Goal: Task Accomplishment & Management: Manage account settings

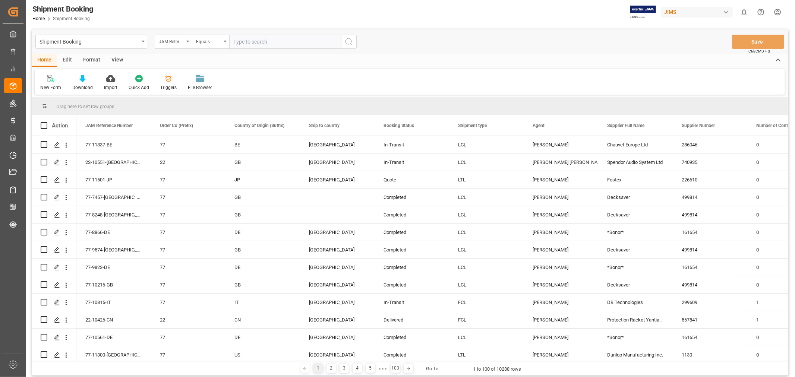
click at [258, 44] on input "text" at bounding box center [285, 42] width 112 height 14
paste input "77-10513-CN"
type input "77-10513-CN"
click at [350, 42] on icon "search button" at bounding box center [349, 41] width 9 height 9
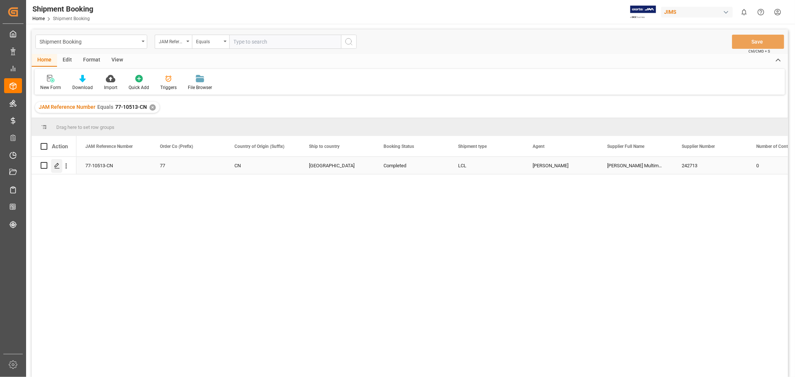
click at [54, 166] on icon "Press SPACE to select this row." at bounding box center [57, 166] width 6 height 6
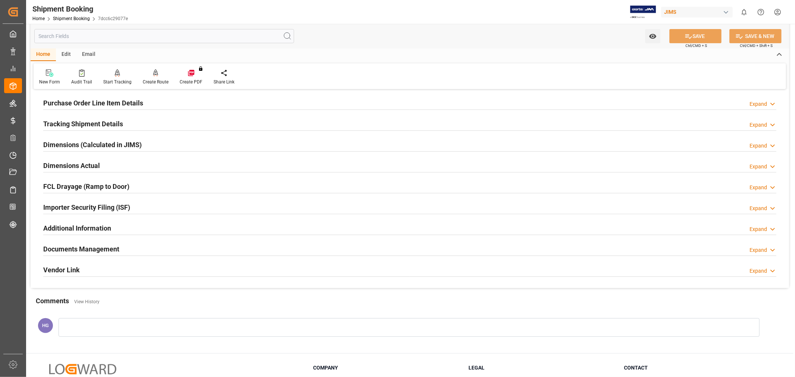
scroll to position [183, 0]
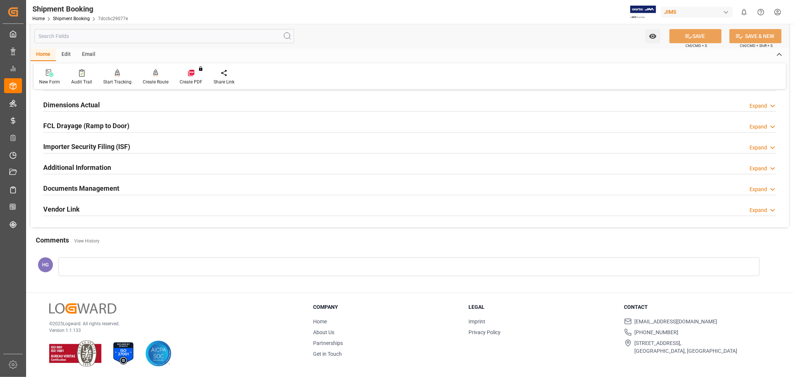
click at [73, 189] on h2 "Documents Management" at bounding box center [81, 188] width 76 height 10
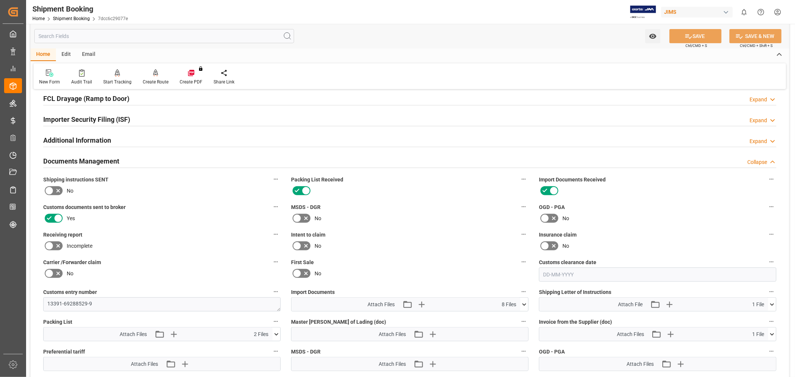
scroll to position [225, 0]
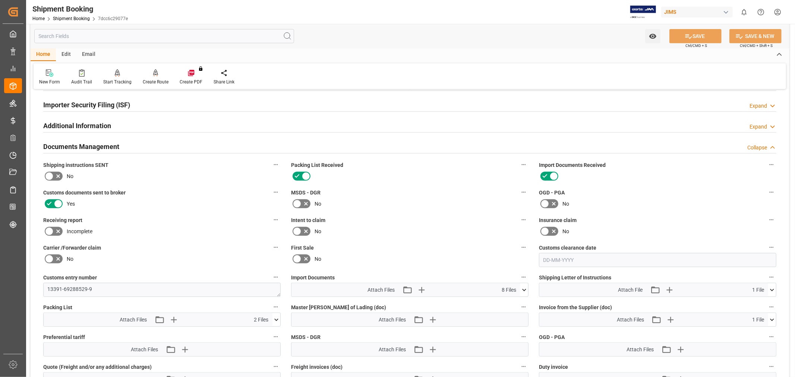
click at [52, 230] on icon at bounding box center [49, 231] width 9 height 9
click at [0, 0] on input "checkbox" at bounding box center [0, 0] width 0 height 0
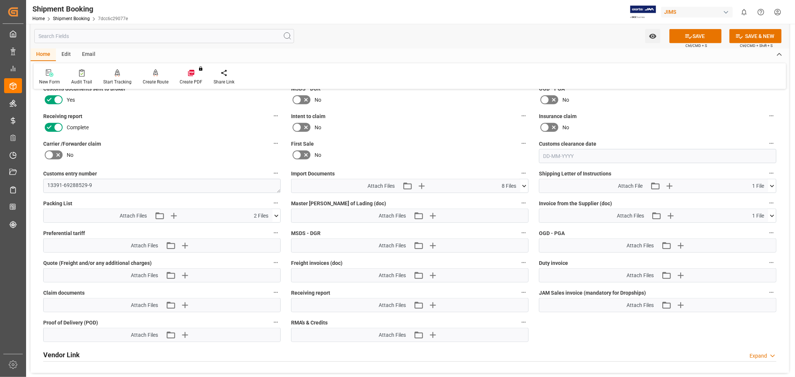
scroll to position [349, 0]
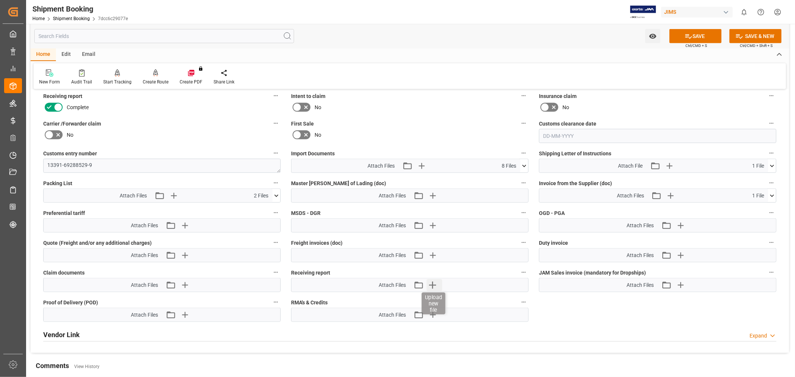
click at [432, 283] on icon "button" at bounding box center [433, 285] width 12 height 12
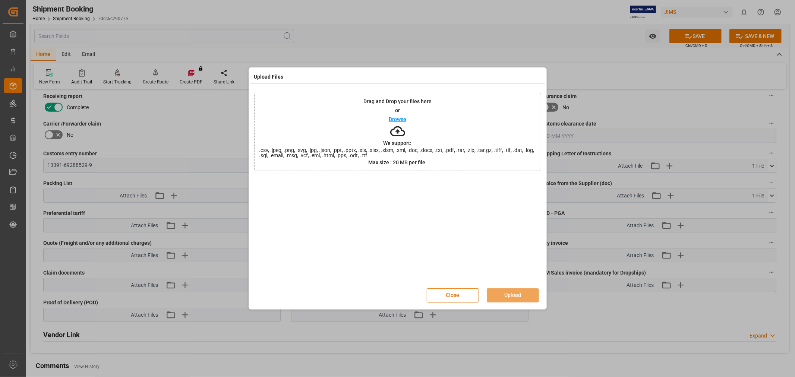
click at [308, 131] on div "Drag and Drop your files here or Browse We support: .csv, .jpeg, .png, .svg, .j…" at bounding box center [397, 132] width 287 height 78
click at [518, 296] on button "Upload" at bounding box center [513, 296] width 52 height 14
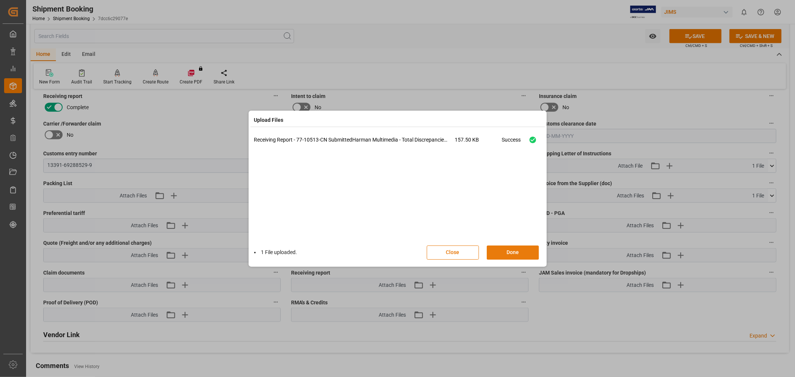
click at [515, 251] on button "Done" at bounding box center [513, 253] width 52 height 14
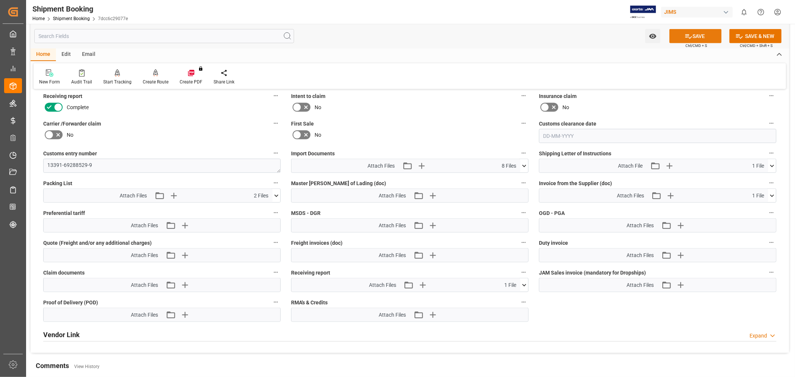
click at [696, 35] on button "SAVE" at bounding box center [696, 36] width 52 height 14
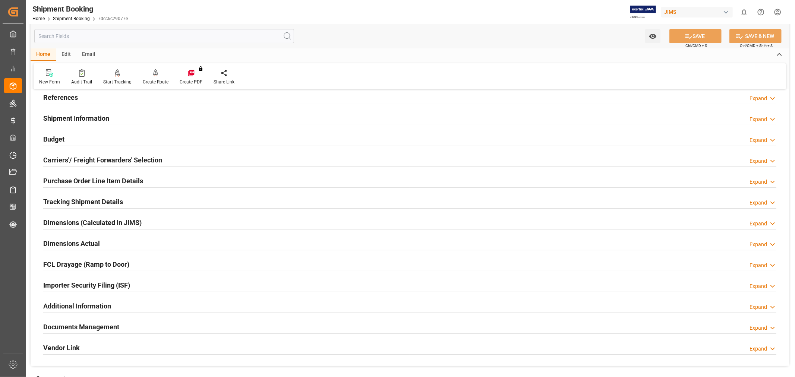
scroll to position [124, 0]
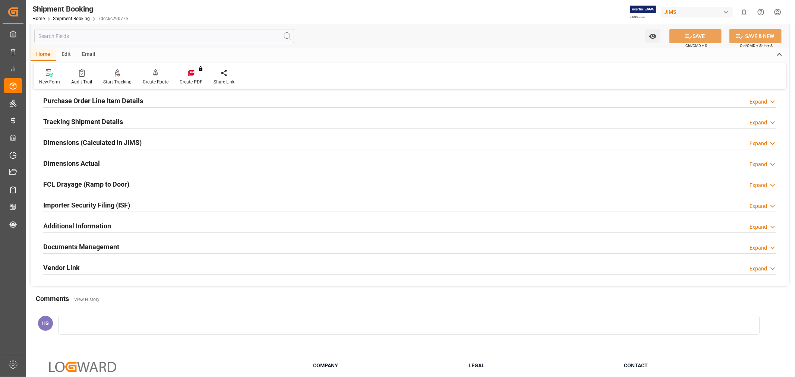
click at [88, 246] on h2 "Documents Management" at bounding box center [81, 247] width 76 height 10
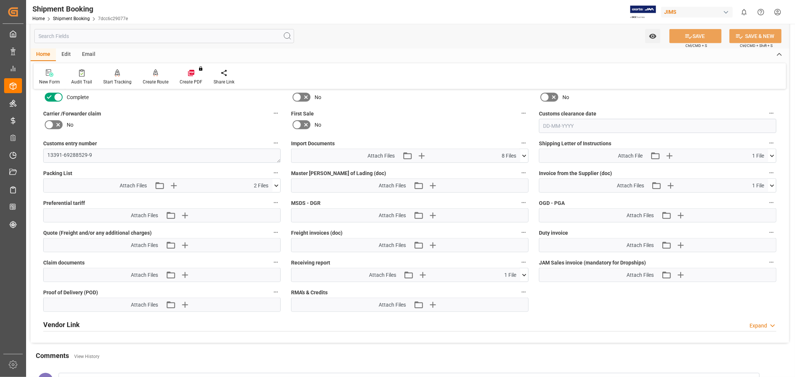
scroll to position [373, 0]
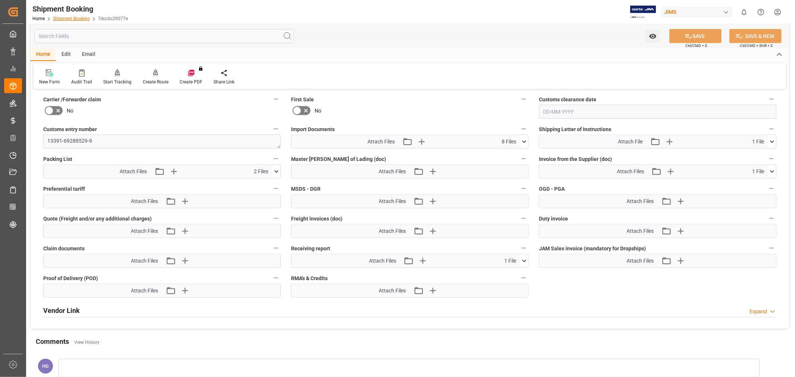
click at [78, 17] on link "Shipment Booking" at bounding box center [71, 18] width 37 height 5
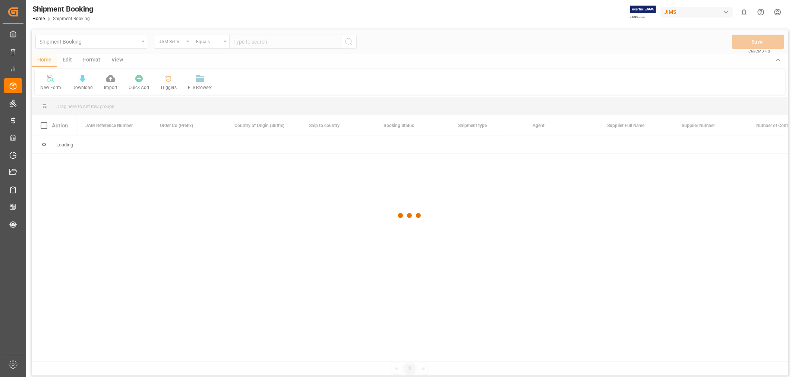
click at [211, 42] on div at bounding box center [410, 215] width 757 height 373
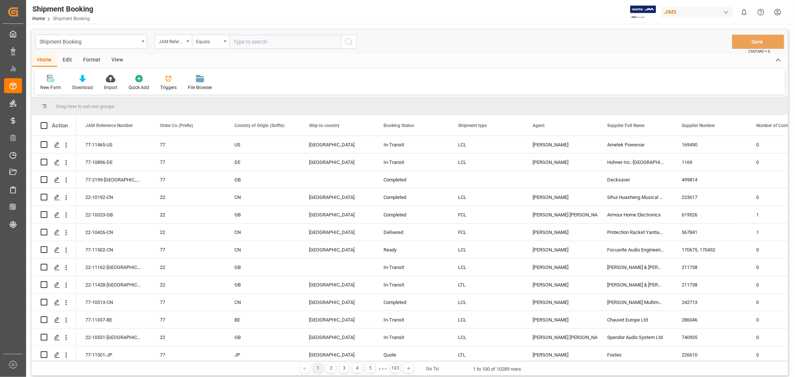
click at [255, 41] on input "text" at bounding box center [285, 42] width 112 height 14
paste input "77-10349-CN"
type input "77-10349-CN"
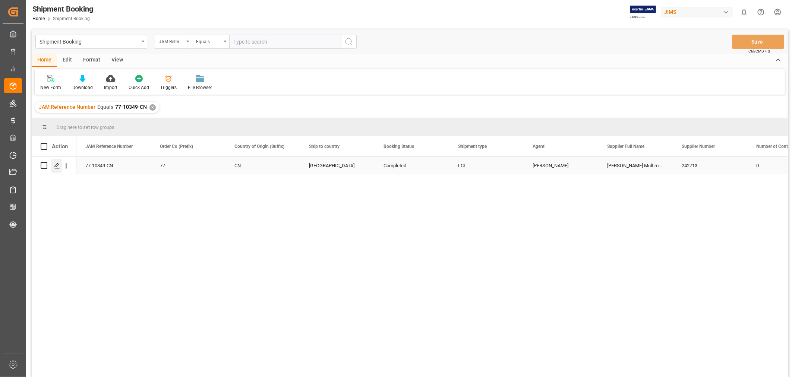
click at [56, 161] on div "Press SPACE to select this row." at bounding box center [56, 166] width 11 height 14
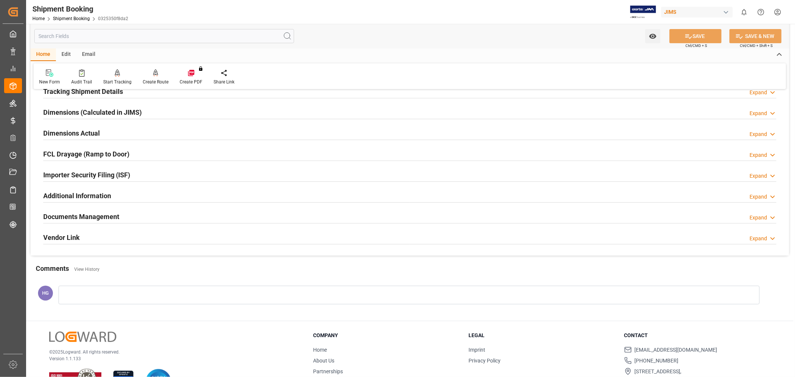
scroll to position [183, 0]
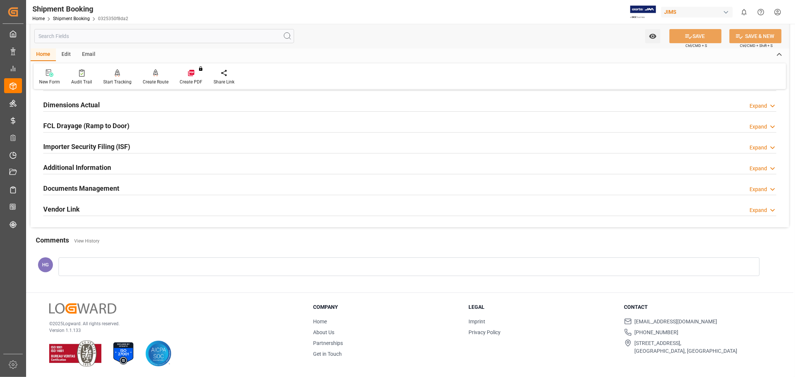
click at [93, 192] on h2 "Documents Management" at bounding box center [81, 188] width 76 height 10
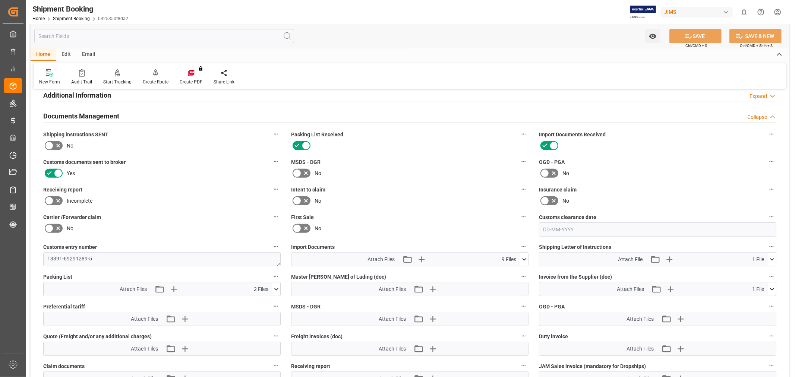
scroll to position [390, 0]
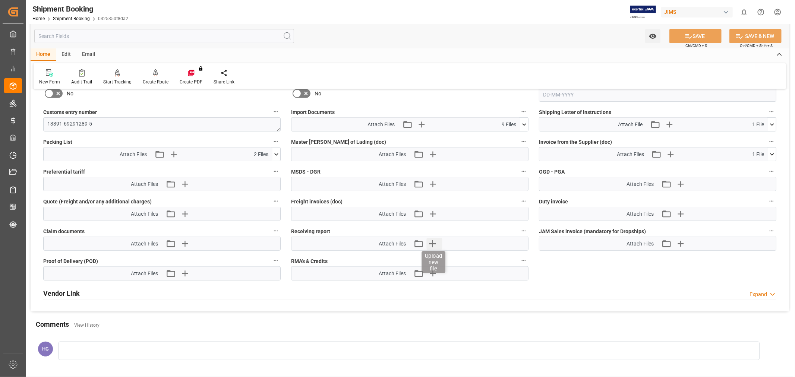
click at [431, 242] on icon "button" at bounding box center [432, 244] width 7 height 7
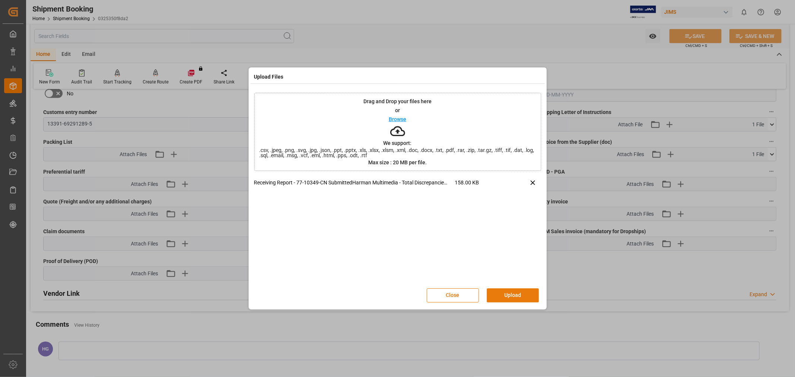
click at [504, 290] on button "Upload" at bounding box center [513, 296] width 52 height 14
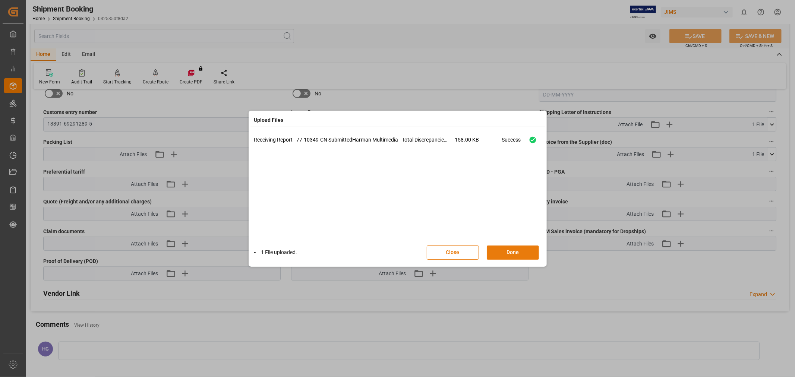
click at [504, 251] on button "Done" at bounding box center [513, 253] width 52 height 14
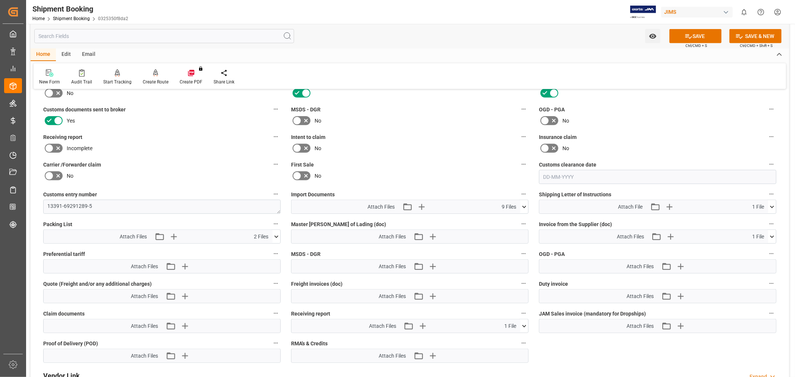
scroll to position [307, 0]
click at [54, 146] on icon at bounding box center [58, 148] width 9 height 9
click at [0, 0] on input "checkbox" at bounding box center [0, 0] width 0 height 0
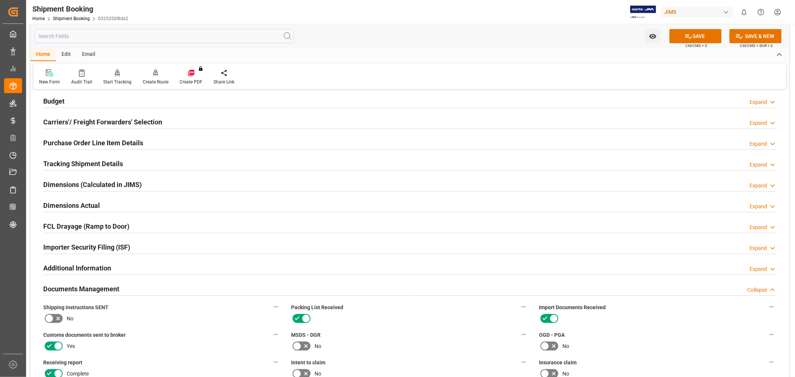
scroll to position [0, 0]
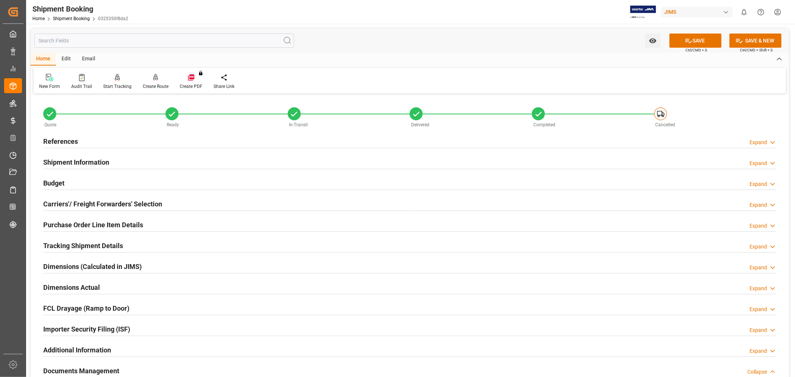
click at [70, 142] on h2 "References" at bounding box center [60, 141] width 35 height 10
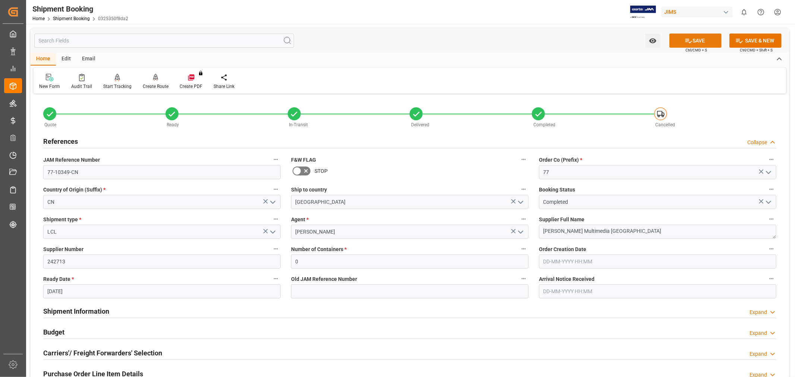
click at [681, 36] on button "SAVE" at bounding box center [696, 41] width 52 height 14
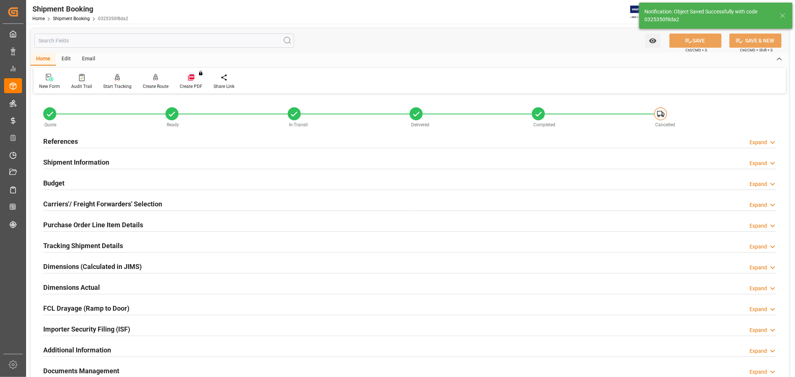
click at [63, 138] on h2 "References" at bounding box center [60, 141] width 35 height 10
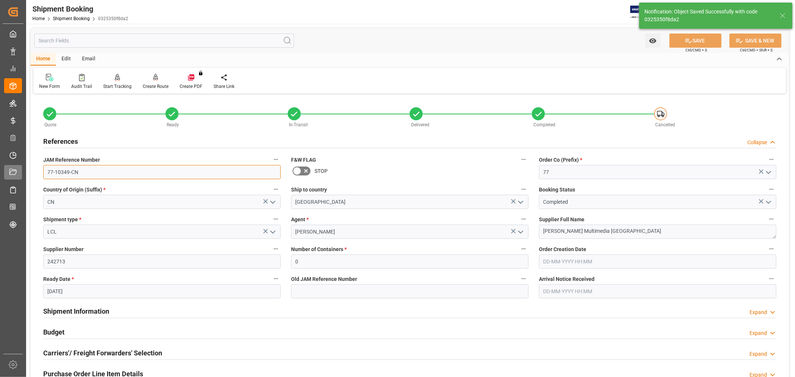
drag, startPoint x: 95, startPoint y: 169, endPoint x: 6, endPoint y: 169, distance: 88.4
click at [6, 169] on div "Created by potrace 1.15, written by Peter Selinger 2001-2017 Created by potrace…" at bounding box center [397, 188] width 795 height 377
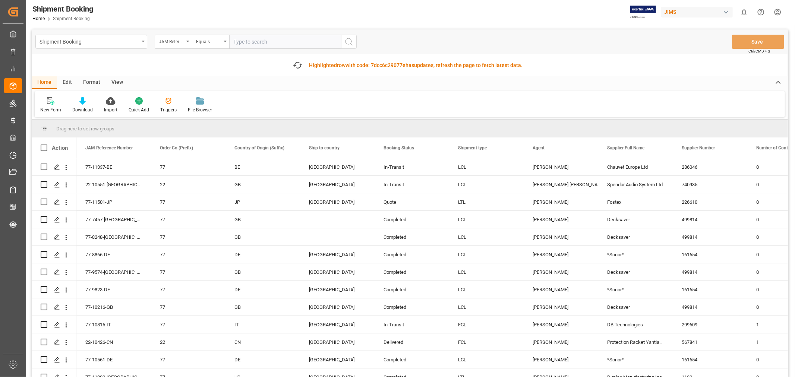
drag, startPoint x: 110, startPoint y: 45, endPoint x: 110, endPoint y: 41, distance: 4.5
click at [110, 44] on div "Shipment Booking" at bounding box center [90, 41] width 100 height 9
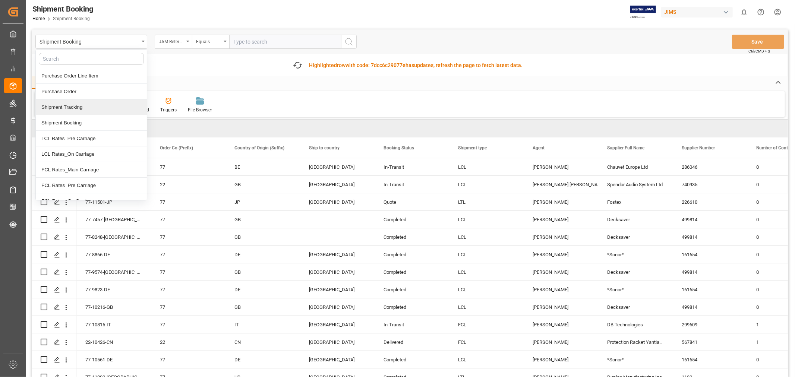
click at [77, 106] on div "Shipment Tracking" at bounding box center [91, 108] width 111 height 16
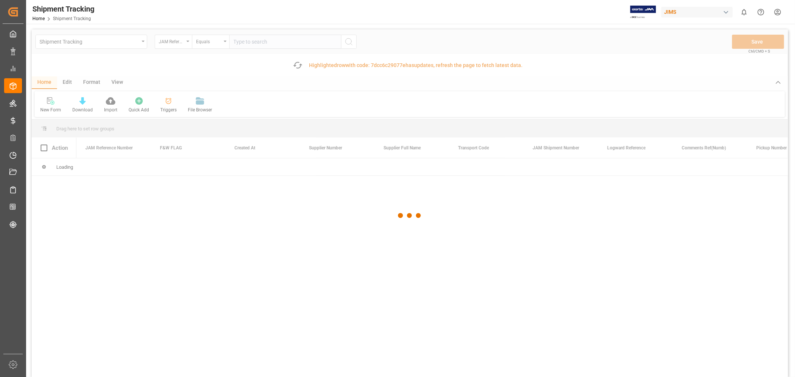
click at [241, 42] on div at bounding box center [410, 215] width 757 height 373
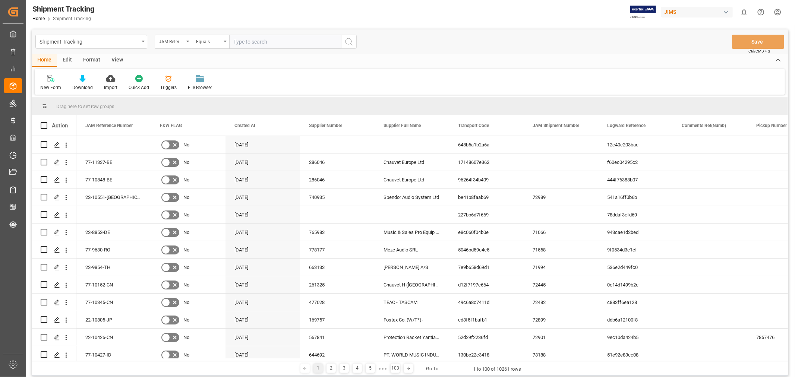
click at [240, 40] on input "text" at bounding box center [285, 42] width 112 height 14
paste input "77-10513-CN"
type input "77-10513-CN"
click at [348, 40] on icon "search button" at bounding box center [349, 41] width 9 height 9
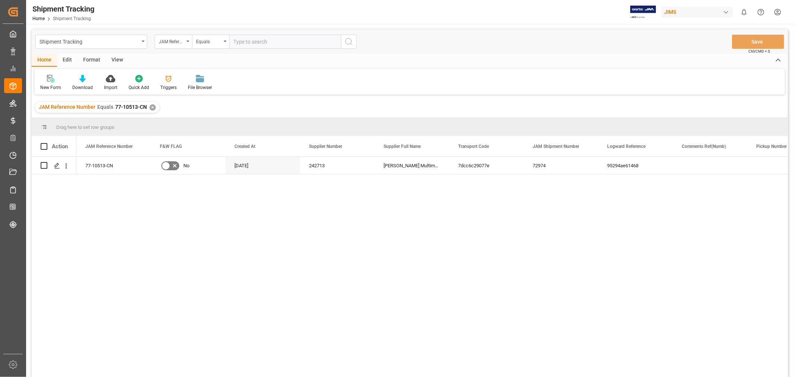
click at [114, 57] on div "View" at bounding box center [117, 60] width 23 height 13
click at [47, 85] on div "Default" at bounding box center [47, 87] width 15 height 7
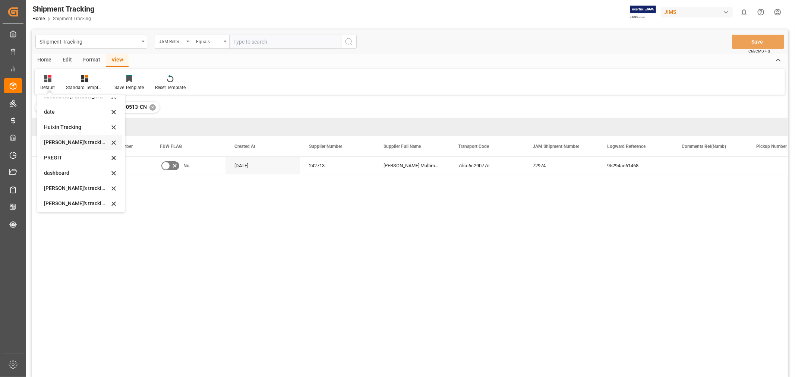
scroll to position [83, 0]
click at [79, 206] on div "Huixin's tracking all_sample" at bounding box center [76, 206] width 65 height 8
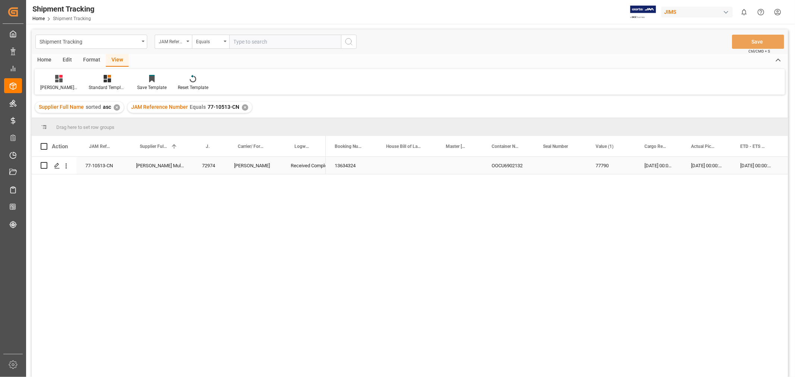
click at [571, 173] on div "Press SPACE to select this row." at bounding box center [560, 165] width 53 height 17
click at [437, 157] on div "Press SPACE to select this row." at bounding box center [450, 165] width 75 height 17
click at [433, 163] on div "Press SPACE to select this row." at bounding box center [450, 165] width 75 height 17
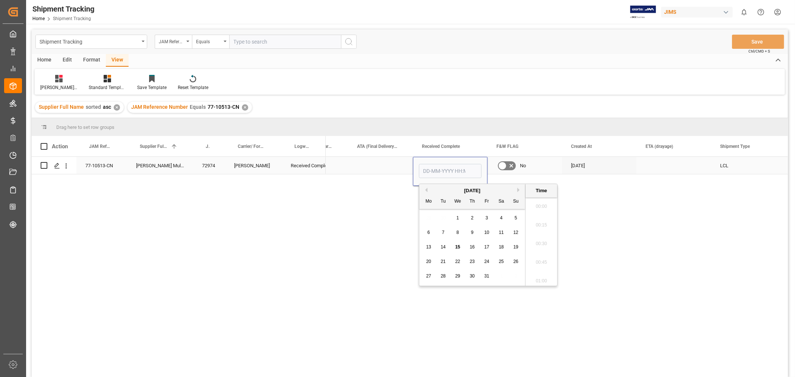
click at [447, 170] on input "Press SPACE to select this row." at bounding box center [450, 171] width 63 height 14
type input "14-10-2025 00:00"
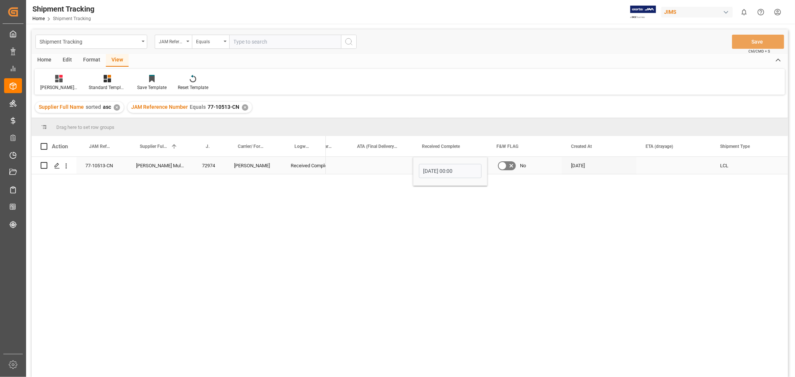
click at [380, 165] on div "Press SPACE to select this row." at bounding box center [380, 165] width 65 height 17
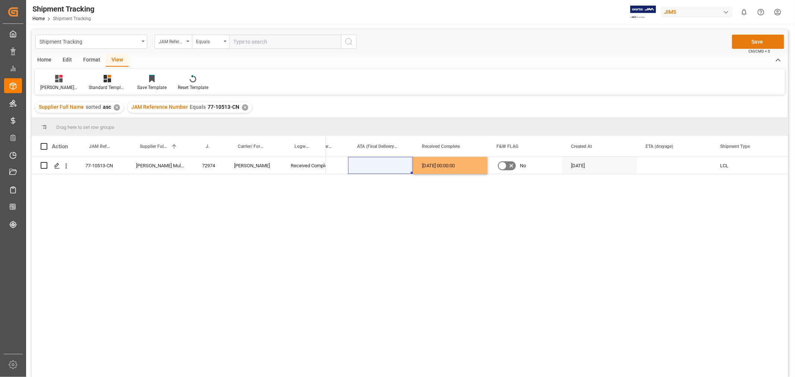
click at [759, 40] on button "Save" at bounding box center [758, 42] width 52 height 14
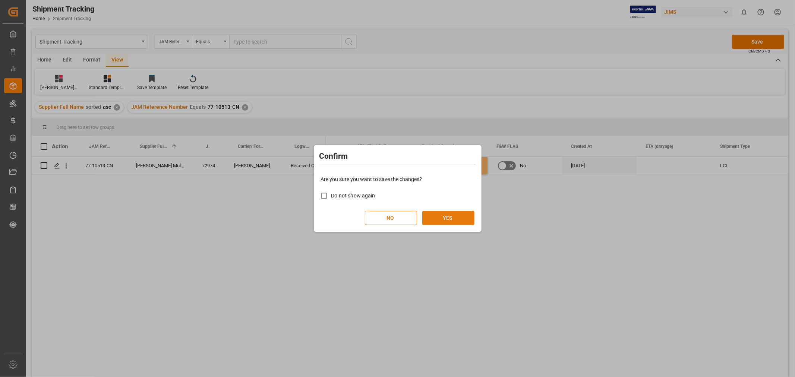
click at [443, 219] on button "YES" at bounding box center [449, 218] width 52 height 14
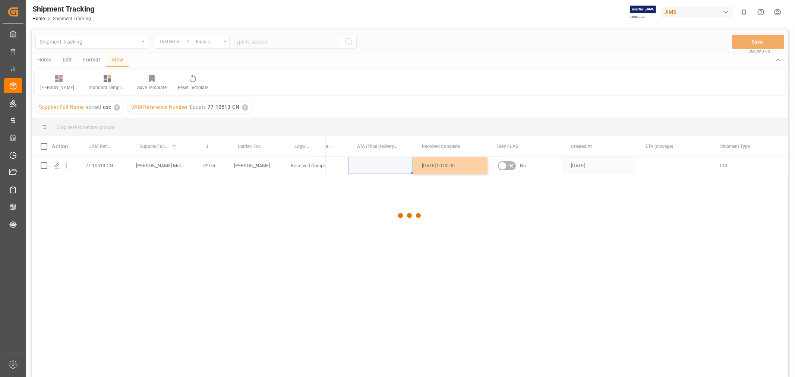
click at [281, 213] on div at bounding box center [410, 215] width 757 height 373
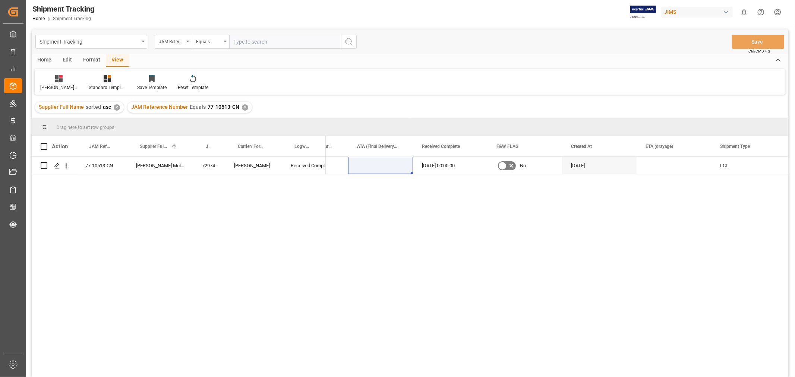
click at [153, 204] on div "77-10513-CN Harman Multimedia China 72974 DELMAR Received Complete 14-10-2025 0…" at bounding box center [410, 268] width 757 height 223
click at [447, 167] on div "14-10-2025 00:00:00" at bounding box center [450, 165] width 75 height 17
click at [278, 79] on div "Huixin's tracking all_sample Standard Templates Save Template Reset Template" at bounding box center [410, 82] width 751 height 26
click at [242, 105] on div "✕" at bounding box center [245, 107] width 6 height 6
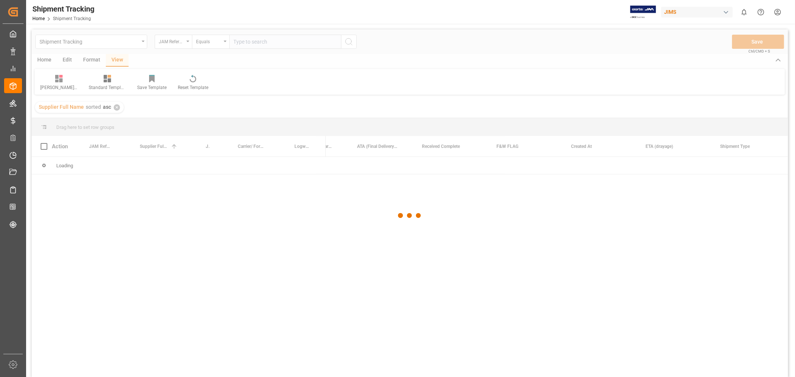
click at [244, 35] on div at bounding box center [410, 215] width 757 height 373
click at [242, 43] on div at bounding box center [410, 215] width 757 height 373
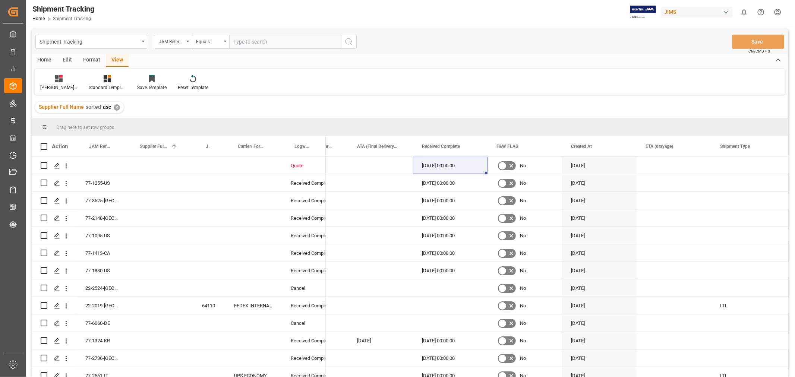
click at [242, 43] on input "text" at bounding box center [285, 42] width 112 height 14
paste input "77-10349-CN"
type input "77-10349-CN"
click at [351, 42] on icon "search button" at bounding box center [349, 41] width 9 height 9
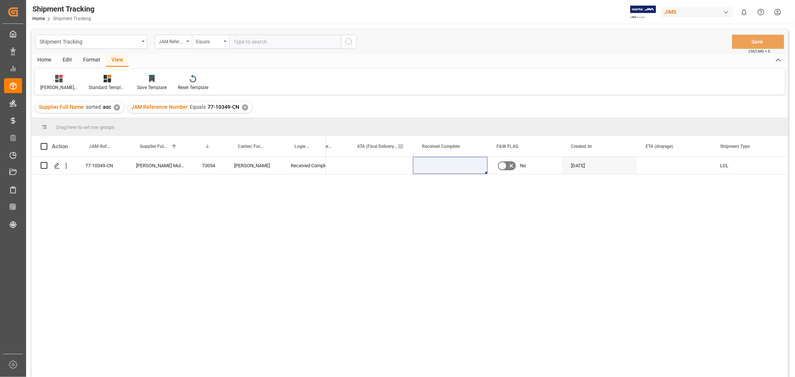
click at [373, 156] on div "ATA (Final Delivery Location)" at bounding box center [377, 146] width 40 height 21
click at [647, 168] on div "Press SPACE to select this row." at bounding box center [674, 165] width 75 height 17
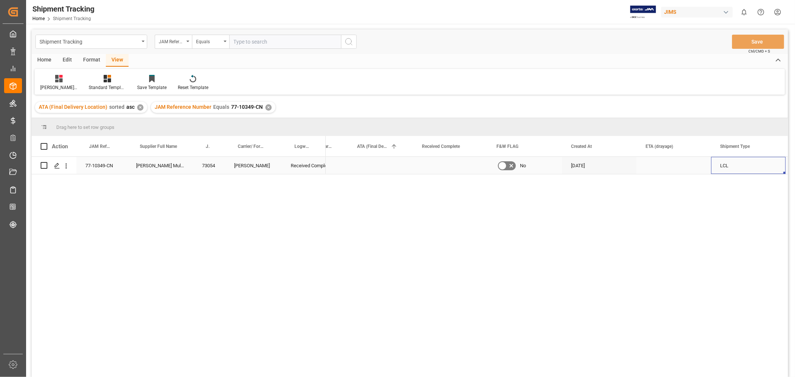
click at [770, 162] on div "LCL" at bounding box center [749, 165] width 75 height 17
click at [417, 167] on div "Press SPACE to select this row." at bounding box center [428, 165] width 75 height 17
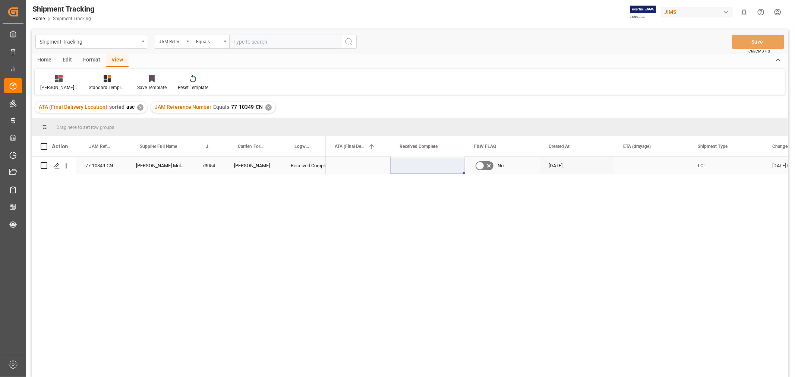
click at [404, 170] on div "Press SPACE to select this row." at bounding box center [428, 165] width 75 height 17
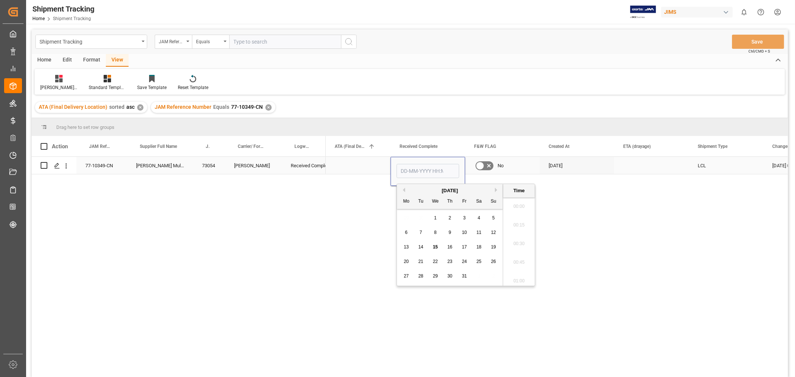
click at [404, 170] on input "Press SPACE to select this row." at bounding box center [428, 171] width 63 height 14
type input "14-10-2025 00:00"
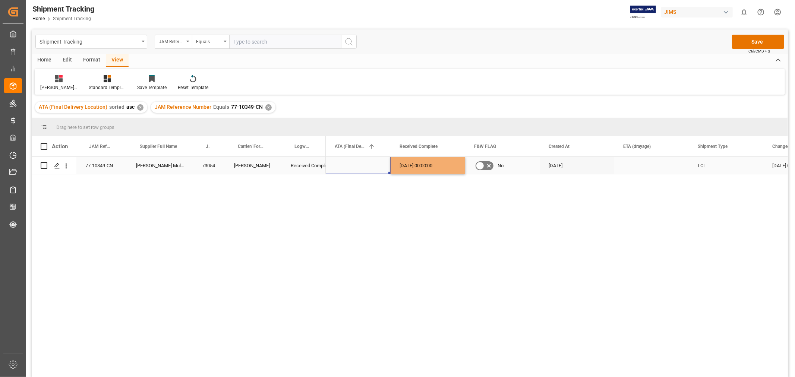
click at [351, 163] on div "Press SPACE to select this row." at bounding box center [358, 165] width 65 height 17
click at [751, 43] on button "Save" at bounding box center [758, 42] width 52 height 14
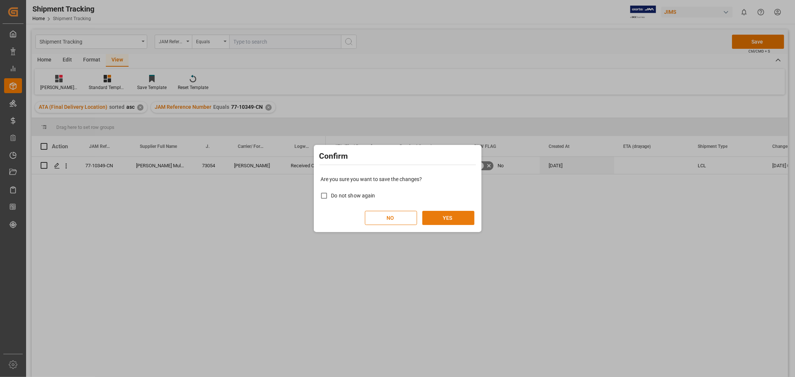
click at [455, 218] on button "YES" at bounding box center [449, 218] width 52 height 14
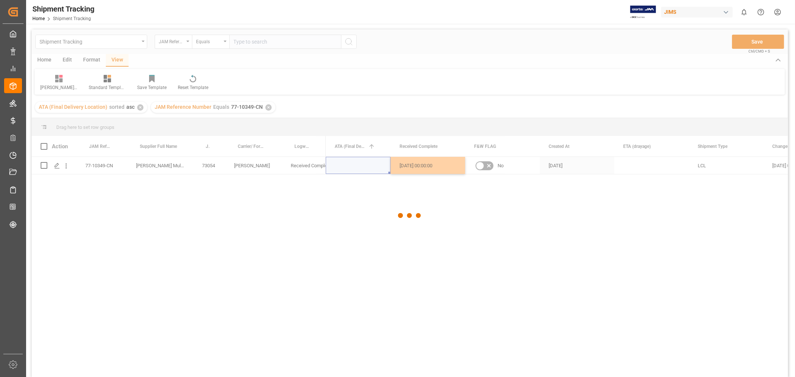
click at [371, 94] on div at bounding box center [410, 215] width 757 height 373
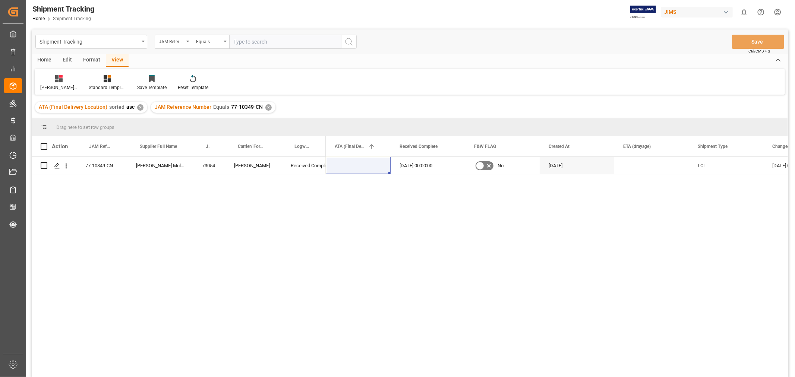
click at [270, 106] on div "JAM Reference Number Equals 77-10349-CN ✕" at bounding box center [213, 107] width 125 height 11
click at [266, 105] on div "✕" at bounding box center [269, 107] width 6 height 6
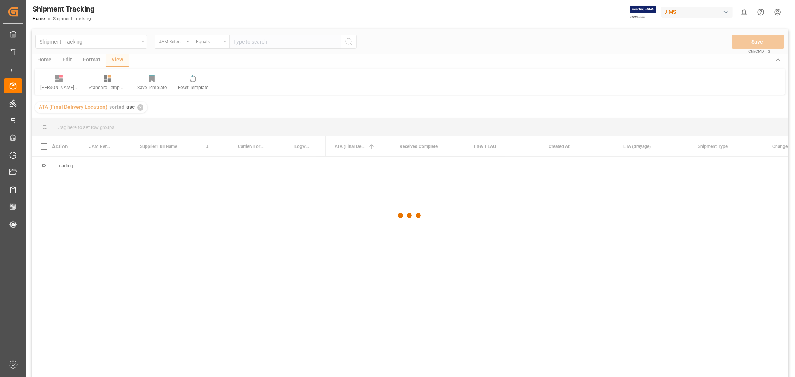
click at [244, 43] on div at bounding box center [410, 215] width 757 height 373
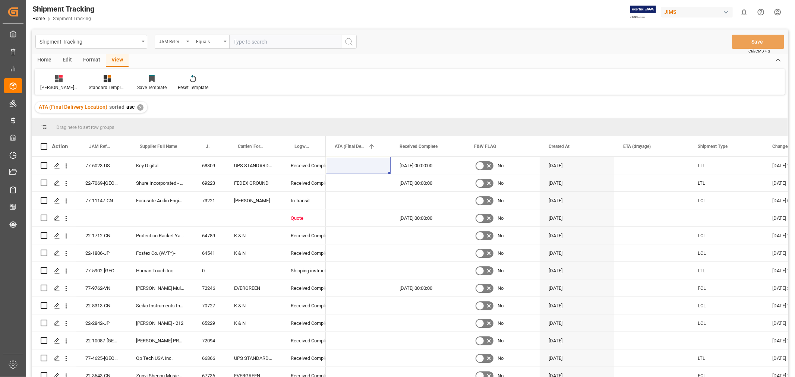
click at [242, 44] on input "text" at bounding box center [285, 42] width 112 height 14
type input "77-11049-CN"
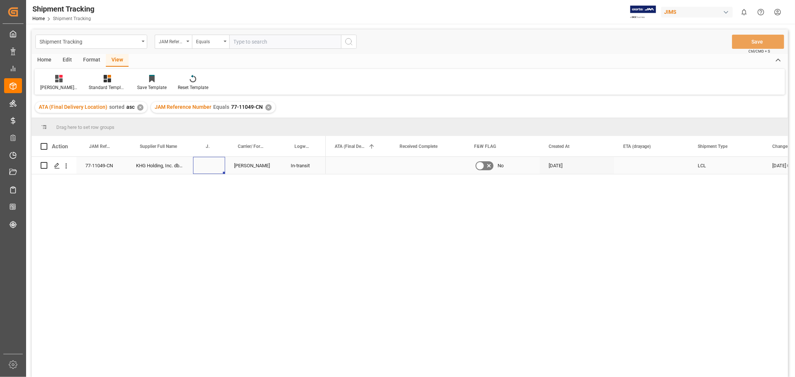
click at [210, 166] on div "Press SPACE to select this row." at bounding box center [209, 165] width 32 height 17
click at [220, 163] on div "Press SPACE to select this row." at bounding box center [209, 165] width 32 height 17
click at [209, 163] on div "Press SPACE to select this row." at bounding box center [209, 165] width 32 height 17
click at [211, 164] on div "Press SPACE to select this row." at bounding box center [209, 165] width 32 height 17
click at [211, 164] on input "Press SPACE to select this row." at bounding box center [209, 170] width 20 height 14
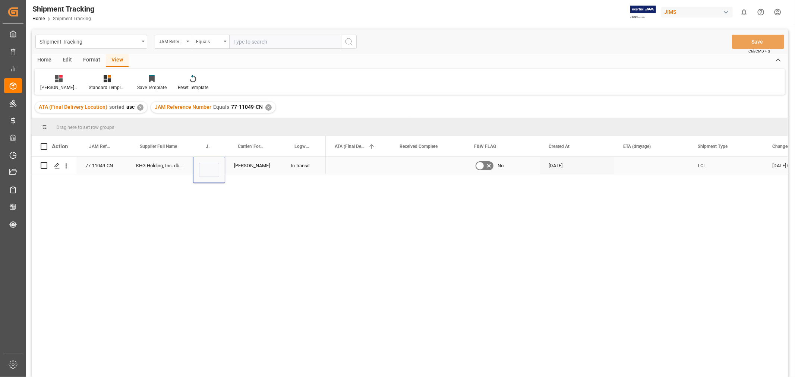
type input "73430"
click at [353, 163] on div "Press SPACE to select this row." at bounding box center [358, 165] width 65 height 17
click at [756, 42] on button "Save" at bounding box center [758, 42] width 52 height 14
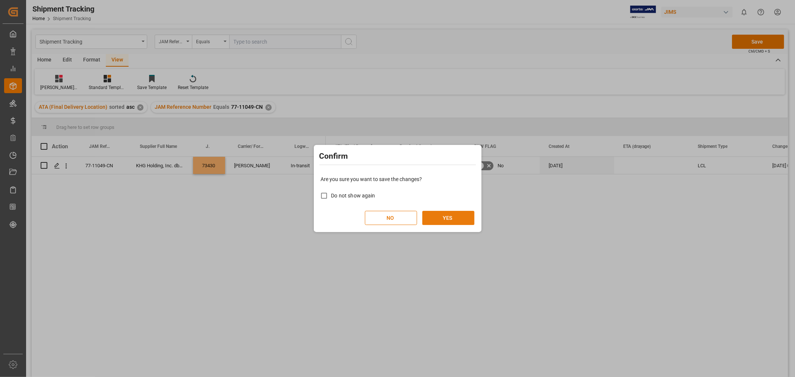
click at [465, 217] on button "YES" at bounding box center [449, 218] width 52 height 14
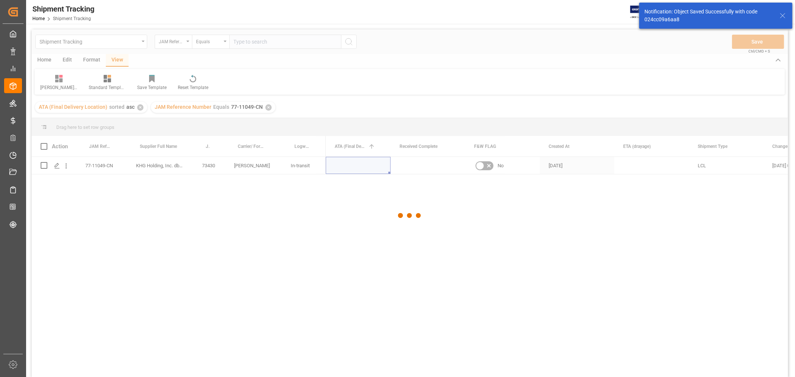
click at [652, 162] on div at bounding box center [410, 215] width 757 height 373
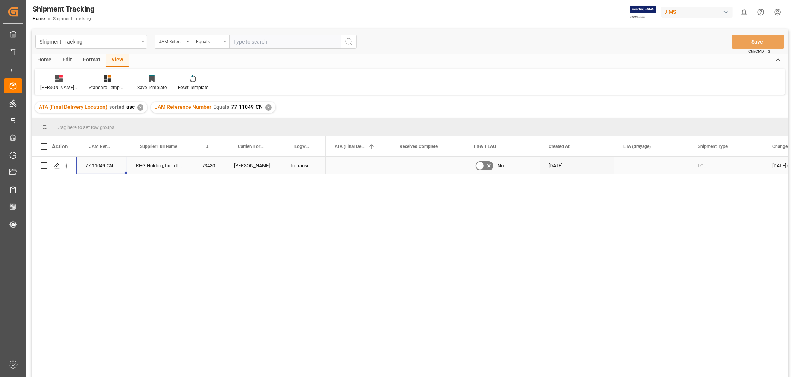
click at [95, 165] on div "77-11049-CN" at bounding box center [101, 165] width 51 height 17
click at [151, 167] on div "KHG Holding, Inc. dba Austere" at bounding box center [160, 165] width 66 height 17
click at [236, 221] on div "77-11049-CN KHG Holding, Inc. dba Austere 73430 DELMAR In-transit No 12-09-2025…" at bounding box center [410, 268] width 757 height 223
click at [267, 107] on div "✕" at bounding box center [269, 107] width 6 height 6
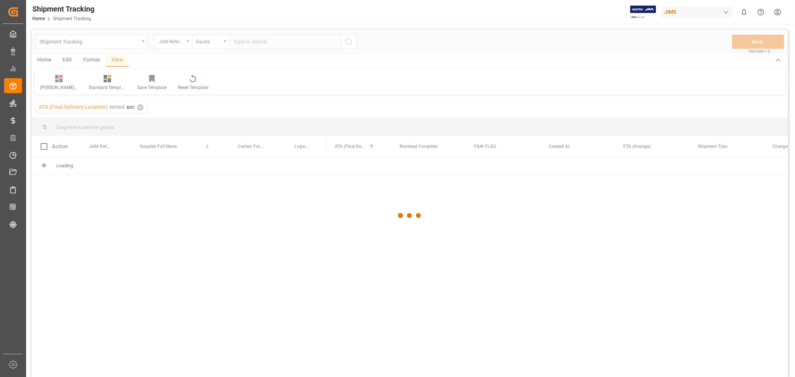
click at [255, 45] on div at bounding box center [410, 215] width 757 height 373
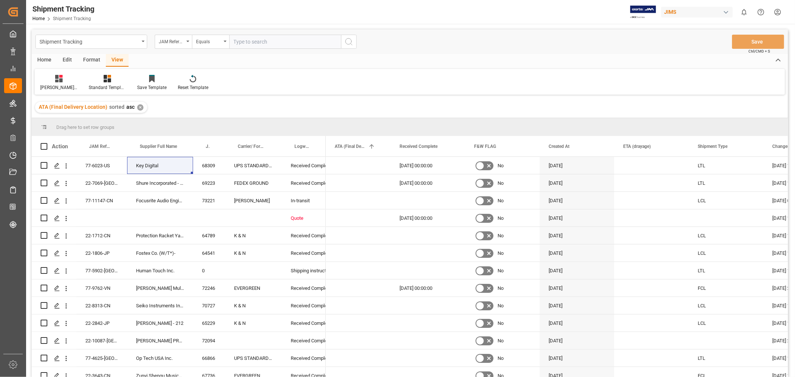
click at [252, 44] on input "text" at bounding box center [285, 42] width 112 height 14
paste input "77-11472-CN"
type input "77-11472-CN"
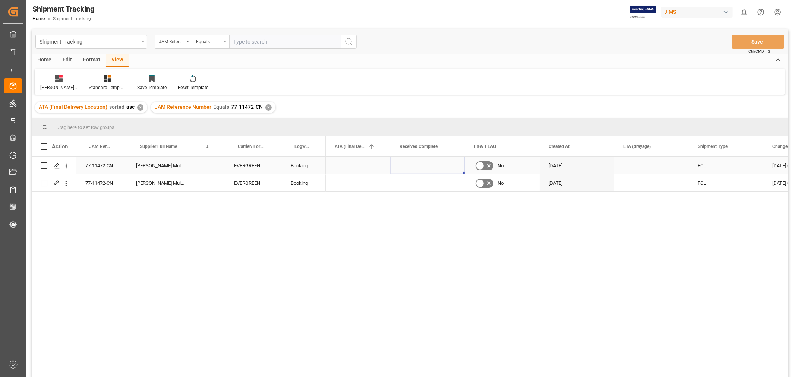
click at [400, 173] on div "Press SPACE to select this row." at bounding box center [428, 165] width 75 height 17
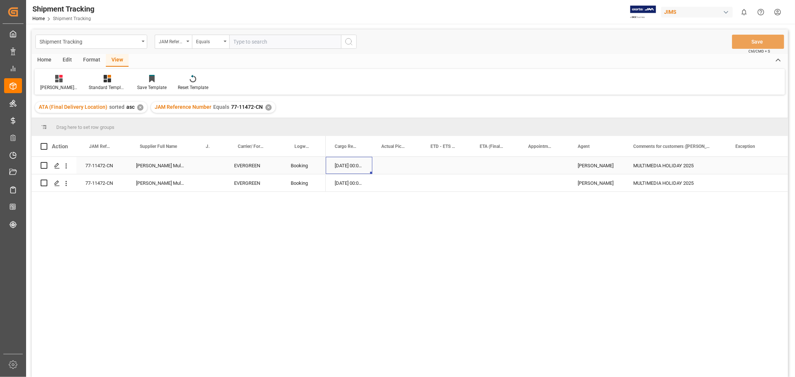
click at [539, 167] on div "Press SPACE to select this row." at bounding box center [545, 165] width 50 height 17
click at [452, 163] on div "Press SPACE to select this row." at bounding box center [446, 165] width 49 height 17
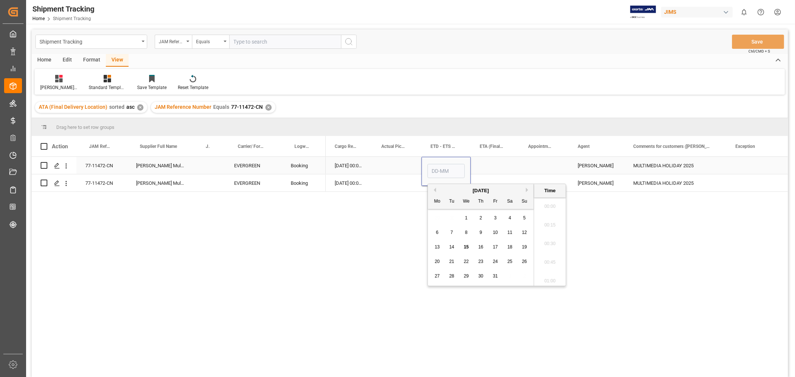
scroll to position [692, 0]
type input "07-11-2025 00:00"
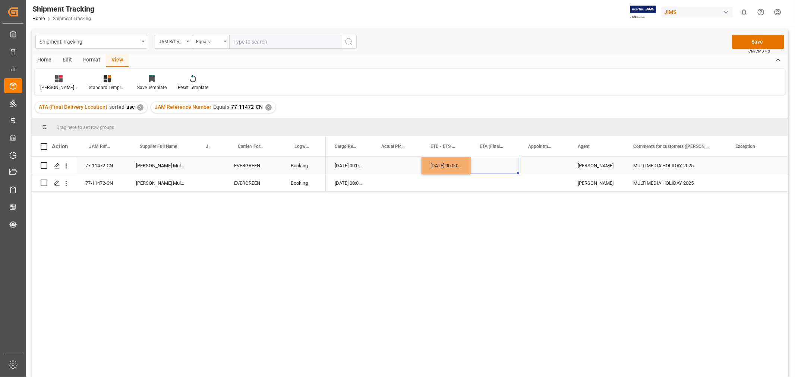
click at [481, 168] on div "Press SPACE to select this row." at bounding box center [495, 165] width 48 height 17
click at [440, 190] on div "Press SPACE to select this row." at bounding box center [446, 183] width 49 height 17
click at [489, 169] on div "Press SPACE to select this row." at bounding box center [495, 165] width 48 height 17
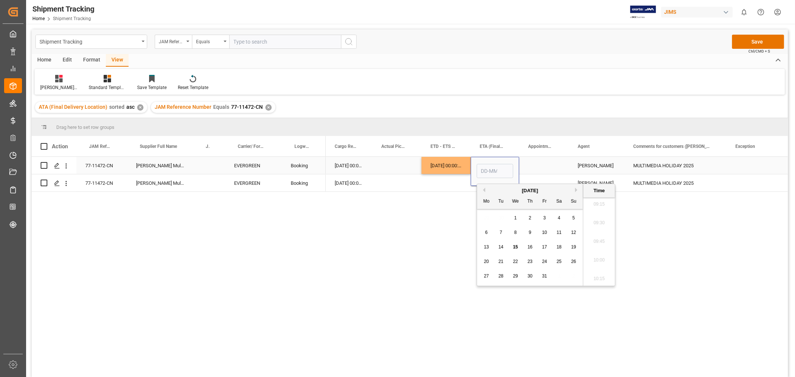
click at [489, 169] on input "Press SPACE to select this row." at bounding box center [495, 171] width 37 height 14
type input "15-12"
click at [442, 190] on div "Press SPACE to select this row." at bounding box center [446, 183] width 49 height 17
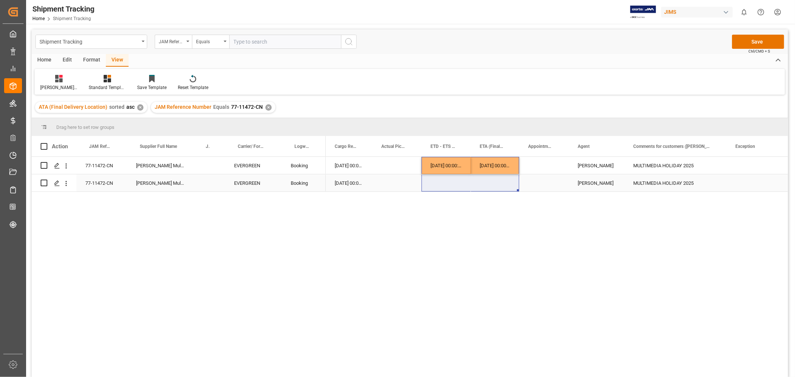
drag, startPoint x: 446, startPoint y: 161, endPoint x: 491, endPoint y: 178, distance: 47.8
click at [491, 178] on div "MULTIMEDIA HOLIDAY 2025 HuiXin Gao 15-12-2025 00:00:00 07-11-2025 00:00:00 24-1…" at bounding box center [727, 174] width 1422 height 35
click at [548, 181] on div "Press SPACE to select this row." at bounding box center [545, 183] width 50 height 17
click at [554, 166] on div "Press SPACE to select this row." at bounding box center [545, 165] width 50 height 17
click at [763, 42] on button "Save" at bounding box center [758, 42] width 52 height 14
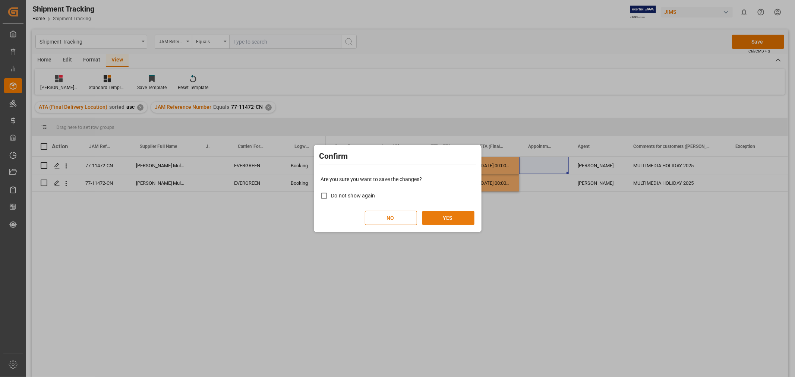
click at [449, 211] on button "YES" at bounding box center [449, 218] width 52 height 14
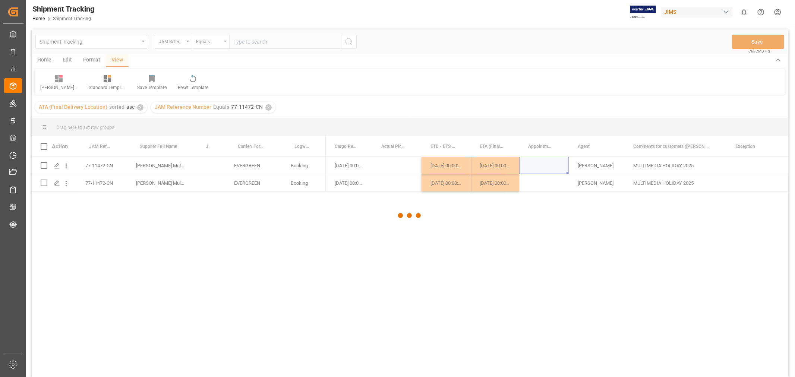
click at [543, 185] on div at bounding box center [410, 215] width 757 height 373
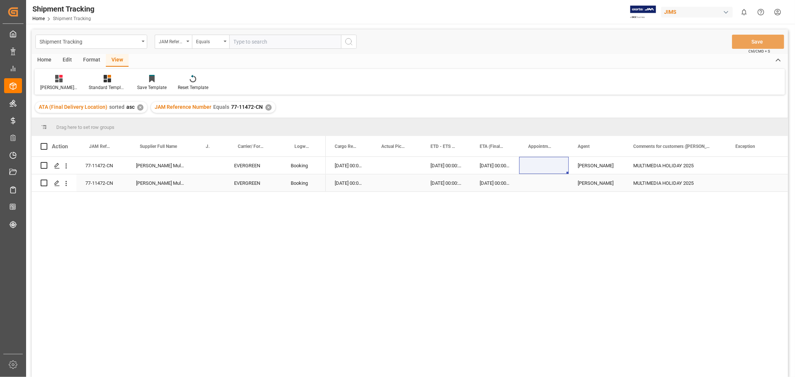
click at [435, 190] on div "07-11-2025 00:00:00" at bounding box center [446, 183] width 49 height 17
click at [269, 107] on div "✕" at bounding box center [269, 107] width 6 height 6
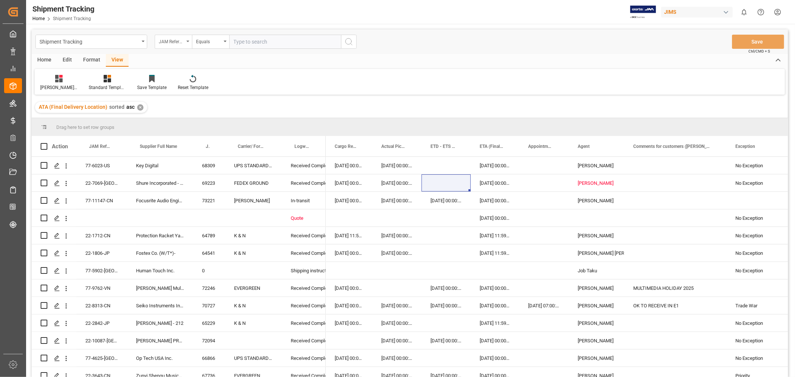
click at [189, 42] on div "JAM Reference Number" at bounding box center [173, 42] width 37 height 14
type input "AGENT"
click at [161, 77] on div "Agent" at bounding box center [210, 76] width 111 height 16
click at [258, 43] on span "Select Items" at bounding box center [250, 42] width 32 height 6
type input "HUI"
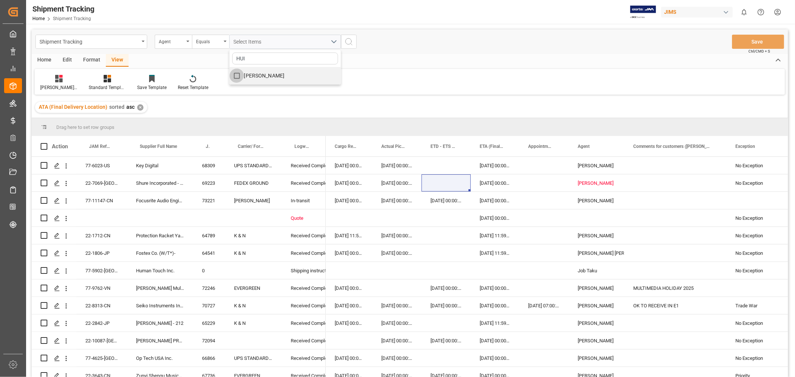
click at [244, 72] on input "[PERSON_NAME]" at bounding box center [237, 76] width 15 height 15
checkbox input "true"
click at [348, 43] on icon "search button" at bounding box center [349, 41] width 9 height 9
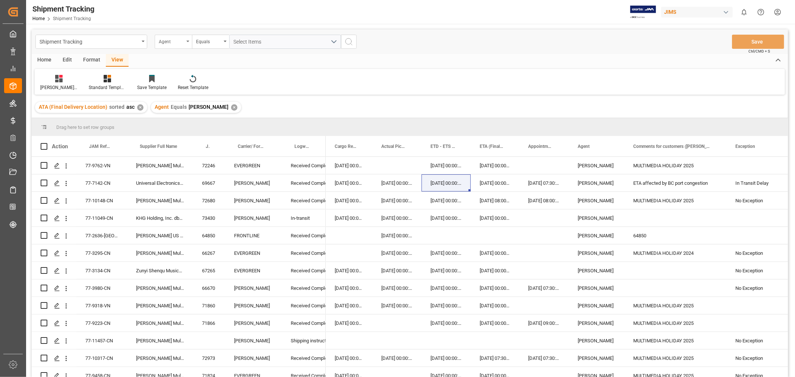
click at [188, 41] on icon "open menu" at bounding box center [187, 41] width 3 height 1
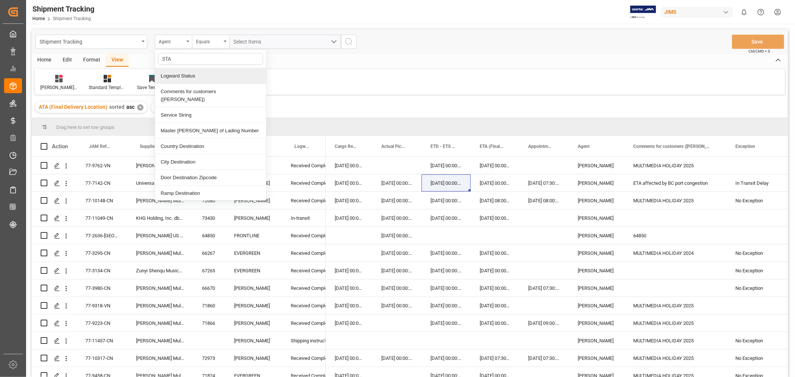
type input "STAT"
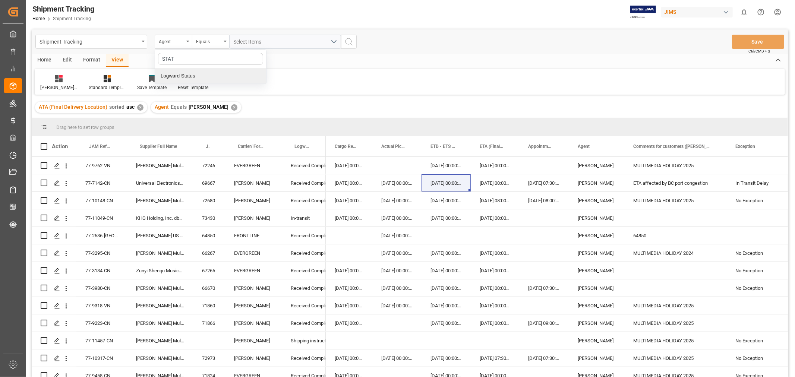
click at [174, 76] on div "Logward Status" at bounding box center [210, 76] width 111 height 16
click at [226, 43] on div "Equals" at bounding box center [210, 42] width 37 height 14
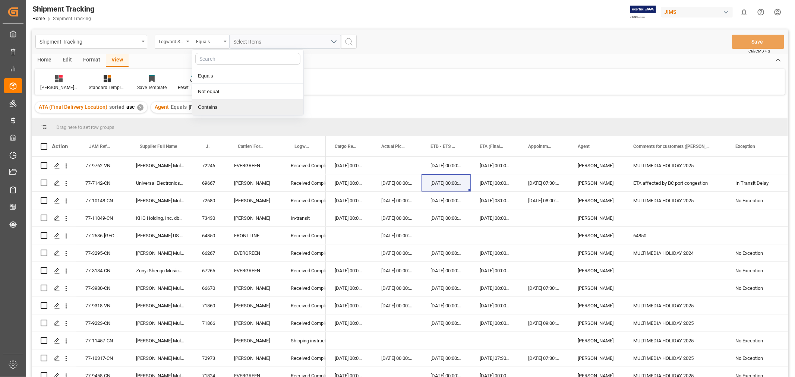
click at [221, 107] on div "Contains" at bounding box center [247, 108] width 111 height 16
click at [290, 41] on div "Select Items" at bounding box center [282, 42] width 97 height 8
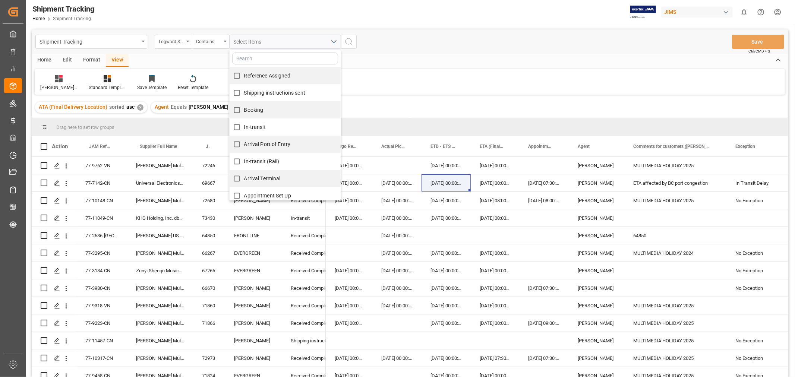
click at [262, 75] on span "Reference Assigned" at bounding box center [267, 76] width 46 height 6
click at [244, 75] on input "Reference Assigned" at bounding box center [237, 76] width 15 height 15
checkbox input "true"
click at [264, 95] on span "Shipping instructions sent" at bounding box center [274, 93] width 61 height 6
click at [244, 95] on input "Shipping instructions sent" at bounding box center [237, 93] width 15 height 15
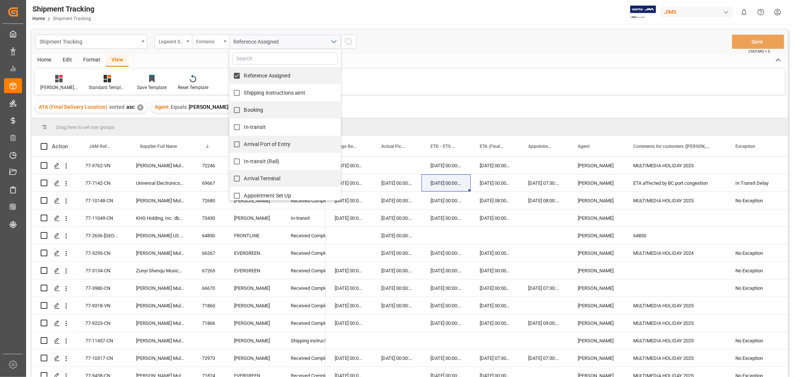
checkbox input "true"
click at [254, 109] on span "Booking" at bounding box center [253, 110] width 19 height 6
click at [244, 109] on input "Booking" at bounding box center [237, 110] width 15 height 15
checkbox input "true"
click at [251, 126] on span "In-transit" at bounding box center [255, 127] width 22 height 6
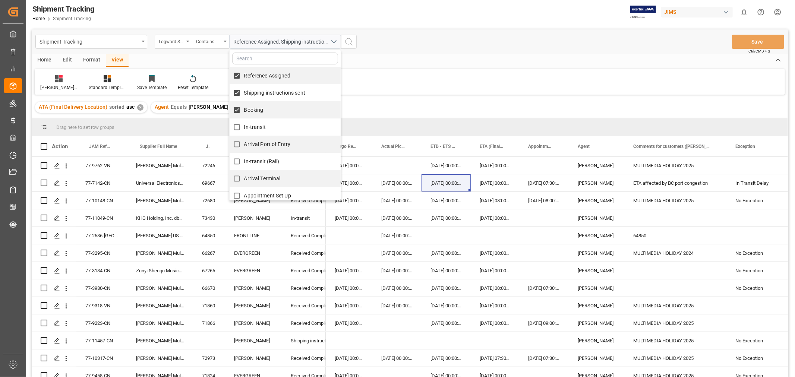
click at [244, 126] on input "In-transit" at bounding box center [237, 127] width 15 height 15
checkbox input "true"
click at [251, 142] on span "Arrival Port of Entry" at bounding box center [267, 144] width 47 height 6
click at [244, 142] on input "Arrival Port of Entry" at bounding box center [237, 144] width 15 height 15
checkbox input "true"
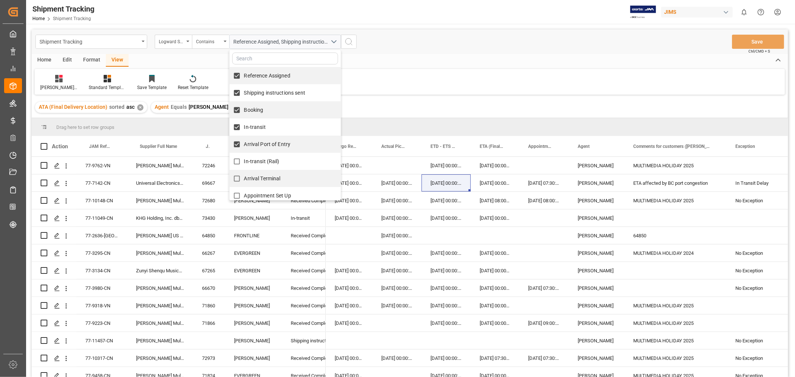
click at [257, 157] on label "In-transit (Rail)" at bounding box center [255, 161] width 50 height 15
click at [244, 157] on input "In-transit (Rail)" at bounding box center [237, 161] width 15 height 15
checkbox input "true"
click at [269, 178] on span "Arrival Terminal" at bounding box center [262, 179] width 37 height 6
click at [244, 178] on input "Arrival Terminal" at bounding box center [237, 179] width 15 height 15
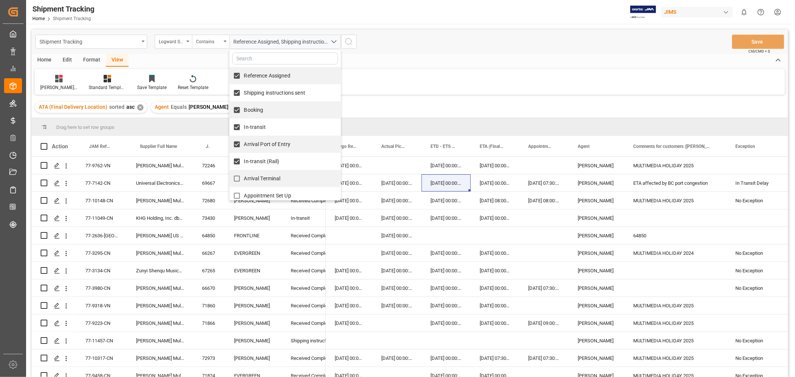
checkbox input "true"
click at [270, 193] on span "Appointment Set Up" at bounding box center [267, 196] width 47 height 6
click at [244, 193] on input "Appointment Set Up" at bounding box center [237, 196] width 15 height 15
checkbox input "true"
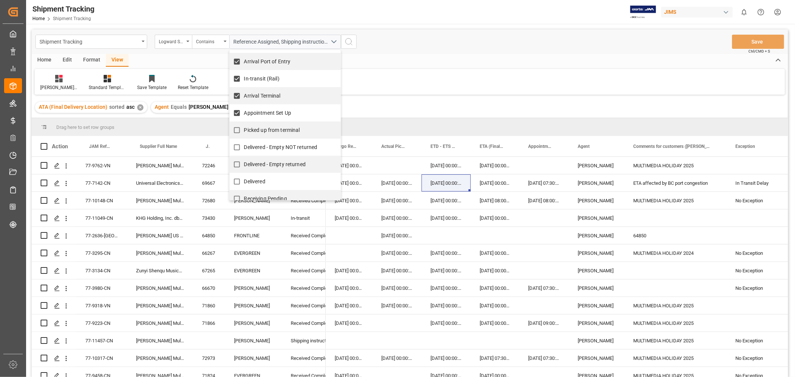
scroll to position [86, 0]
click at [274, 127] on span "Picked up from terminal" at bounding box center [272, 127] width 56 height 6
click at [244, 127] on input "Picked up from terminal" at bounding box center [237, 127] width 15 height 15
checkbox input "true"
click at [351, 38] on icon "search button" at bounding box center [349, 41] width 9 height 9
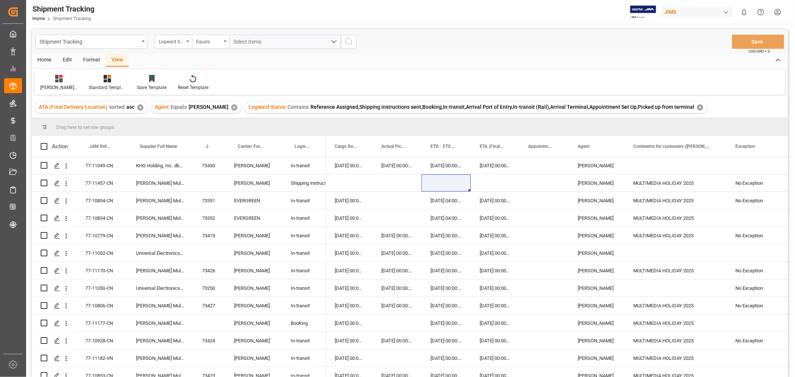
click at [120, 61] on div "View" at bounding box center [117, 60] width 23 height 13
click at [62, 84] on div "Huixin's tracking all_sample" at bounding box center [58, 87] width 37 height 7
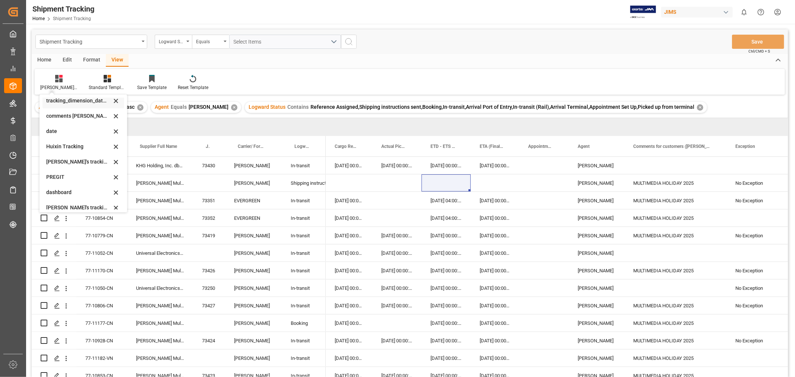
scroll to position [124, 0]
click at [83, 163] on div "Huixin's tracking all_sample" at bounding box center [78, 165] width 65 height 8
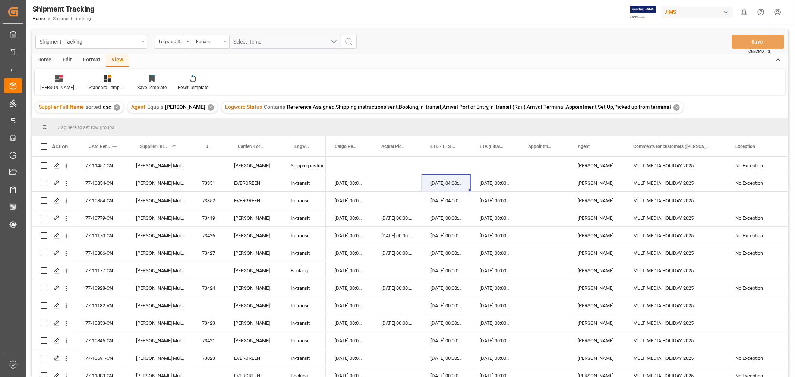
click at [102, 147] on span "JAM Reference Number" at bounding box center [100, 146] width 22 height 5
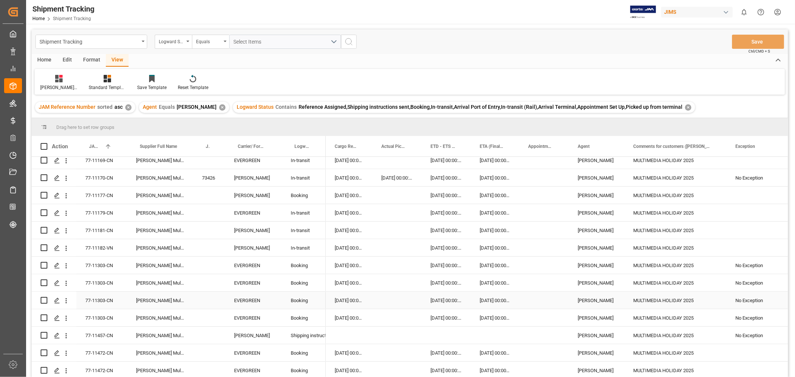
scroll to position [110, 0]
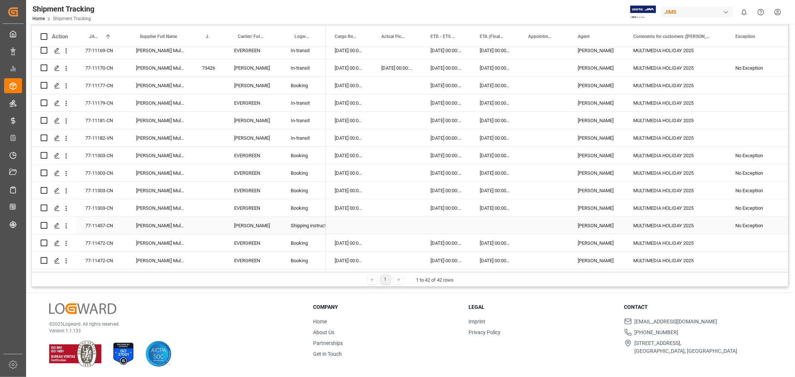
click at [101, 221] on div "77-11457-CN" at bounding box center [101, 225] width 51 height 17
click at [340, 221] on div "Press SPACE to select this row." at bounding box center [349, 225] width 47 height 17
click at [369, 318] on span "22" at bounding box center [370, 319] width 5 height 5
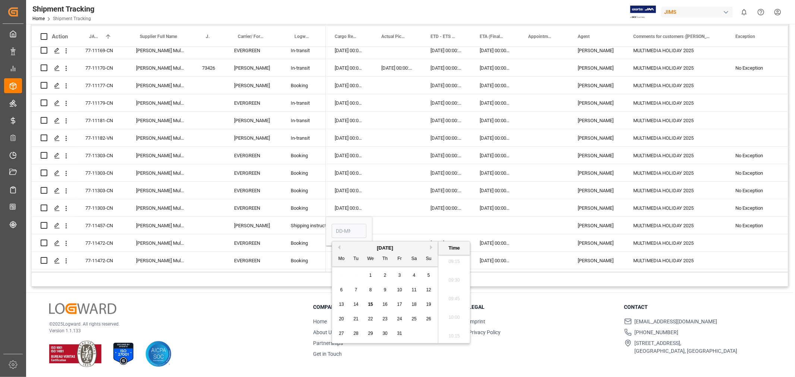
type input "22-10-2025 00:00"
click at [400, 227] on div "Press SPACE to select this row." at bounding box center [397, 225] width 49 height 17
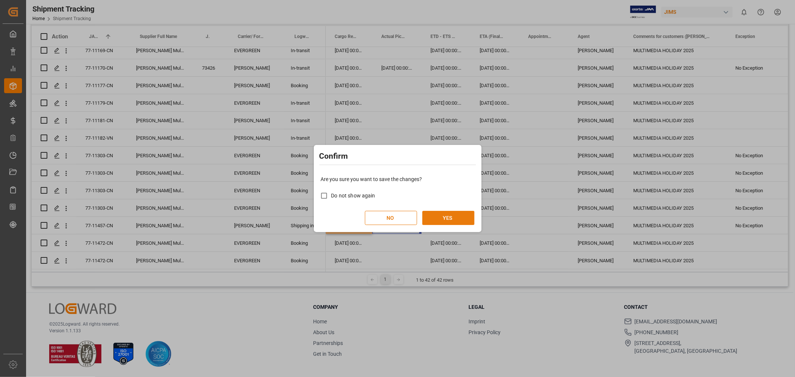
click at [437, 221] on button "YES" at bounding box center [449, 218] width 52 height 14
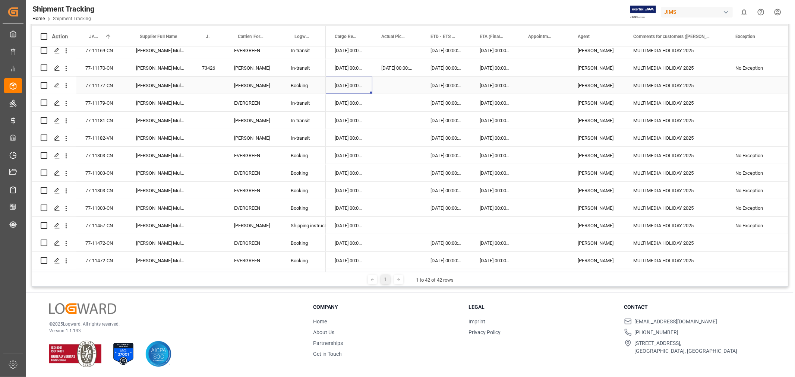
click at [351, 80] on div "20-10-2025 00:00:00" at bounding box center [349, 85] width 47 height 17
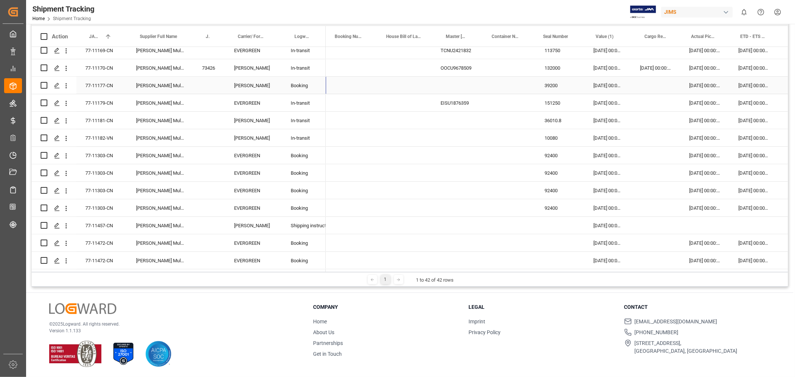
scroll to position [0, 0]
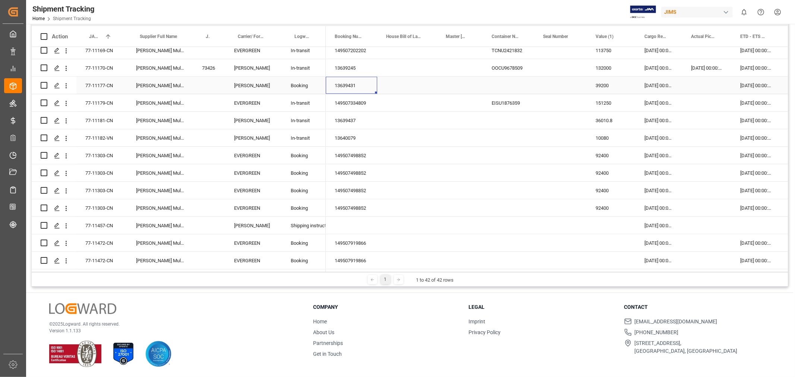
click at [361, 82] on div "13639431" at bounding box center [351, 85] width 51 height 17
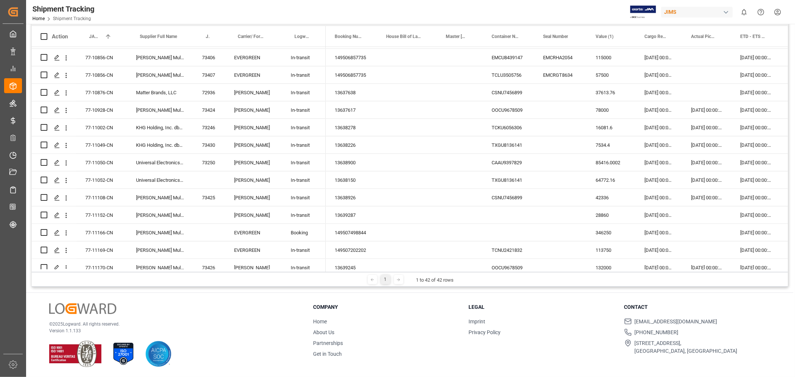
scroll to position [308, 0]
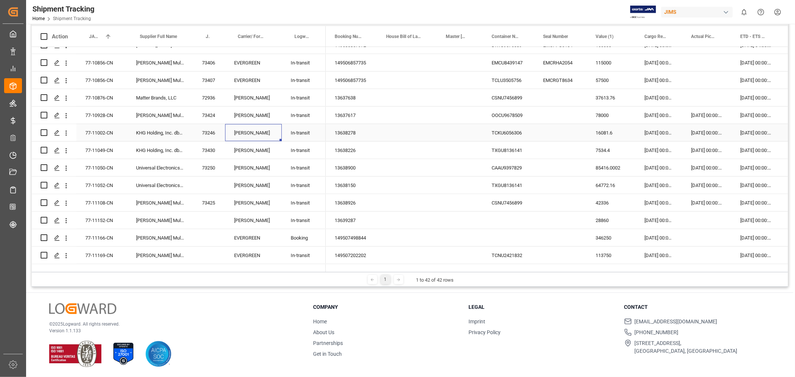
click at [280, 139] on div "[PERSON_NAME]" at bounding box center [253, 132] width 57 height 17
click at [113, 184] on div "77-11052-CN" at bounding box center [101, 185] width 51 height 17
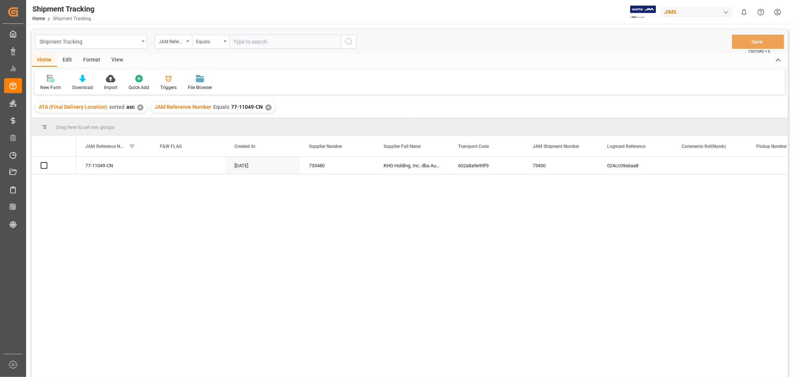
click at [98, 45] on div "Shipment Tracking" at bounding box center [90, 41] width 100 height 9
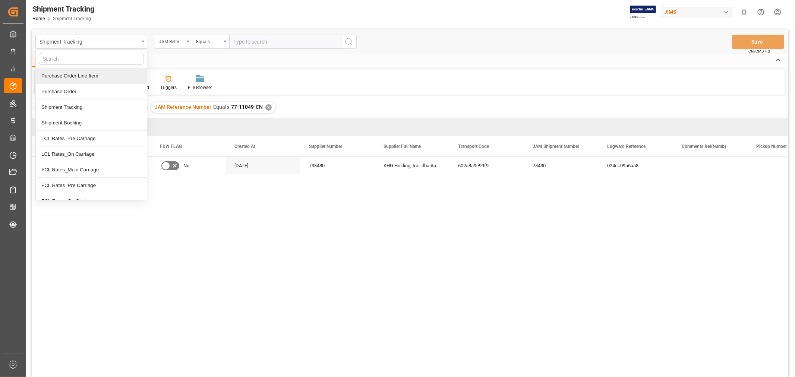
click at [93, 73] on div "Purchase Order Line Item" at bounding box center [91, 76] width 111 height 16
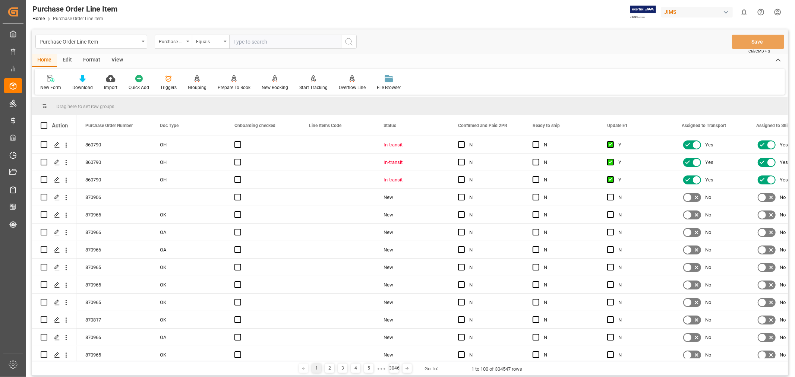
click at [252, 45] on input "text" at bounding box center [285, 42] width 112 height 14
paste input "77-11049-CN"
type input "77-11049-CN"
click at [346, 43] on icon "search button" at bounding box center [349, 41] width 9 height 9
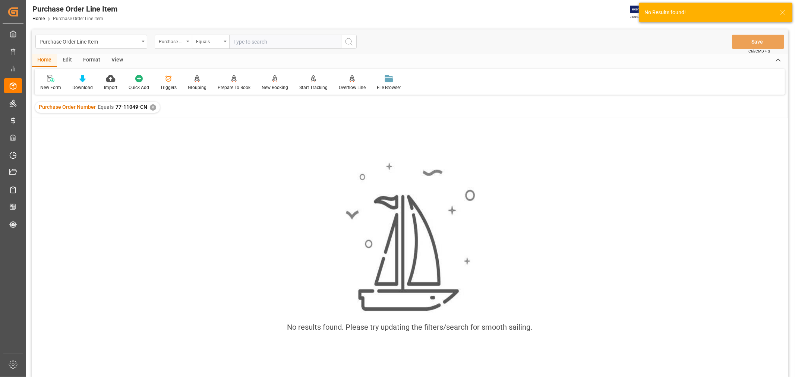
click at [180, 44] on div "Purchase Order Number" at bounding box center [171, 41] width 25 height 9
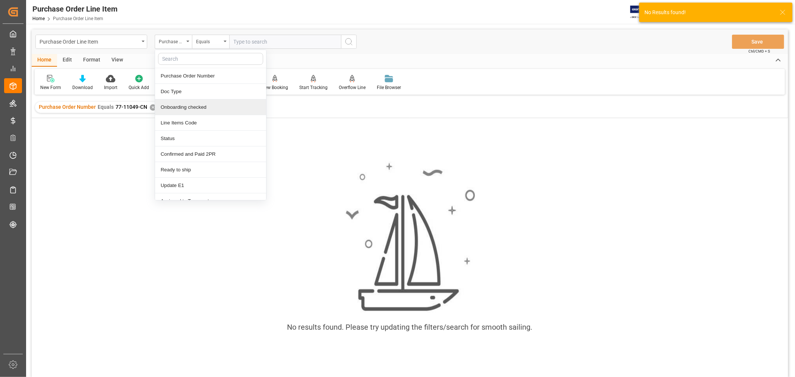
click at [150, 106] on div "✕" at bounding box center [153, 107] width 6 height 6
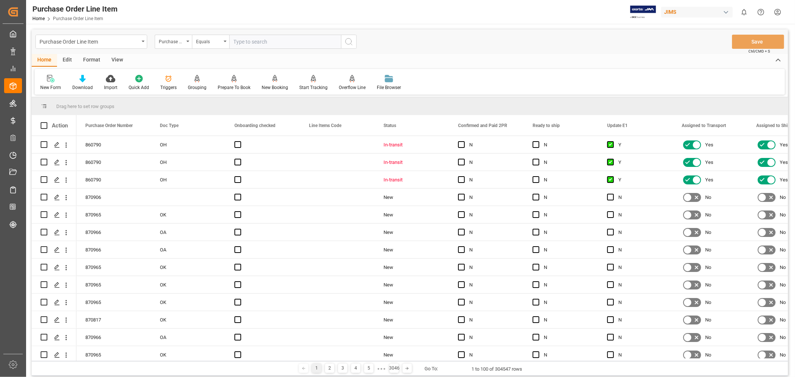
click at [164, 42] on div "Purchase Order Number" at bounding box center [171, 41] width 25 height 9
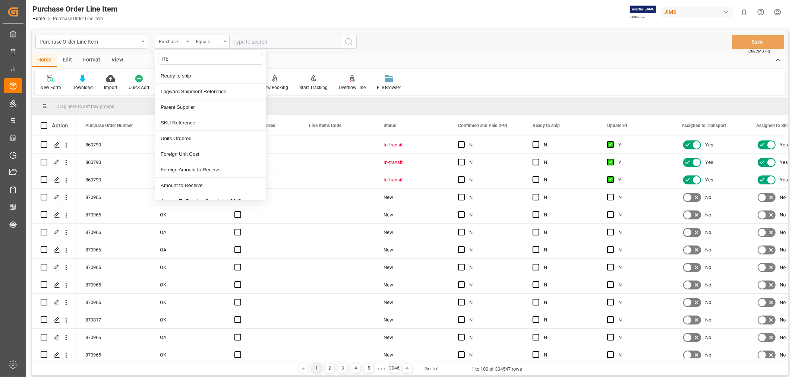
type input "REF"
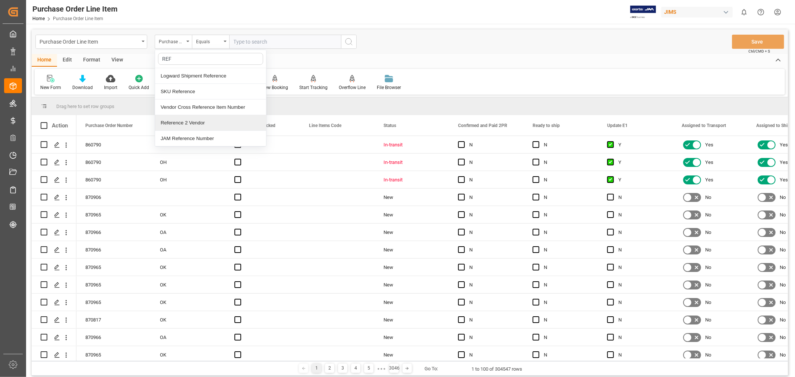
click at [192, 121] on div "Reference 2 Vendor" at bounding box center [210, 123] width 111 height 16
click at [260, 42] on input "text" at bounding box center [285, 42] width 112 height 14
paste input "77-11049-CN"
type input "77-11049-CN"
click at [348, 42] on icon "search button" at bounding box center [349, 41] width 9 height 9
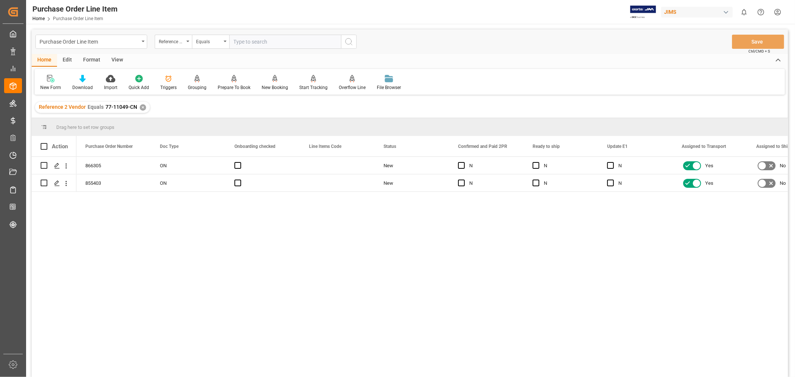
click at [116, 61] on div "View" at bounding box center [117, 60] width 23 height 13
click at [46, 88] on div "Default" at bounding box center [47, 87] width 15 height 7
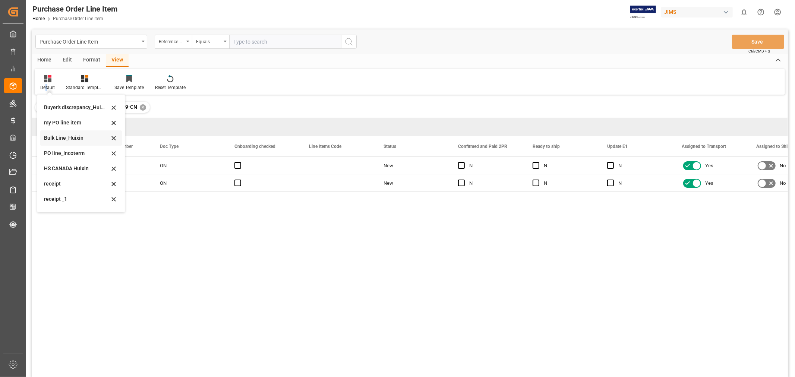
scroll to position [41, 0]
click at [66, 156] on div "HS CANADA Huixin" at bounding box center [76, 156] width 65 height 8
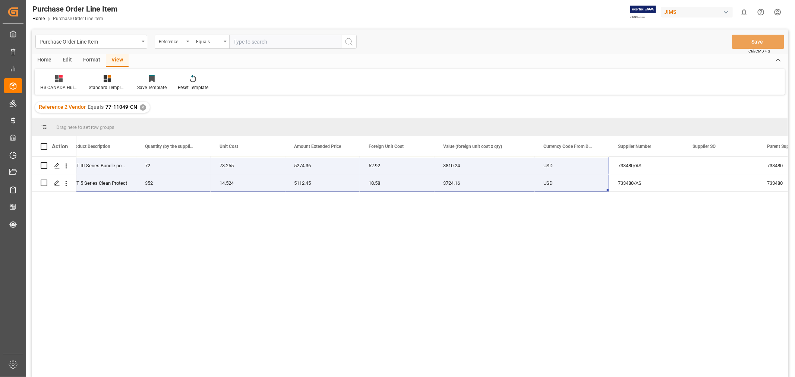
scroll to position [0, 418]
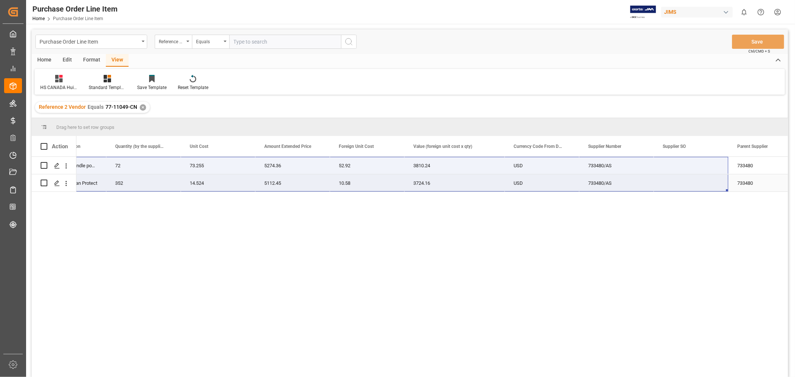
drag, startPoint x: 100, startPoint y: 161, endPoint x: 718, endPoint y: 181, distance: 617.9
click at [718, 181] on div "77-11049-CN 3S-COL3-1.5M AST III Series Bundle power 72 73.255 5274.36 52.92 38…" at bounding box center [268, 174] width 1219 height 35
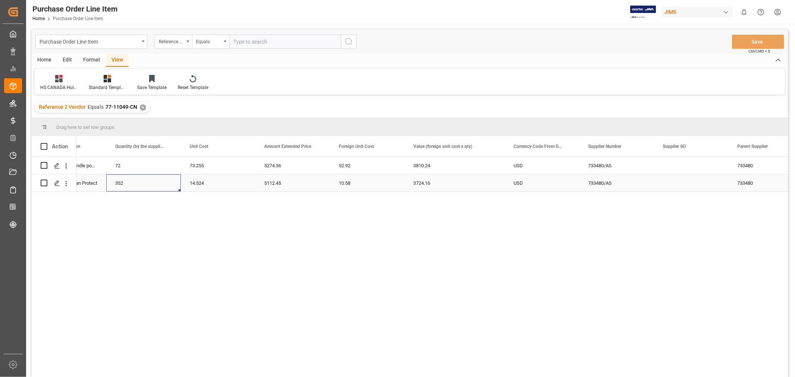
click at [136, 178] on div "352" at bounding box center [143, 183] width 75 height 17
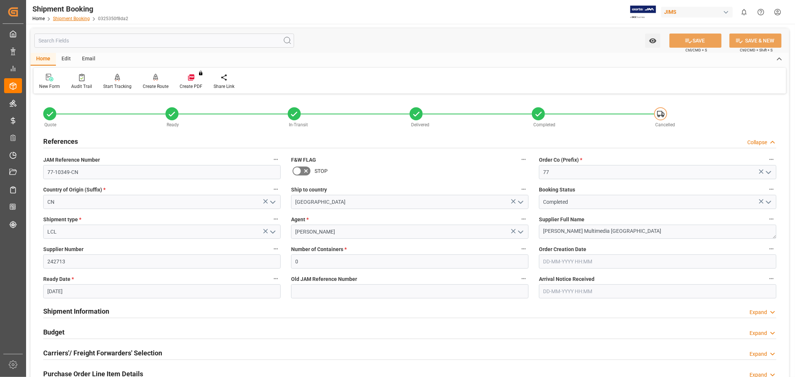
click at [72, 16] on link "Shipment Booking" at bounding box center [71, 18] width 37 height 5
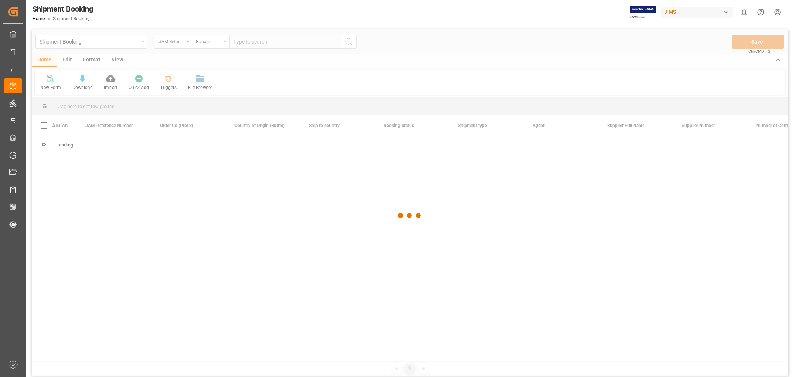
click at [245, 44] on div at bounding box center [410, 215] width 757 height 373
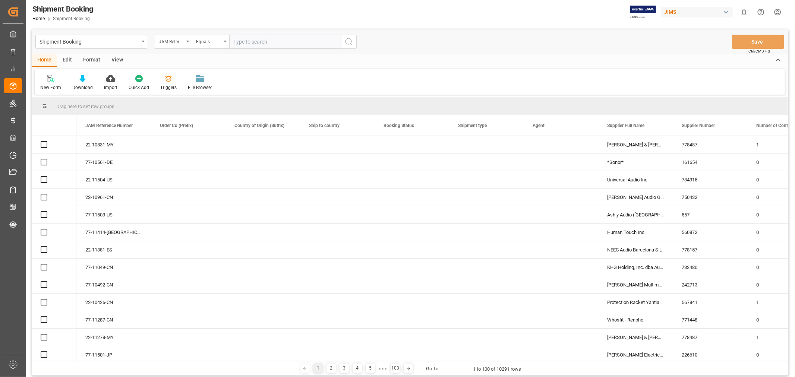
click at [242, 41] on input "text" at bounding box center [285, 42] width 112 height 14
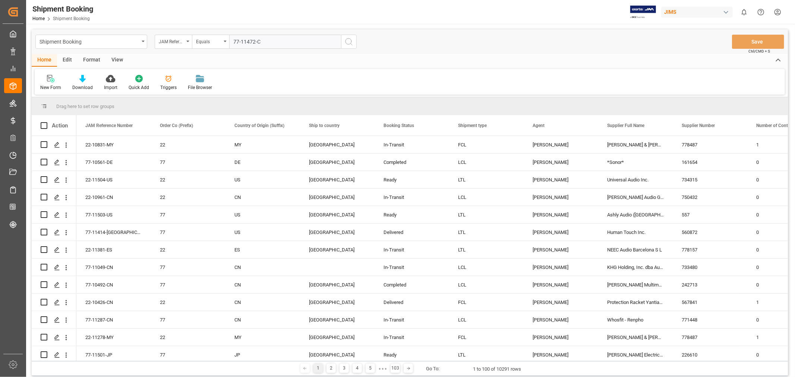
type input "77-11472-CN"
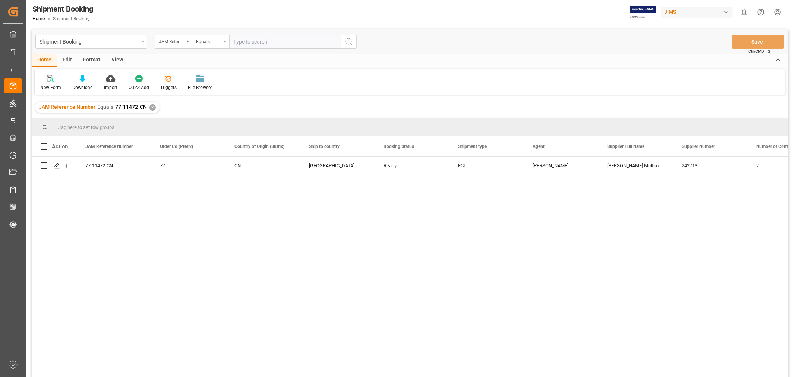
click at [117, 61] on div "View" at bounding box center [117, 60] width 23 height 13
click at [46, 88] on div "Default" at bounding box center [47, 87] width 15 height 7
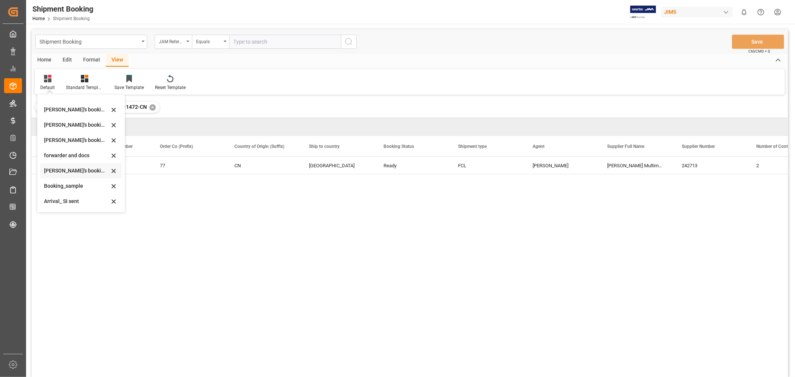
scroll to position [71, 0]
click at [61, 200] on div "booking_5" at bounding box center [76, 202] width 65 height 8
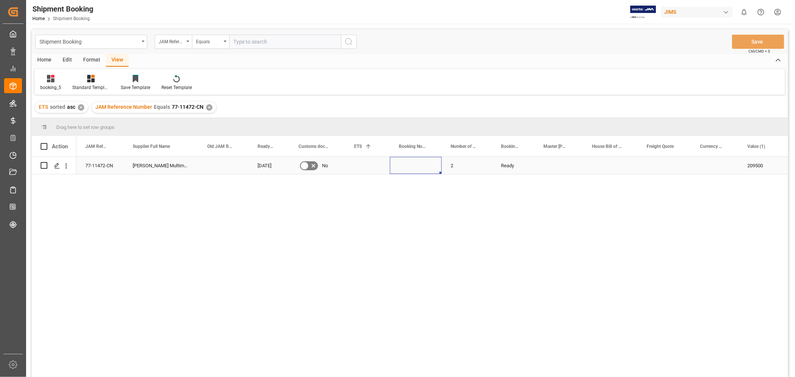
click at [412, 170] on div "Press SPACE to select this row." at bounding box center [416, 165] width 52 height 17
click at [412, 170] on input "Press SPACE to select this row." at bounding box center [416, 170] width 40 height 14
type input "149507919866"
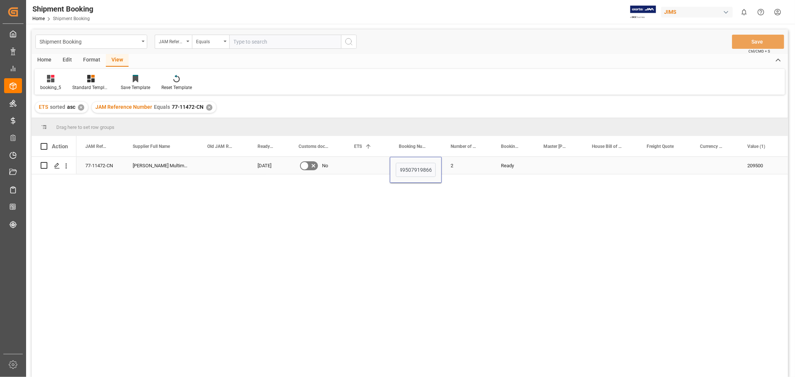
click at [375, 164] on div "Press SPACE to select this row." at bounding box center [367, 165] width 45 height 17
click at [368, 163] on div "Press SPACE to select this row." at bounding box center [367, 165] width 45 height 17
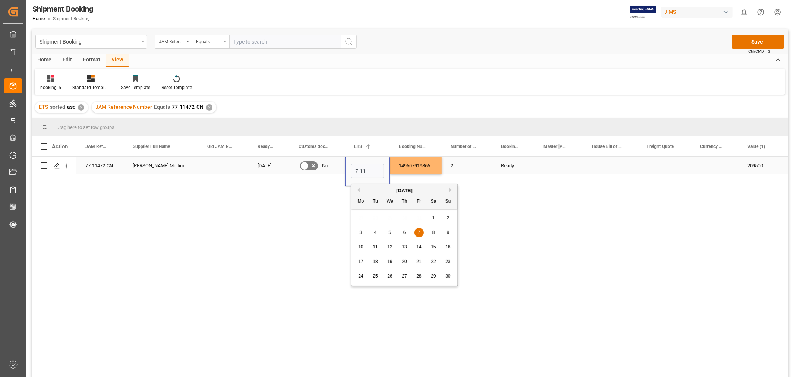
type input "07-11-2025"
click at [376, 166] on input "07-11-2025" at bounding box center [367, 171] width 33 height 14
click at [546, 163] on div "Press SPACE to select this row." at bounding box center [559, 165] width 48 height 17
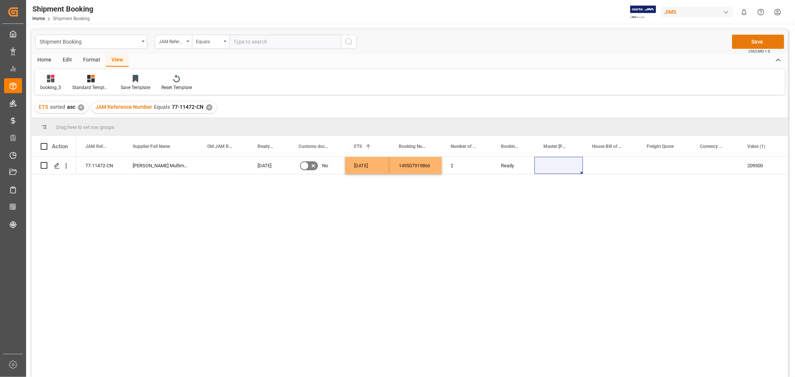
click at [762, 42] on button "Save" at bounding box center [758, 42] width 52 height 14
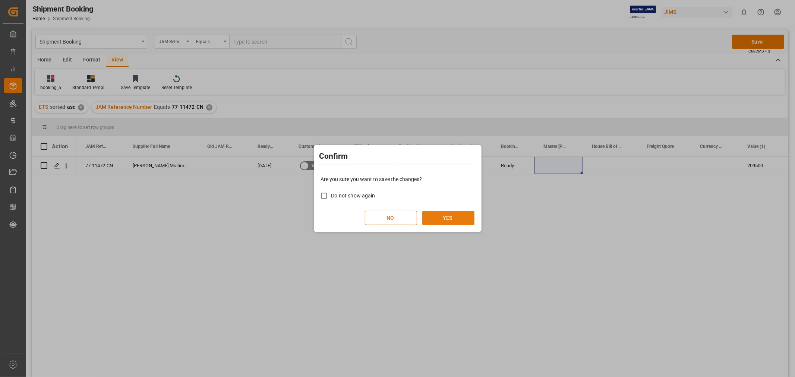
click at [461, 217] on button "YES" at bounding box center [449, 218] width 52 height 14
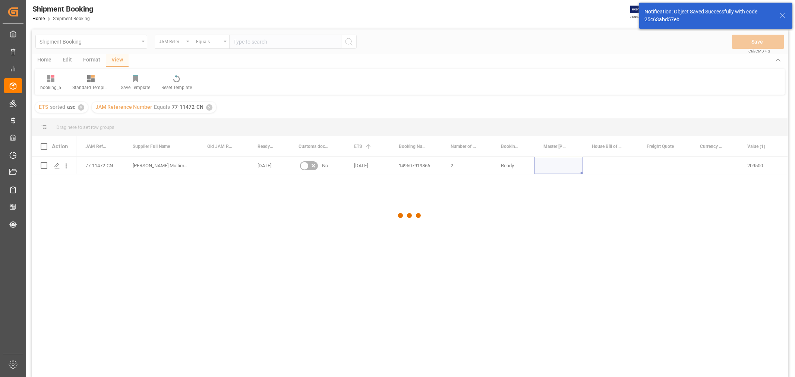
click at [92, 164] on div at bounding box center [410, 215] width 757 height 373
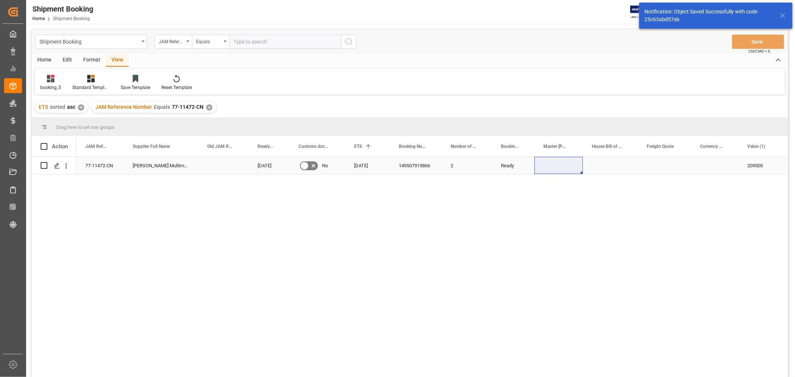
click at [94, 167] on div "77-11472-CN" at bounding box center [99, 165] width 47 height 17
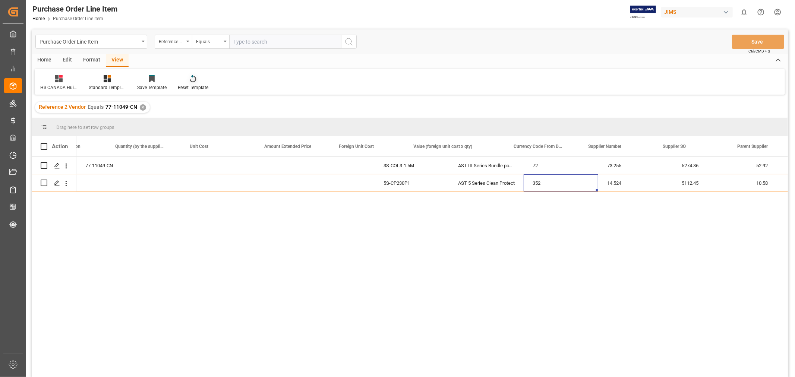
scroll to position [0, 418]
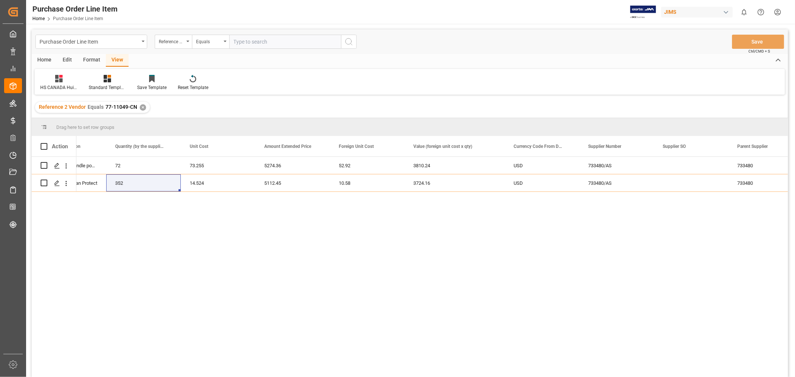
click at [142, 105] on div "✕" at bounding box center [143, 107] width 6 height 6
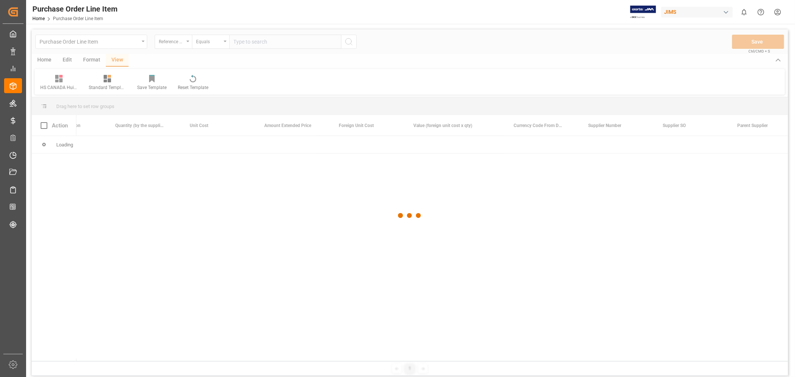
click at [247, 43] on div at bounding box center [410, 215] width 757 height 373
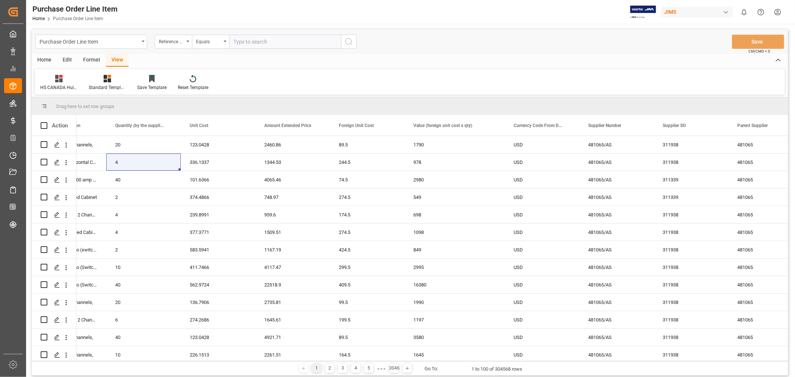
click at [246, 41] on input "text" at bounding box center [285, 42] width 112 height 14
paste input "77-11052-CN"
type input "77-11052-CN"
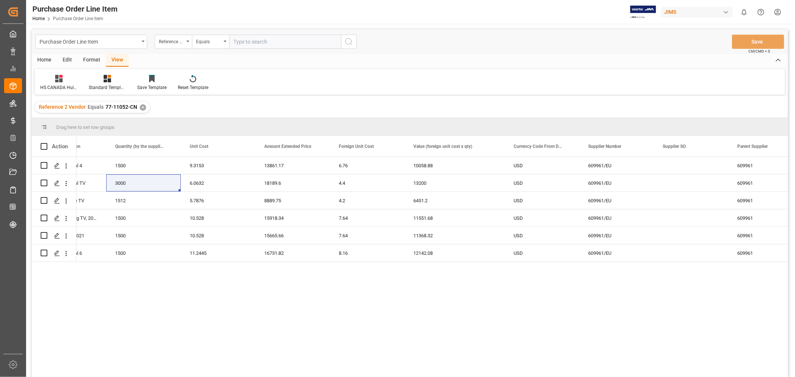
click at [115, 58] on div "View" at bounding box center [117, 60] width 23 height 13
click at [60, 79] on icon at bounding box center [58, 78] width 7 height 7
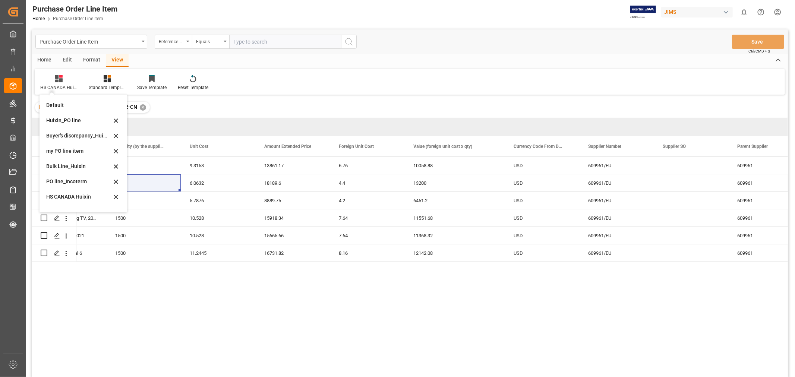
click at [502, 87] on div "HS CANADA Huixin Default Huixin_PO line Buyer's discrepancy_Huixin my PO line i…" at bounding box center [410, 82] width 751 height 26
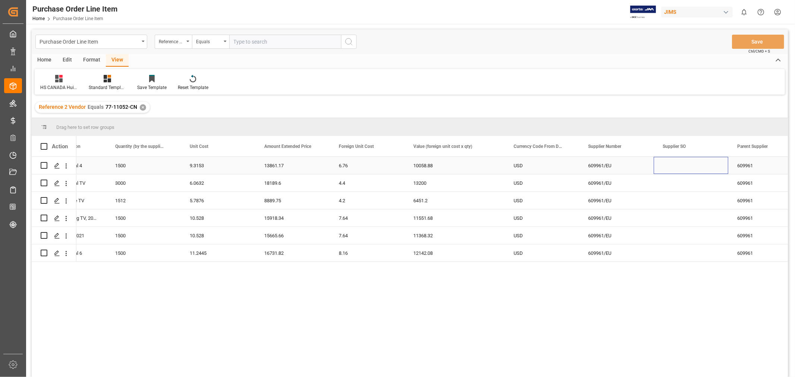
click at [687, 166] on div "Press SPACE to select this row." at bounding box center [691, 165] width 75 height 17
click at [272, 305] on div "URC3640 OFA(Ea) Essential 4 1500 9.3153 13861.17 6.76 10058.88 USD 609961/EU 60…" at bounding box center [432, 269] width 712 height 225
click at [286, 109] on div "Reference 2 Vendor Equals 77-11052-CN ✕" at bounding box center [410, 107] width 757 height 21
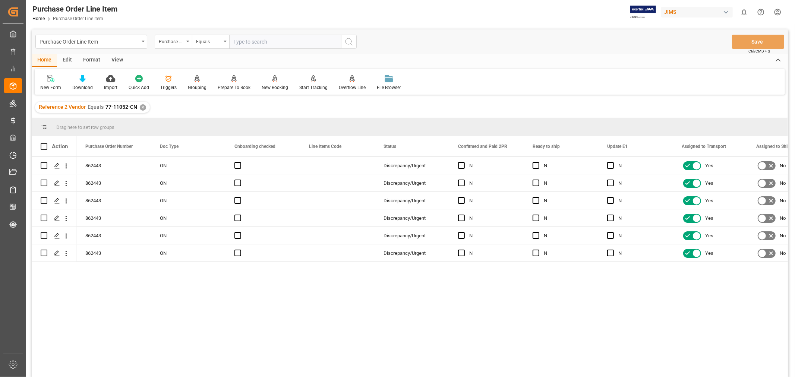
click at [116, 60] on div "View" at bounding box center [117, 60] width 23 height 13
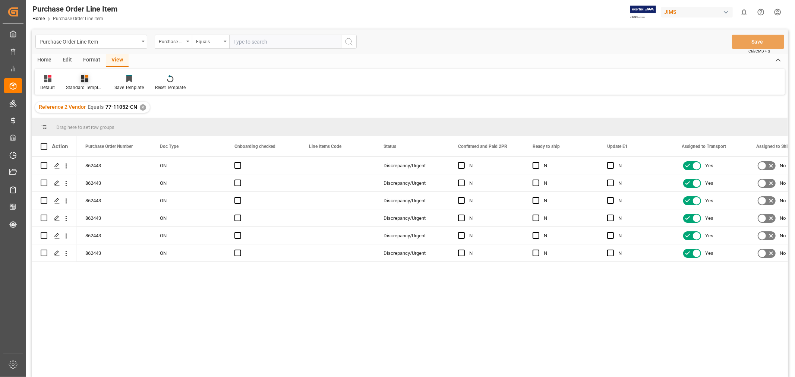
click at [80, 85] on div "Standard Templates" at bounding box center [84, 87] width 37 height 7
click at [44, 86] on div "Default" at bounding box center [47, 87] width 15 height 7
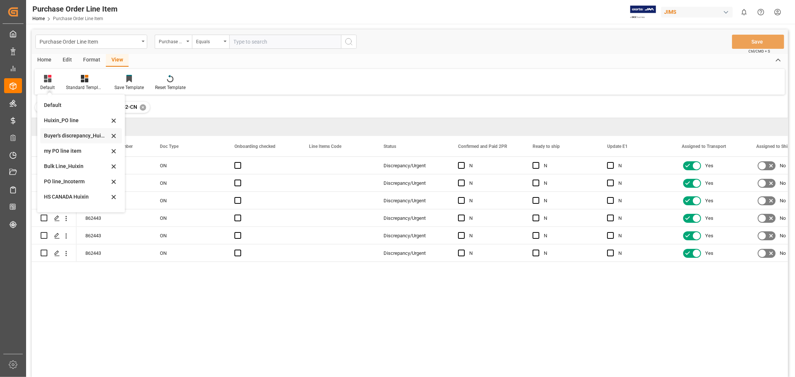
click at [82, 130] on div "Buyer's discrepancy_Huixin" at bounding box center [81, 135] width 82 height 15
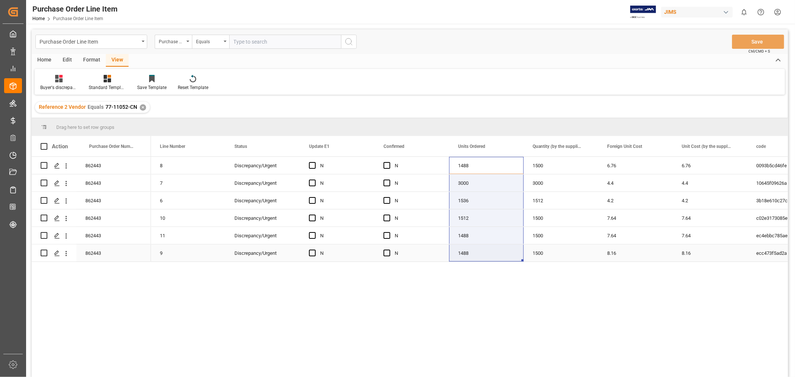
drag, startPoint x: 467, startPoint y: 161, endPoint x: 486, endPoint y: 246, distance: 87.1
click at [563, 164] on div "1500" at bounding box center [561, 165] width 75 height 17
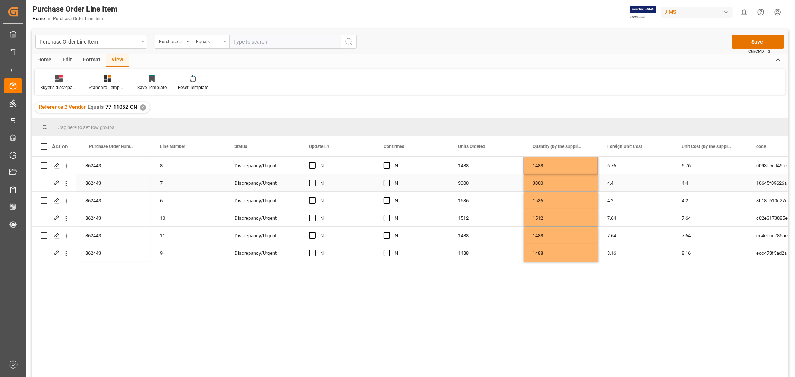
click at [645, 177] on div "4.4" at bounding box center [636, 183] width 75 height 17
click at [751, 41] on button "Save" at bounding box center [758, 42] width 52 height 14
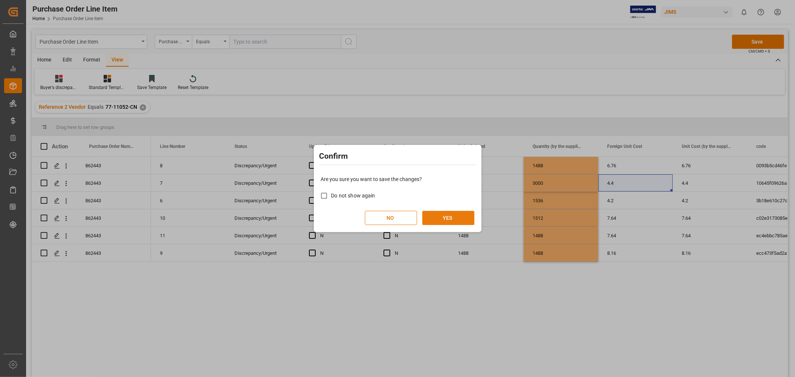
click at [461, 219] on button "YES" at bounding box center [449, 218] width 52 height 14
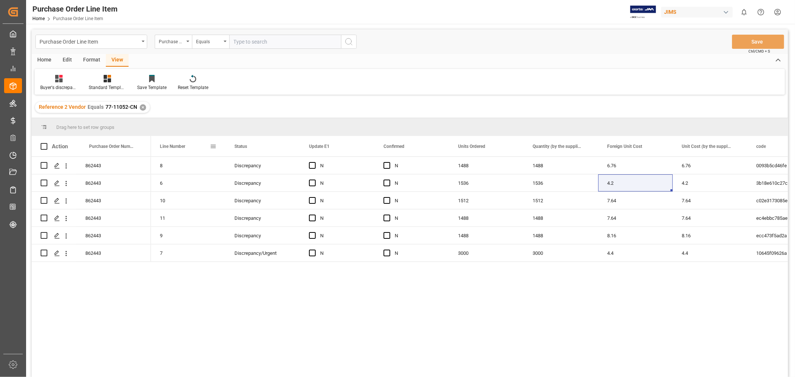
click at [173, 147] on span "Line Number" at bounding box center [172, 146] width 25 height 5
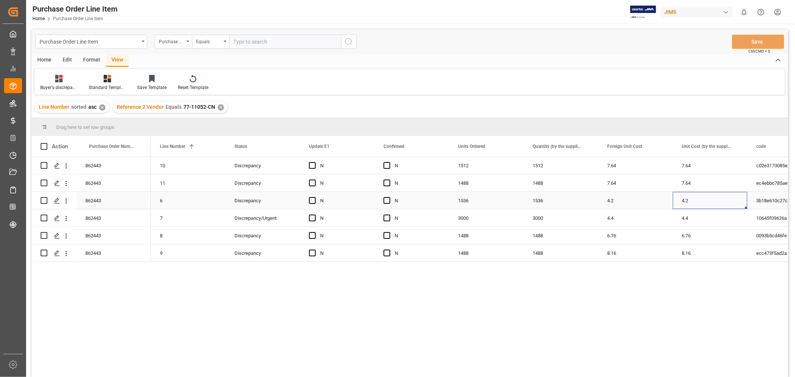
click at [684, 204] on div "4.2" at bounding box center [710, 200] width 75 height 17
click at [682, 202] on div "4.2" at bounding box center [710, 200] width 75 height 17
drag, startPoint x: 682, startPoint y: 202, endPoint x: 693, endPoint y: 207, distance: 11.9
click at [693, 207] on input "4.2" at bounding box center [710, 205] width 63 height 14
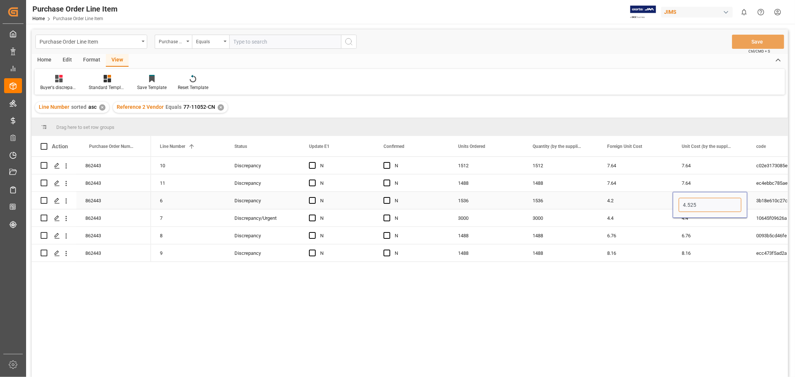
type input "4.5255"
click at [692, 222] on div "4.4" at bounding box center [710, 218] width 75 height 17
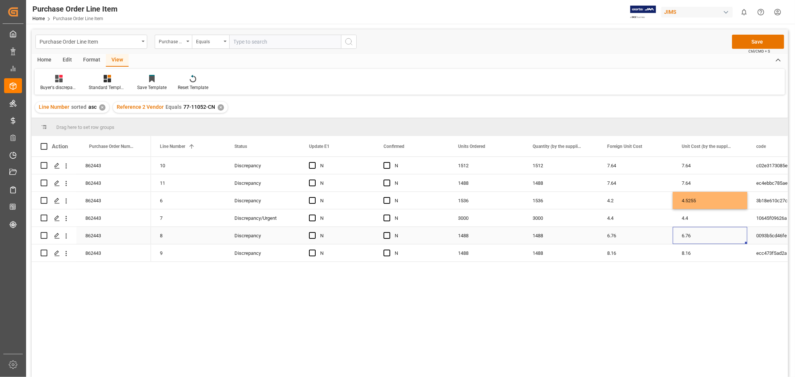
click at [691, 239] on div "6.76" at bounding box center [710, 235] width 75 height 17
click at [695, 236] on div "6.76" at bounding box center [710, 235] width 75 height 17
drag, startPoint x: 696, startPoint y: 236, endPoint x: 679, endPoint y: 236, distance: 16.0
click at [679, 236] on input "6.76" at bounding box center [710, 240] width 63 height 14
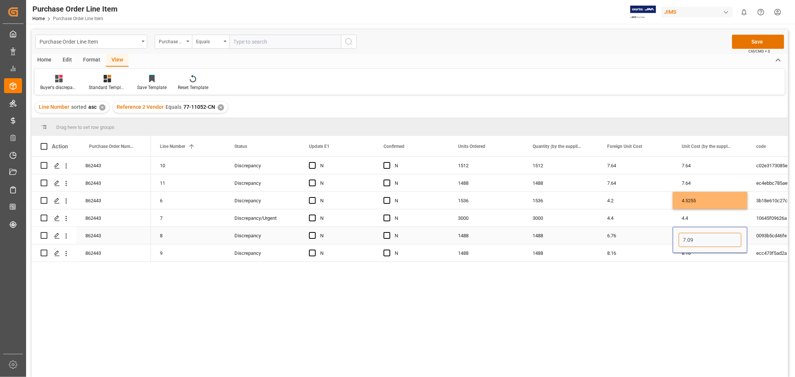
type input "7.096"
click at [691, 250] on div "8.16" at bounding box center [710, 253] width 75 height 17
click at [702, 253] on div "8.16" at bounding box center [710, 253] width 75 height 17
click at [702, 253] on input "8.16" at bounding box center [710, 249] width 63 height 14
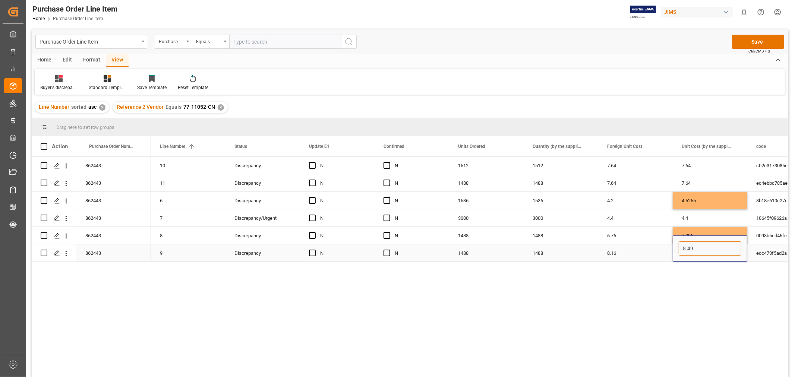
type input "8.496"
click at [695, 165] on div "7.64" at bounding box center [710, 165] width 75 height 17
click at [695, 164] on div "7.64" at bounding box center [710, 165] width 75 height 17
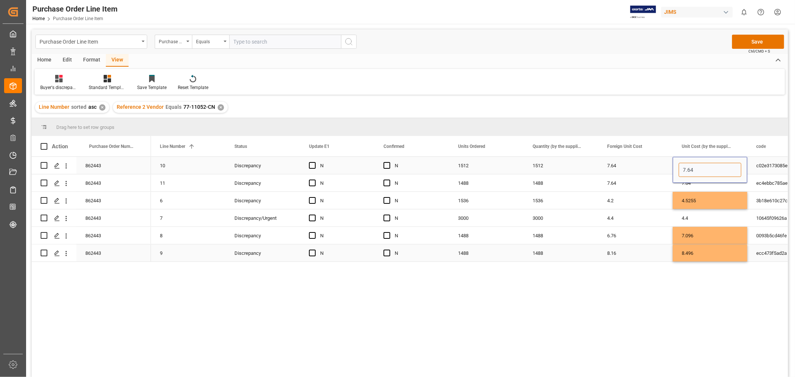
click at [695, 164] on input "7.64" at bounding box center [710, 170] width 63 height 14
drag, startPoint x: 696, startPoint y: 166, endPoint x: 674, endPoint y: 169, distance: 22.6
click at [674, 168] on div "7.64" at bounding box center [710, 170] width 75 height 26
type input "7.9707"
click at [690, 184] on div "7.64" at bounding box center [710, 183] width 75 height 17
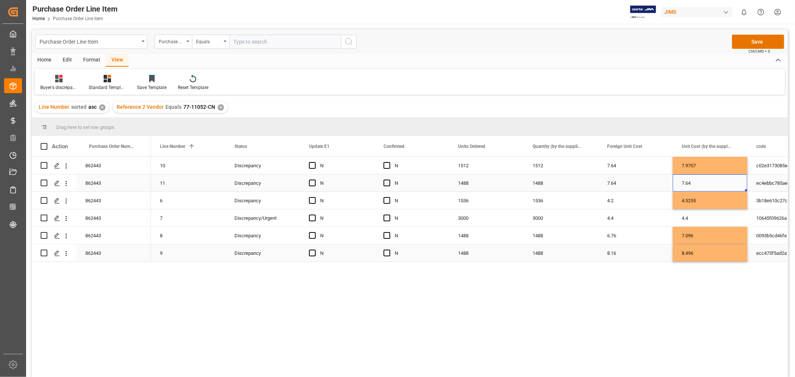
click at [690, 184] on div "7.64" at bounding box center [710, 183] width 75 height 17
drag, startPoint x: 699, startPoint y: 187, endPoint x: 671, endPoint y: 187, distance: 28.3
type input "7.976"
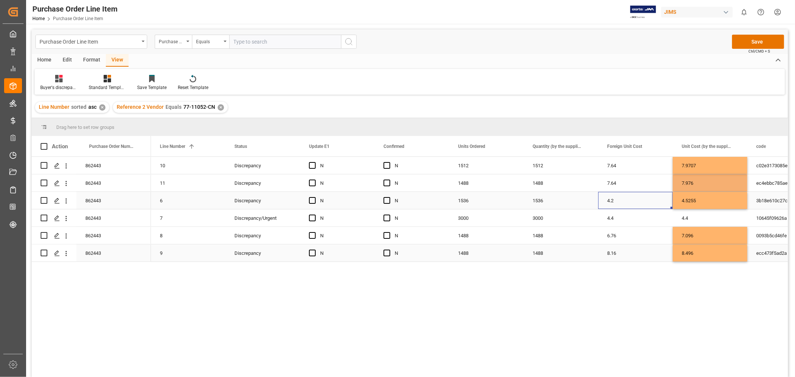
click at [663, 208] on div "4.2" at bounding box center [636, 200] width 75 height 17
click at [755, 43] on button "Save" at bounding box center [758, 42] width 52 height 14
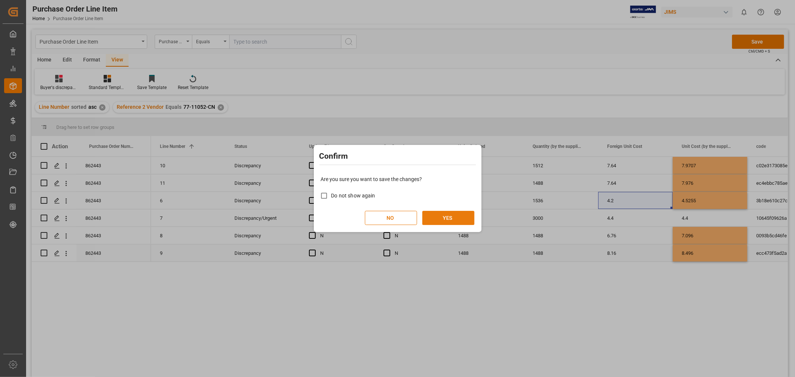
click at [447, 213] on button "YES" at bounding box center [449, 218] width 52 height 14
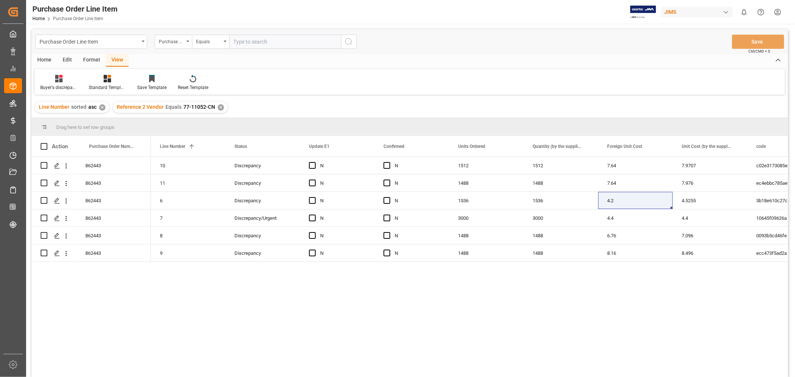
click at [400, 315] on div "10 Discrepancy N N 1512 1512 7.64 7.9707 c02e3173085e URC4810 11 Discrepancy N …" at bounding box center [469, 269] width 637 height 225
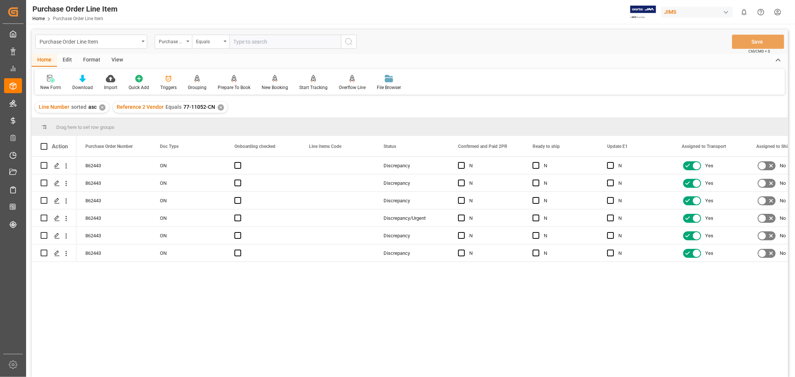
click at [117, 60] on div "View" at bounding box center [117, 60] width 23 height 13
click at [45, 85] on div "Default" at bounding box center [47, 87] width 15 height 7
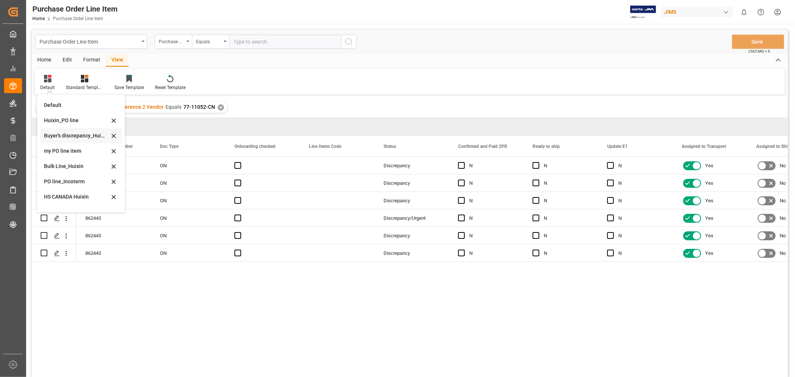
click at [66, 134] on div "Buyer's discrepancy_Huixin" at bounding box center [76, 136] width 65 height 8
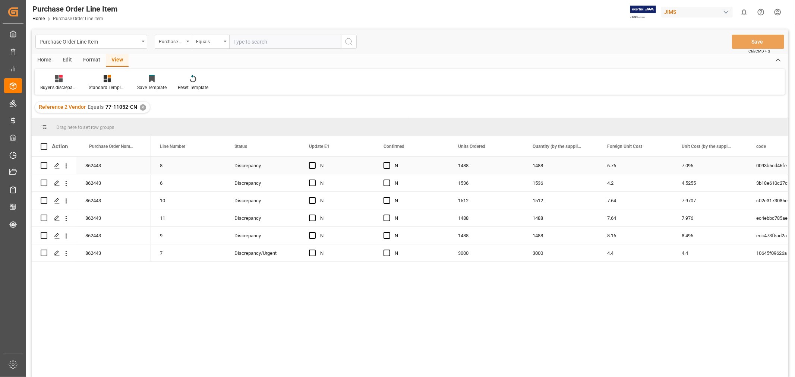
click at [641, 161] on div "6.76" at bounding box center [636, 165] width 75 height 17
click at [51, 83] on div "Buyer's discrepancy_Huixin" at bounding box center [59, 83] width 48 height 16
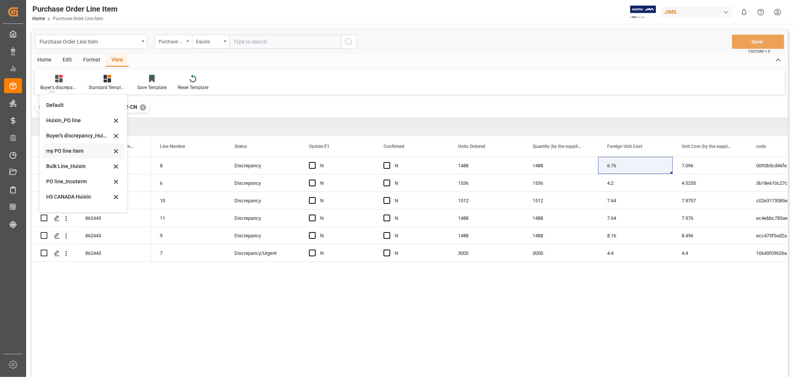
scroll to position [41, 0]
click at [70, 155] on div "HS CANADA Huixin" at bounding box center [78, 156] width 65 height 8
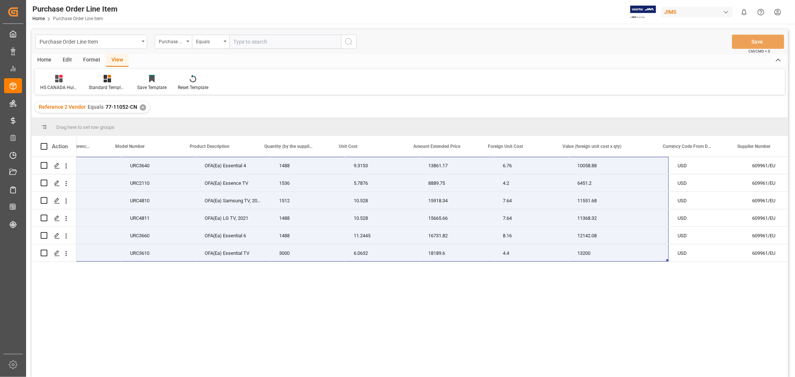
scroll to position [0, 269]
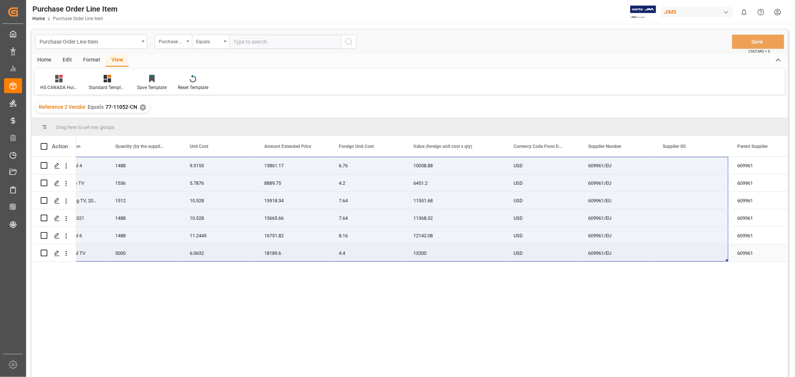
drag, startPoint x: 92, startPoint y: 162, endPoint x: 706, endPoint y: 255, distance: 620.8
click at [706, 255] on div "77-11052-CN URC3640 OFA(Ea) Essential 4 1488 9.3153 13861.17 6.76 10058.88 USD …" at bounding box center [268, 209] width 1219 height 105
click at [327, 227] on div "16731.82" at bounding box center [292, 235] width 75 height 17
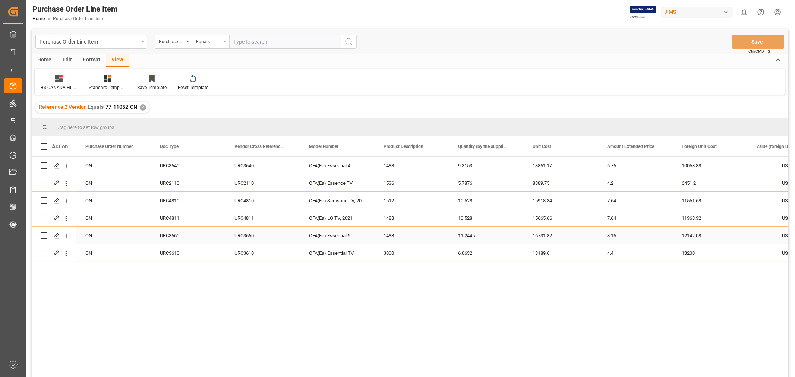
scroll to position [0, 75]
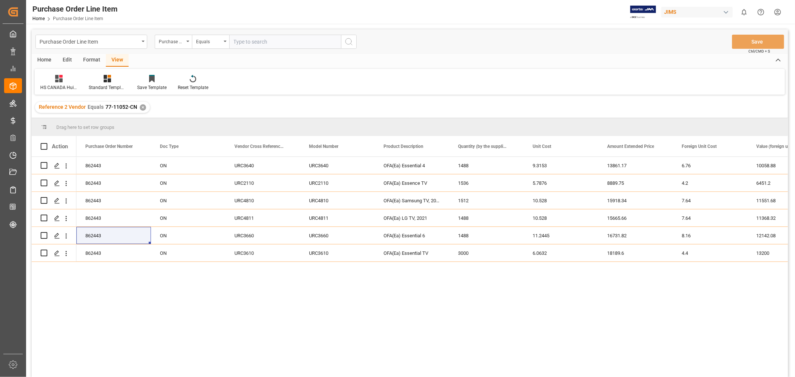
click at [230, 309] on div "URC3640 OFA(Ea) Essential 4 1488 9.3153 13861.17 6.76 10058.88 USD URC3640 ON 8…" at bounding box center [432, 269] width 712 height 225
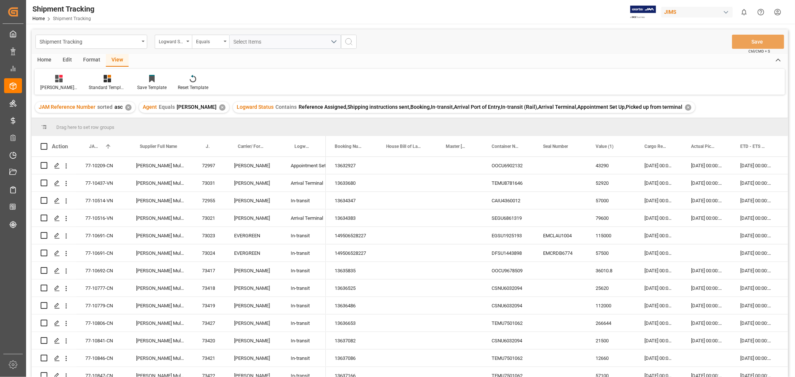
scroll to position [308, 0]
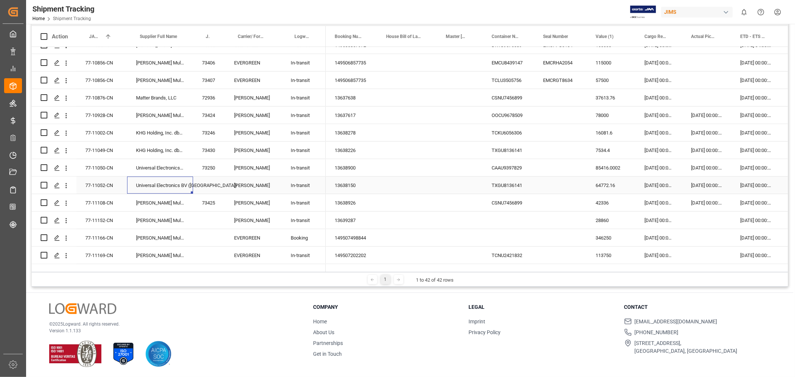
click at [144, 186] on div "Universal Electronics BV ([GEOGRAPHIC_DATA])" at bounding box center [160, 185] width 66 height 17
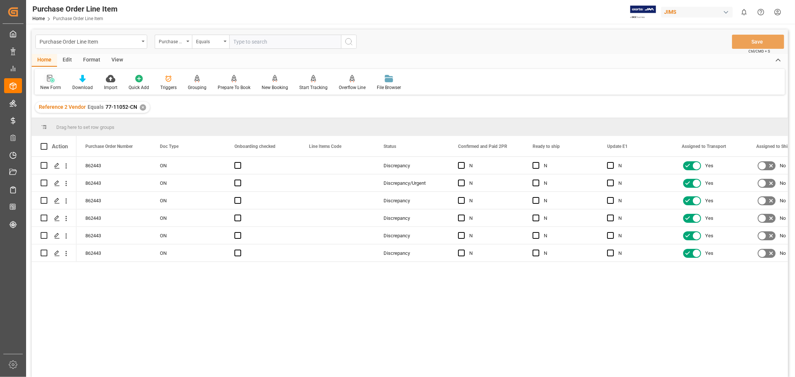
click at [54, 87] on div "New Form" at bounding box center [50, 87] width 21 height 7
click at [112, 59] on div "View" at bounding box center [117, 60] width 23 height 13
click at [47, 85] on div "Default" at bounding box center [47, 87] width 15 height 7
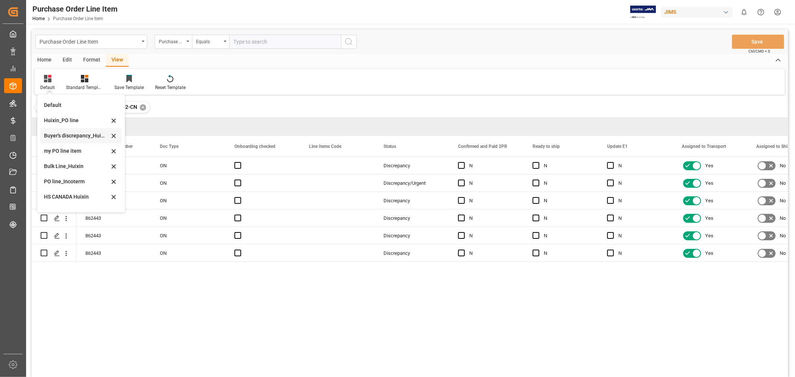
click at [67, 137] on div "Buyer's discrepancy_Huixin" at bounding box center [76, 136] width 65 height 8
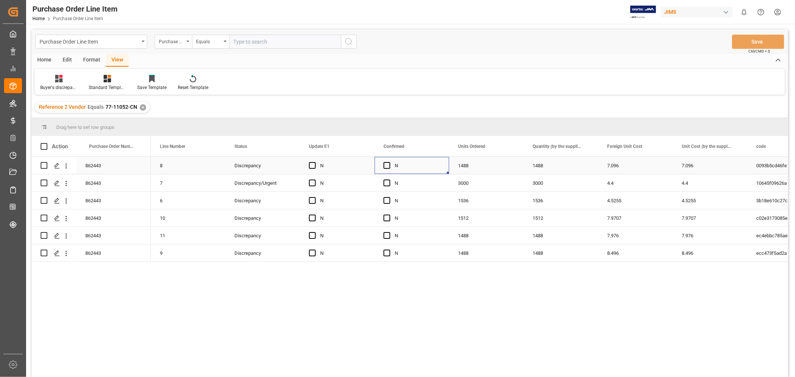
drag, startPoint x: 388, startPoint y: 166, endPoint x: 386, endPoint y: 171, distance: 5.7
click at [388, 165] on span "Press SPACE to select this row." at bounding box center [387, 165] width 7 height 7
click at [389, 162] on input "Press SPACE to select this row." at bounding box center [389, 162] width 0 height 0
click at [385, 185] on span "Press SPACE to select this row." at bounding box center [387, 183] width 7 height 7
click at [389, 180] on input "Press SPACE to select this row." at bounding box center [389, 180] width 0 height 0
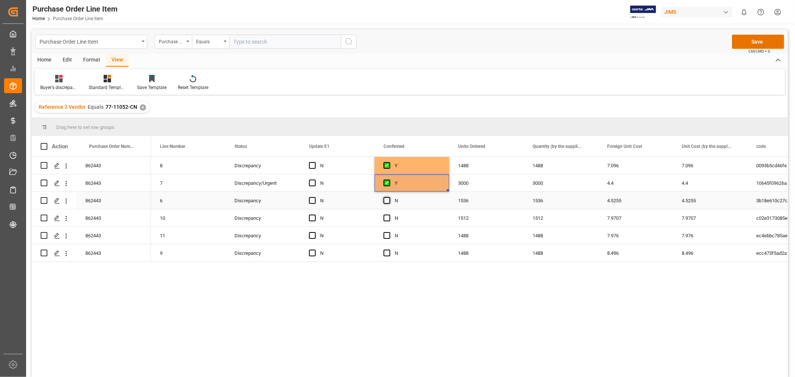
click at [386, 200] on span "Press SPACE to select this row." at bounding box center [387, 200] width 7 height 7
click at [389, 197] on input "Press SPACE to select this row." at bounding box center [389, 197] width 0 height 0
click at [385, 217] on span "Press SPACE to select this row." at bounding box center [387, 218] width 7 height 7
click at [389, 215] on input "Press SPACE to select this row." at bounding box center [389, 215] width 0 height 0
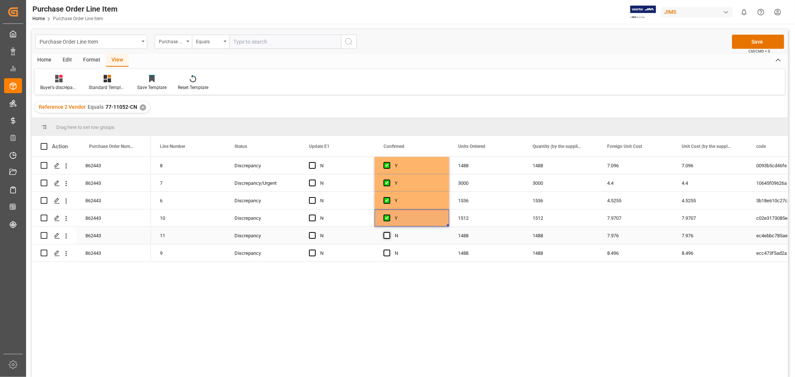
click at [386, 234] on span "Press SPACE to select this row." at bounding box center [387, 235] width 7 height 7
click at [389, 232] on input "Press SPACE to select this row." at bounding box center [389, 232] width 0 height 0
click at [386, 258] on div "Press SPACE to select this row." at bounding box center [389, 253] width 11 height 17
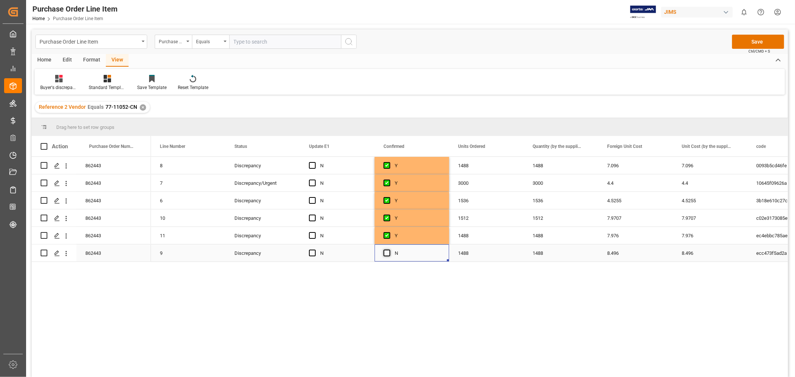
click at [388, 252] on span "Press SPACE to select this row." at bounding box center [387, 253] width 7 height 7
click at [389, 250] on input "Press SPACE to select this row." at bounding box center [389, 250] width 0 height 0
click at [765, 41] on button "Save" at bounding box center [758, 42] width 52 height 14
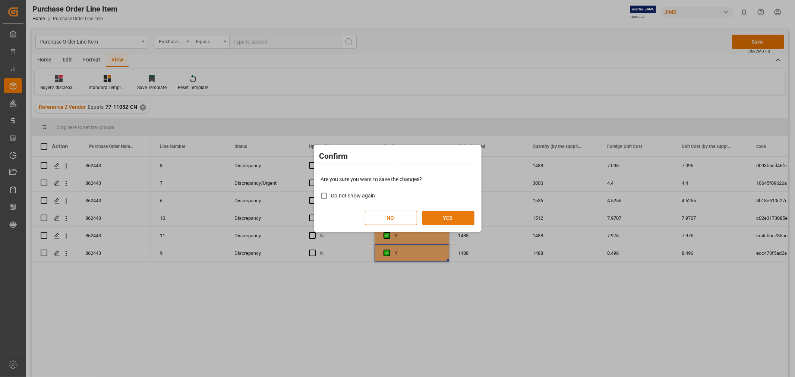
click at [447, 213] on button "YES" at bounding box center [449, 218] width 52 height 14
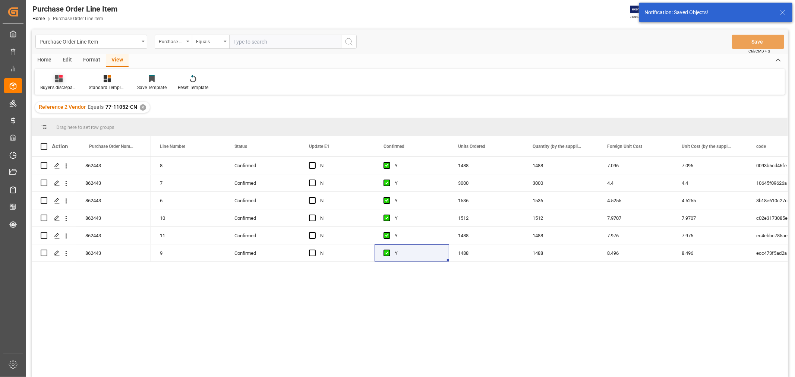
click at [56, 86] on div "Buyer's discrepancy_Huixin" at bounding box center [58, 87] width 37 height 7
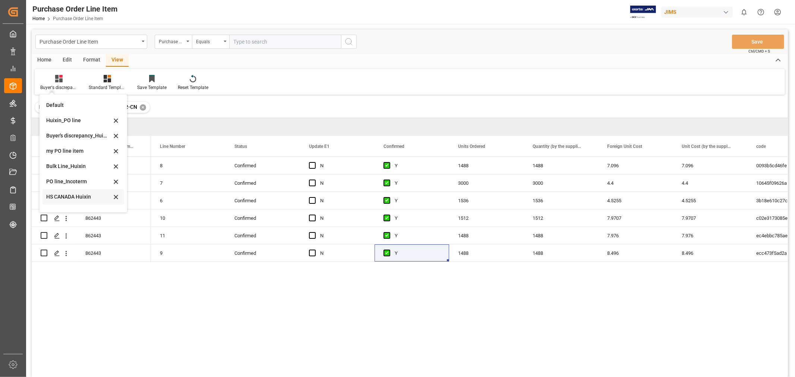
click at [78, 197] on div "HS CANADA Huixin" at bounding box center [78, 197] width 65 height 8
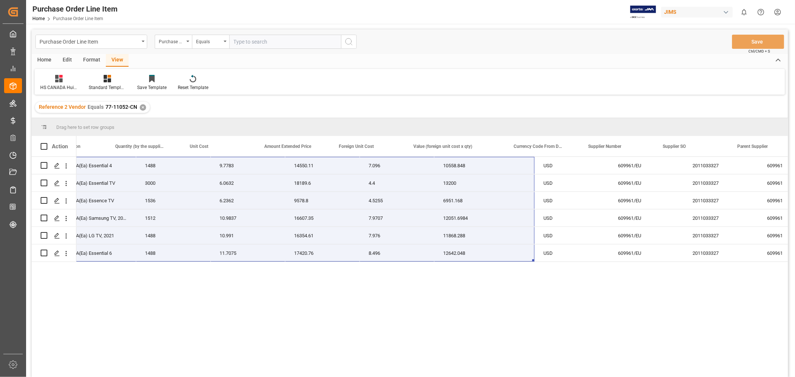
scroll to position [0, 448]
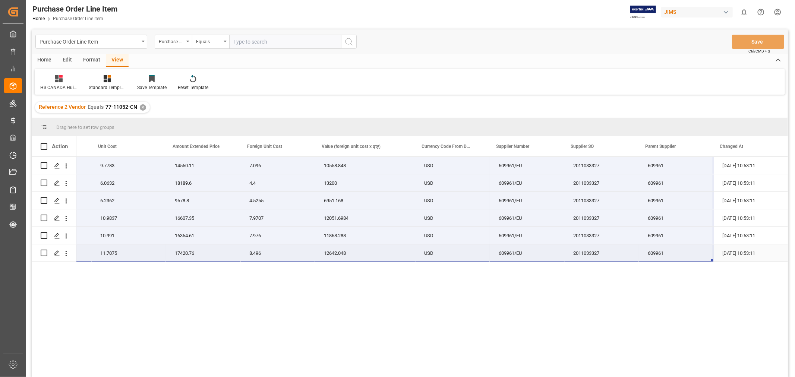
drag, startPoint x: 92, startPoint y: 166, endPoint x: 666, endPoint y: 251, distance: 579.7
click at [666, 251] on div "77-11052-CN OFA(Ea) Essential 4 1488 9.7783 14550.11 7.096 10558.848 USD 609961…" at bounding box center [178, 209] width 1219 height 105
click at [104, 82] on icon at bounding box center [107, 78] width 7 height 7
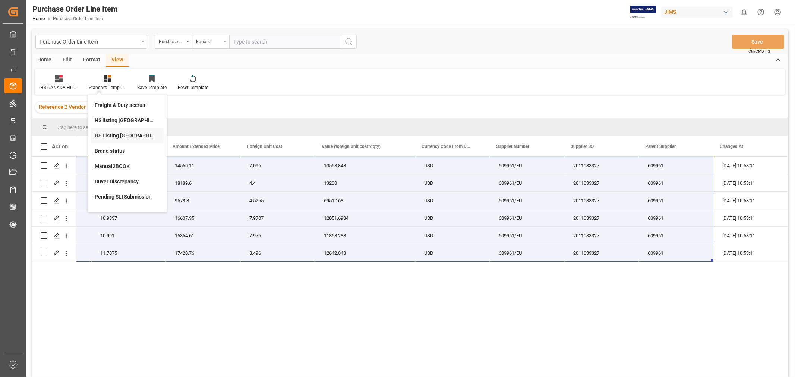
click at [114, 132] on div "HS Listing [GEOGRAPHIC_DATA]" at bounding box center [127, 136] width 65 height 8
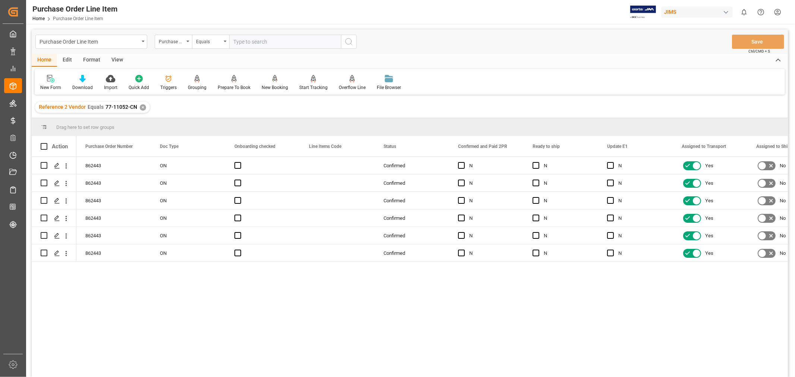
click at [116, 59] on div "View" at bounding box center [117, 60] width 23 height 13
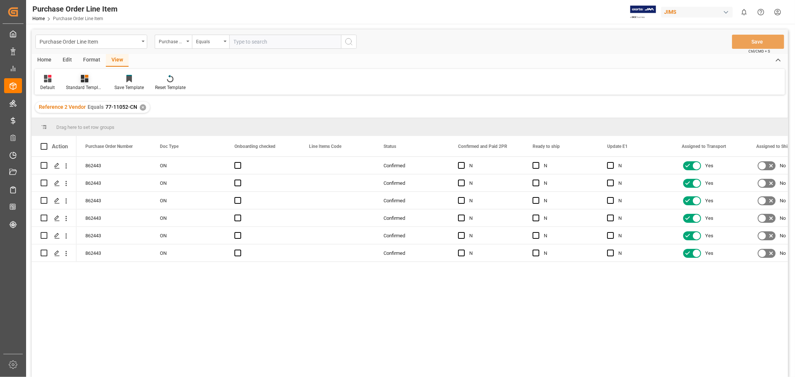
click at [90, 84] on div "Standard Templates" at bounding box center [84, 83] width 48 height 16
click at [99, 134] on div "HS Listing [GEOGRAPHIC_DATA]" at bounding box center [104, 136] width 65 height 8
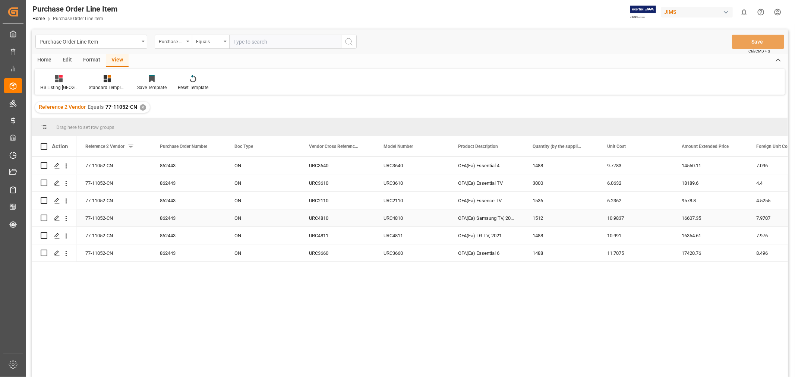
click at [449, 210] on div "OFA(Ea) Samsung TV, 2021" at bounding box center [486, 218] width 75 height 17
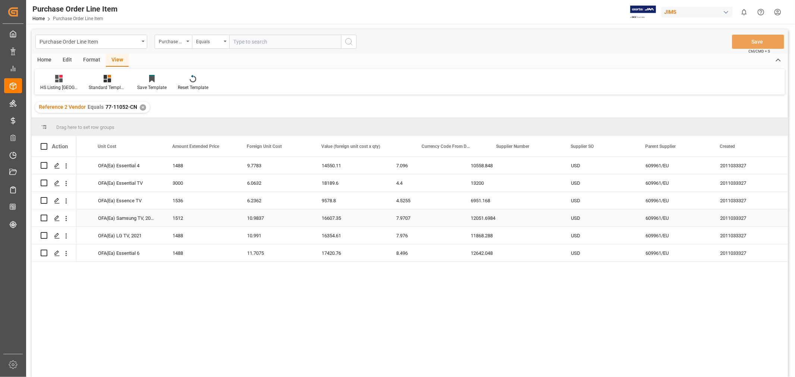
scroll to position [0, 582]
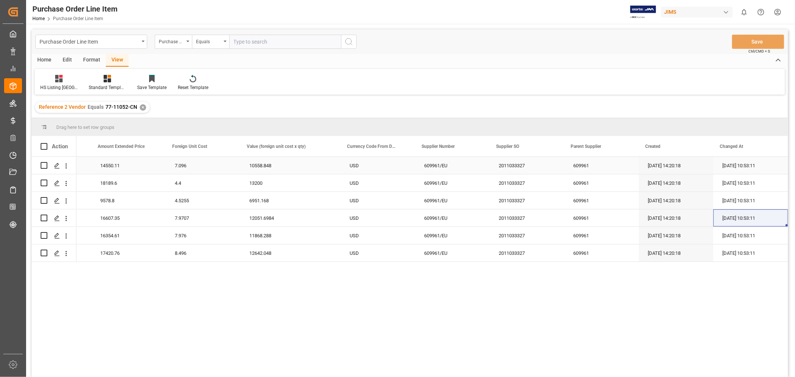
click at [280, 167] on div "10558.848" at bounding box center [291, 165] width 100 height 17
click at [454, 107] on div "Reference 2 Vendor Equals 77-11052-CN ✕" at bounding box center [410, 107] width 757 height 21
click at [132, 167] on div "14550.11" at bounding box center [128, 165] width 75 height 17
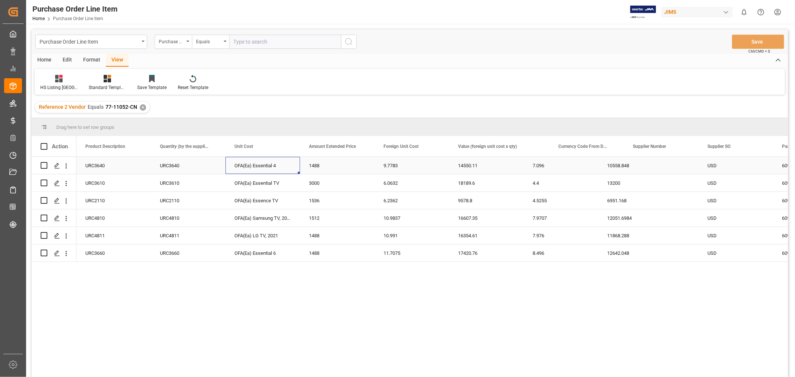
scroll to position [0, 0]
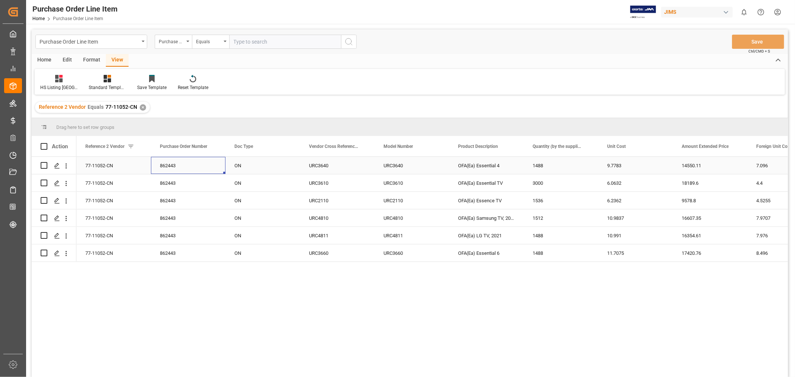
click at [194, 170] on div "862443" at bounding box center [188, 165] width 75 height 17
click at [254, 165] on div "ON" at bounding box center [263, 165] width 75 height 17
click at [323, 163] on div "URC3640" at bounding box center [337, 165] width 75 height 17
click at [392, 165] on div "URC3640" at bounding box center [412, 165] width 75 height 17
click at [471, 163] on div "OFA(Ea) Essential 4" at bounding box center [486, 165] width 75 height 17
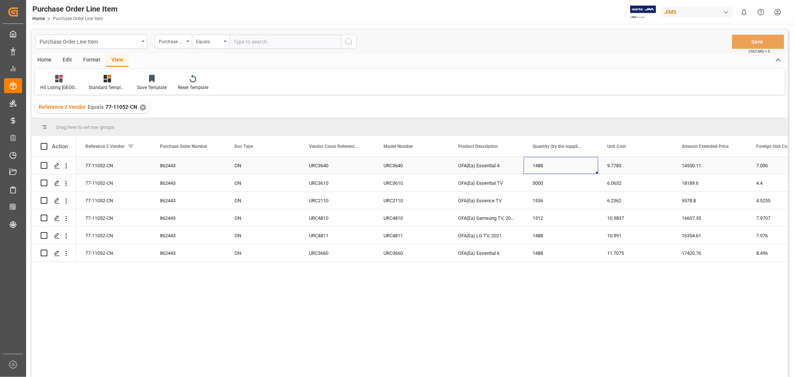
click at [556, 157] on div "1488" at bounding box center [561, 165] width 75 height 17
click at [572, 274] on div "1488 9.7783 14550.11 7.096 10558.848 OFA(Ea) Essential 4 URC3640 URC3640 ON 862…" at bounding box center [432, 269] width 712 height 225
click at [691, 145] on span "Amount Extended Price" at bounding box center [705, 146] width 47 height 5
click at [767, 168] on div "4.5255" at bounding box center [785, 165] width 75 height 17
click at [53, 82] on div "HS Listing CANADA" at bounding box center [59, 83] width 48 height 16
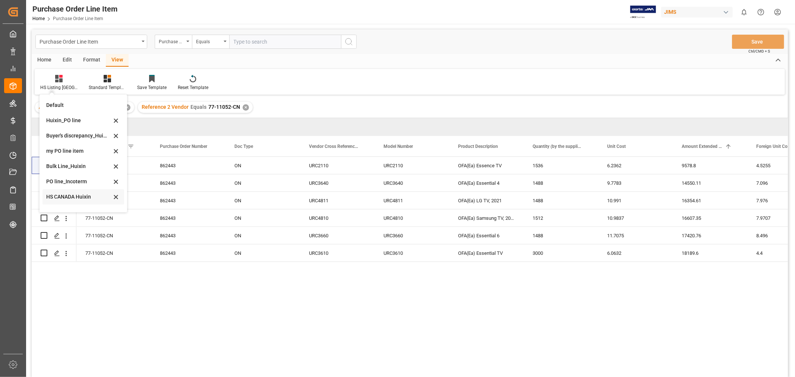
click at [71, 195] on div "HS CANADA Huixin" at bounding box center [78, 197] width 65 height 8
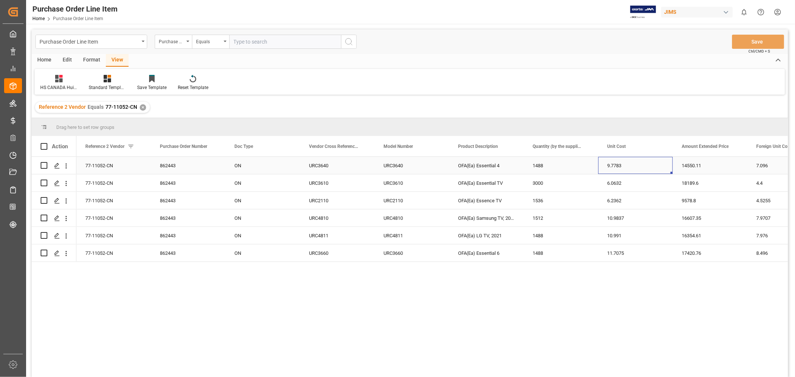
click at [652, 170] on div "9.7783" at bounding box center [636, 165] width 75 height 17
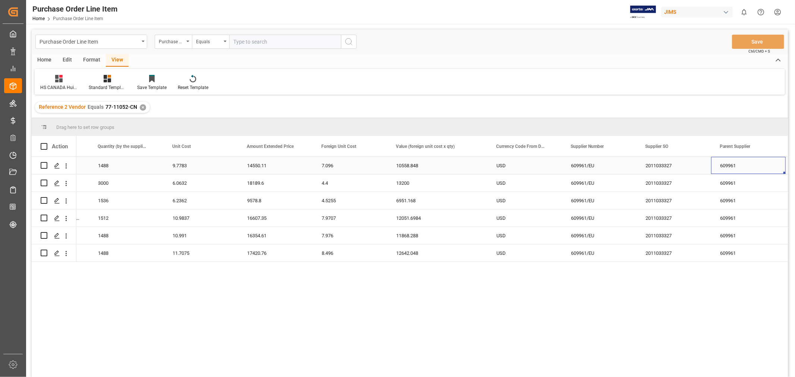
scroll to position [0, 507]
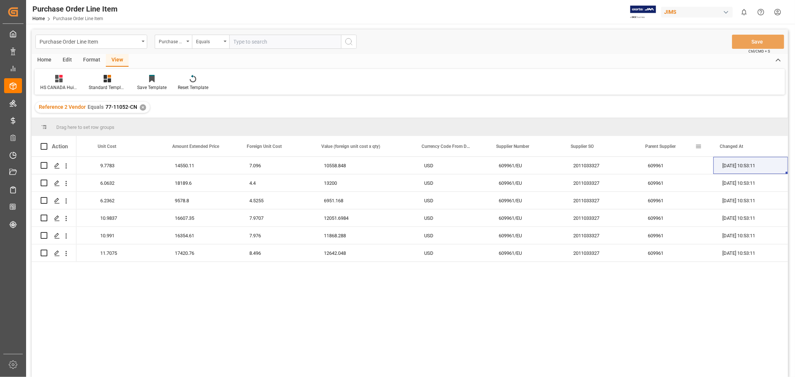
click at [698, 147] on span at bounding box center [699, 146] width 7 height 7
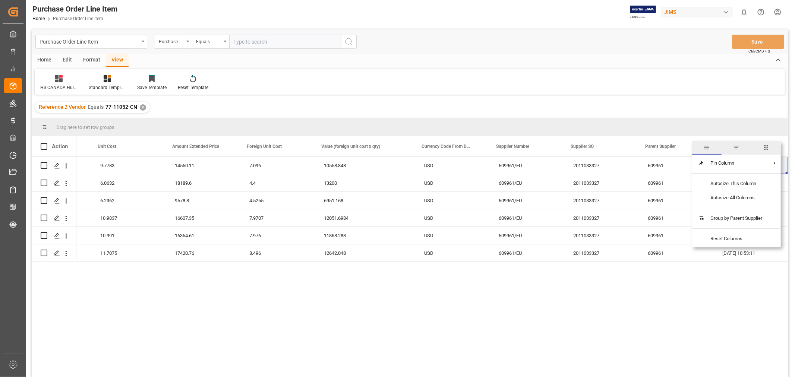
click at [766, 148] on span "columns" at bounding box center [766, 147] width 7 height 7
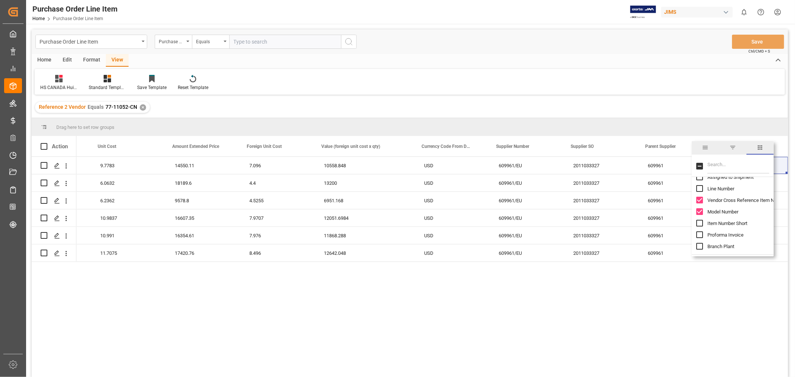
scroll to position [0, 0]
click at [719, 166] on input "Filter Columns Input" at bounding box center [739, 166] width 62 height 15
type input "PARENT"
checkbox input "true"
type input "PARENT"
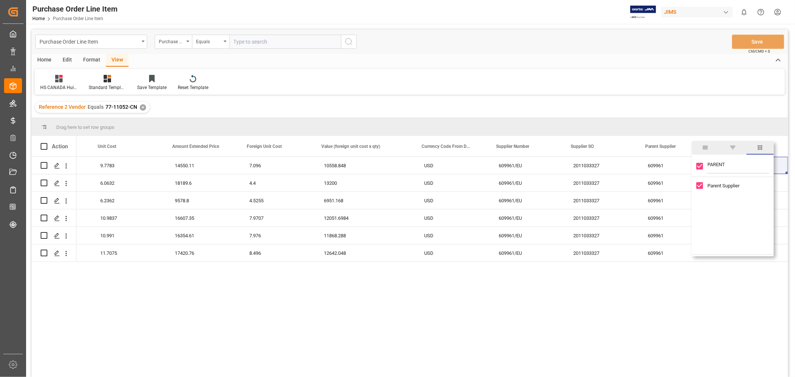
click at [700, 185] on input "Parent Supplier column toggle visibility (visible)" at bounding box center [700, 185] width 7 height 7
checkbox input "false"
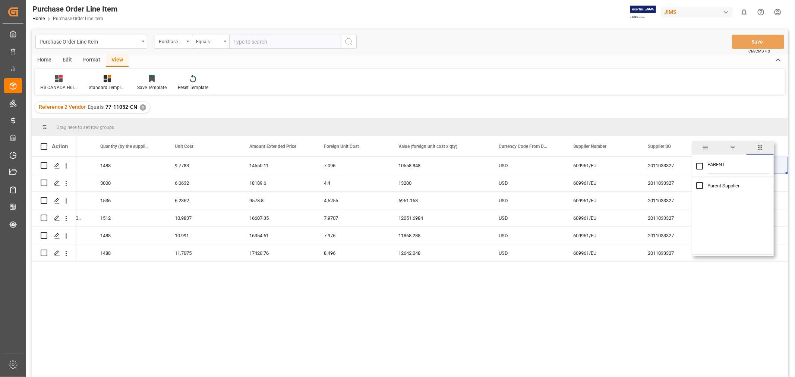
click at [545, 321] on div "OFA(Ea) Essential 4 1488 9.7783 14550.11 7.096 10558.848 USD 609961/EU 20110333…" at bounding box center [432, 269] width 712 height 225
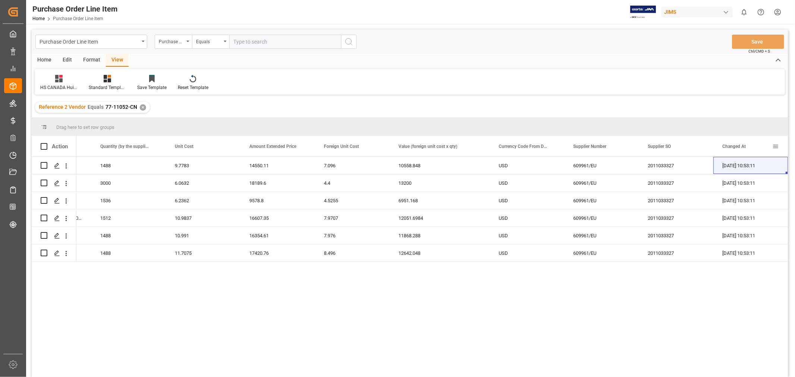
click at [776, 145] on span at bounding box center [776, 146] width 7 height 7
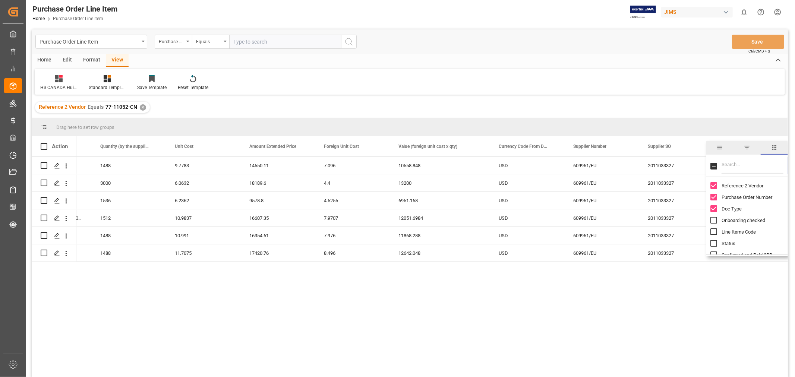
click at [746, 161] on input "Filter Columns Input" at bounding box center [753, 166] width 62 height 15
type input "CHAN"
checkbox input "true"
type input "CHAN"
click at [713, 183] on input "Changed At column toggle visibility (visible)" at bounding box center [714, 185] width 7 height 7
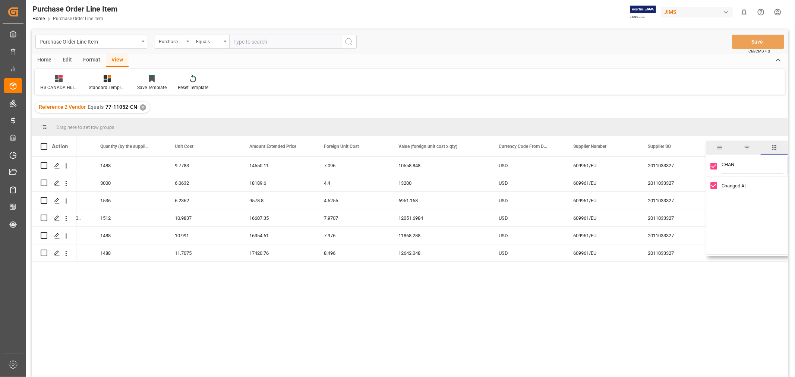
checkbox input "false"
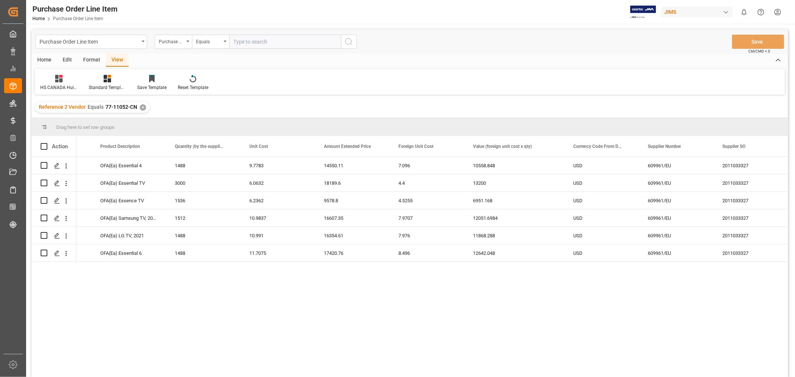
click at [674, 91] on div "HS CANADA Huixin Standard Templates Save Template Reset Template" at bounding box center [410, 82] width 751 height 26
click at [692, 215] on div "609961/EU" at bounding box center [676, 218] width 75 height 17
click at [150, 87] on div "Save Template" at bounding box center [151, 87] width 29 height 7
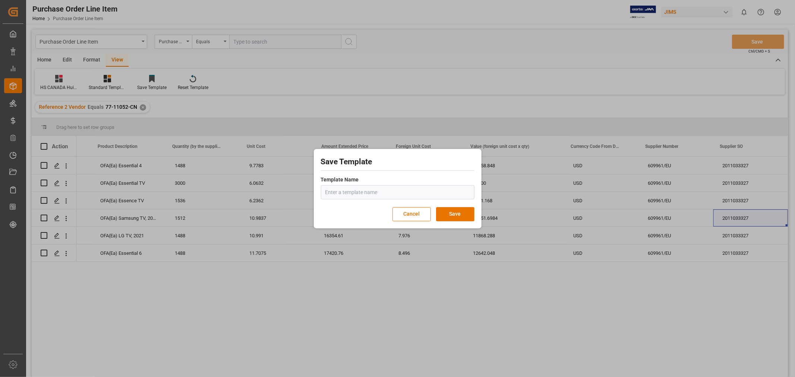
click at [352, 190] on input "text" at bounding box center [398, 192] width 154 height 14
type input "HS CANADA Huixin_1"
click at [456, 218] on button "Save" at bounding box center [455, 214] width 38 height 14
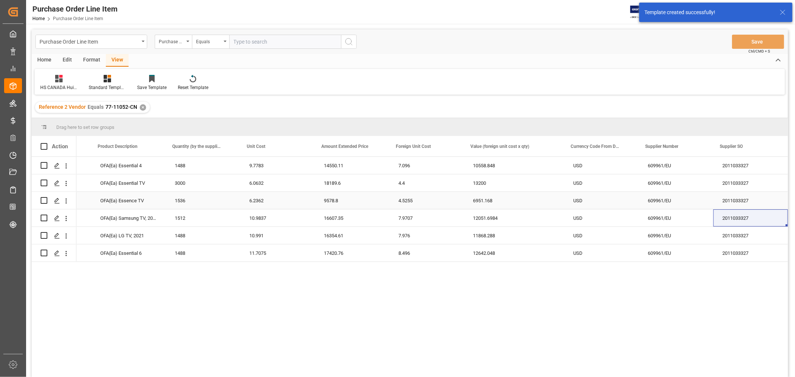
click at [339, 199] on div "9578.8" at bounding box center [352, 200] width 75 height 17
click at [59, 84] on div "HS CANADA Huixin_1" at bounding box center [58, 87] width 37 height 7
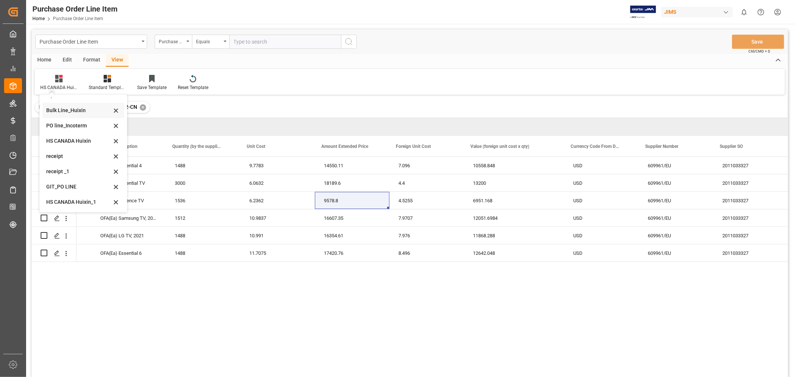
scroll to position [56, 0]
click at [81, 202] on div "HS CANADA Huixin_1" at bounding box center [78, 202] width 65 height 8
click at [175, 193] on div "1536" at bounding box center [203, 200] width 75 height 17
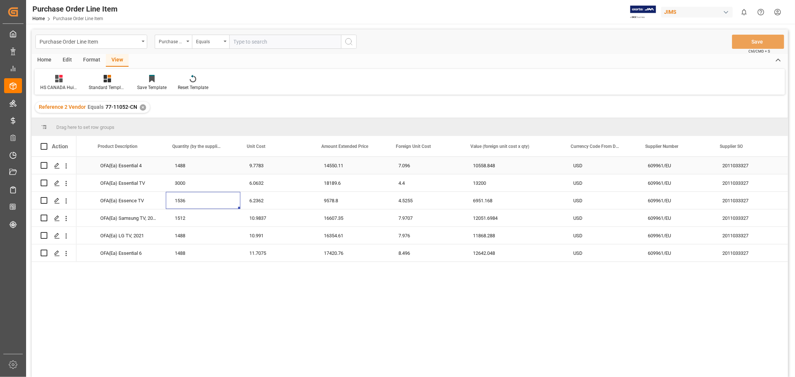
click at [110, 163] on div "OFA(Ea) Essential 4" at bounding box center [128, 165] width 75 height 17
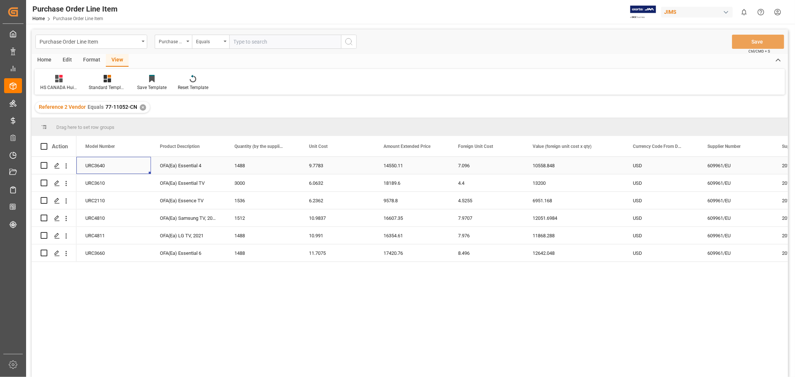
scroll to position [0, 0]
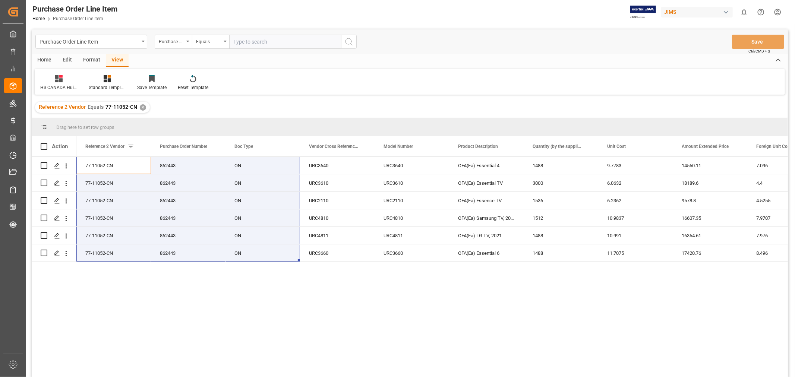
drag, startPoint x: 106, startPoint y: 161, endPoint x: 519, endPoint y: 270, distance: 427.5
click at [519, 270] on div "OFA(Ea) Essential 4 1488 9.7783 14550.11 7.096 10558.848 URC3640 URC3640 ON 862…" at bounding box center [432, 269] width 712 height 225
click at [349, 202] on div "URC2110" at bounding box center [337, 200] width 75 height 17
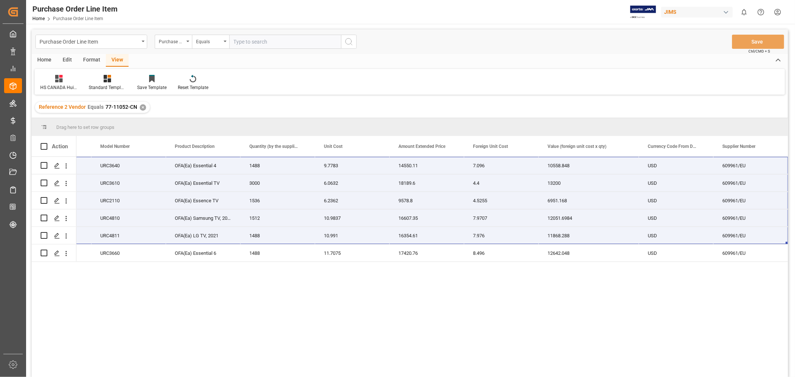
scroll to position [0, 313]
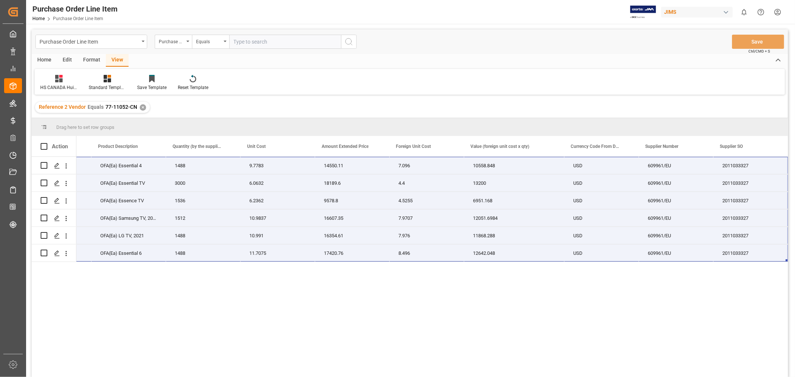
drag, startPoint x: 90, startPoint y: 170, endPoint x: 721, endPoint y: 280, distance: 641.1
click at [721, 280] on div "OFA(Ea) Essential 4 1488 9.7783 14550.11 7.096 10558.848 URC3640 URC3640 77-110…" at bounding box center [432, 269] width 712 height 225
click at [112, 85] on div "Standard Templates" at bounding box center [107, 87] width 37 height 7
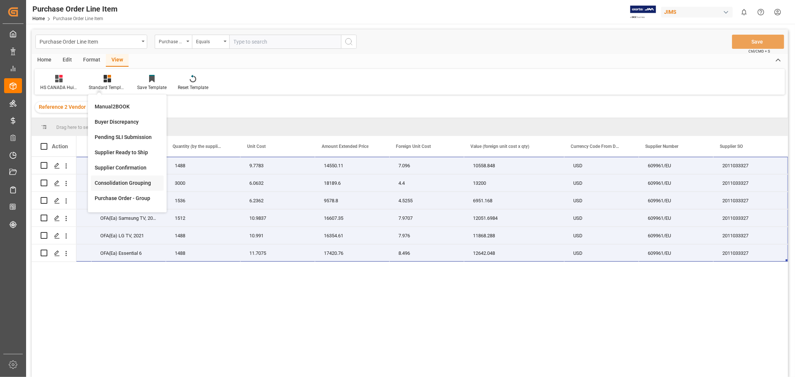
scroll to position [45, 0]
click at [128, 134] on div "Buyer Discrepancy" at bounding box center [127, 137] width 65 height 8
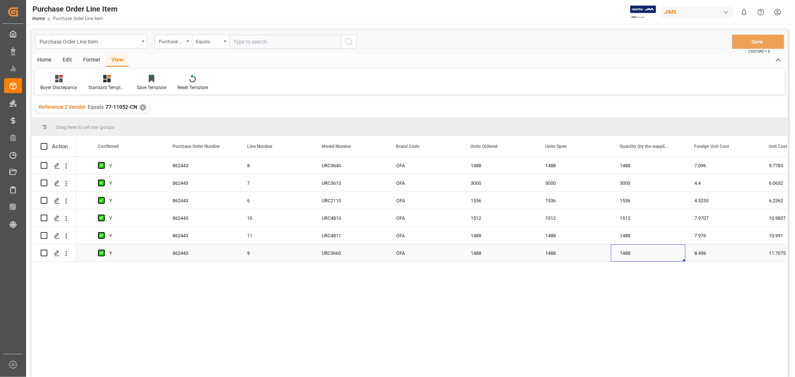
click at [670, 256] on div "1488" at bounding box center [648, 253] width 75 height 17
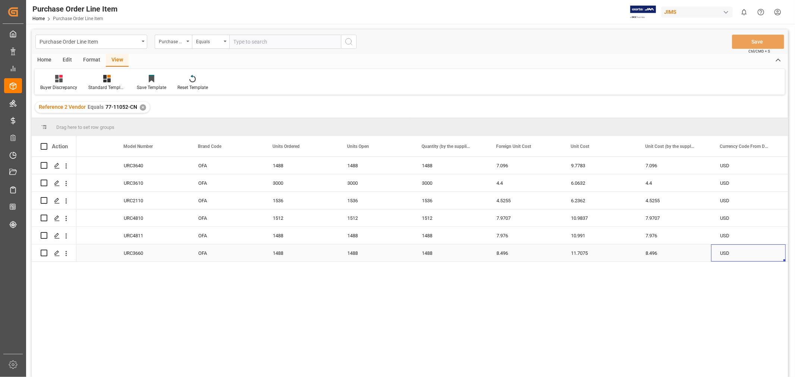
scroll to position [0, 558]
click at [510, 236] on div "7.976" at bounding box center [525, 235] width 75 height 17
click at [512, 238] on input "7.976" at bounding box center [525, 240] width 63 height 14
click at [108, 85] on div "Standard Templates" at bounding box center [106, 87] width 37 height 7
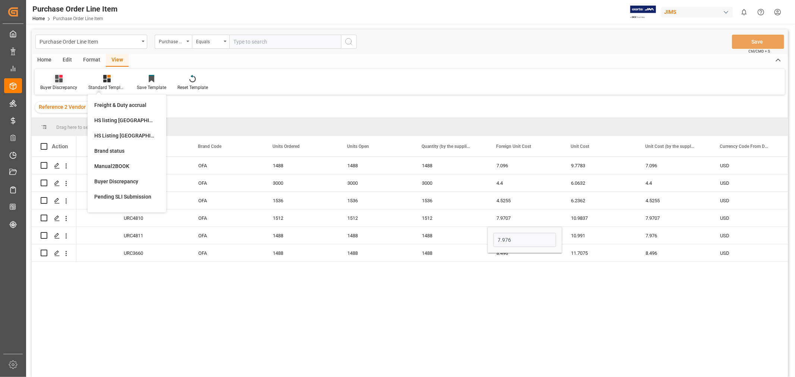
click at [57, 82] on div "Buyer Discrepancy" at bounding box center [59, 83] width 48 height 16
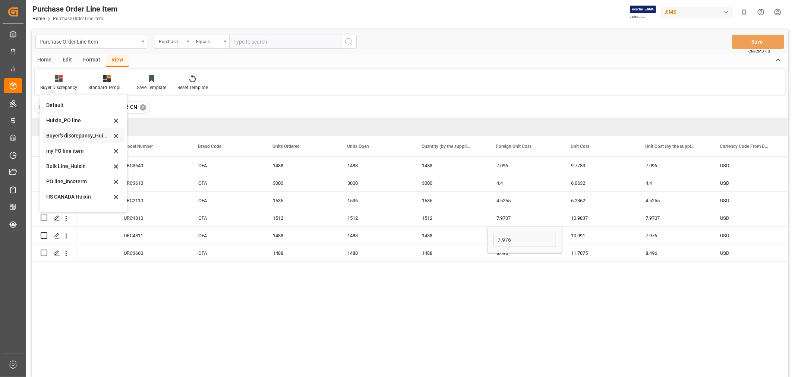
click at [72, 139] on div "Buyer's discrepancy_Huixin" at bounding box center [78, 136] width 65 height 8
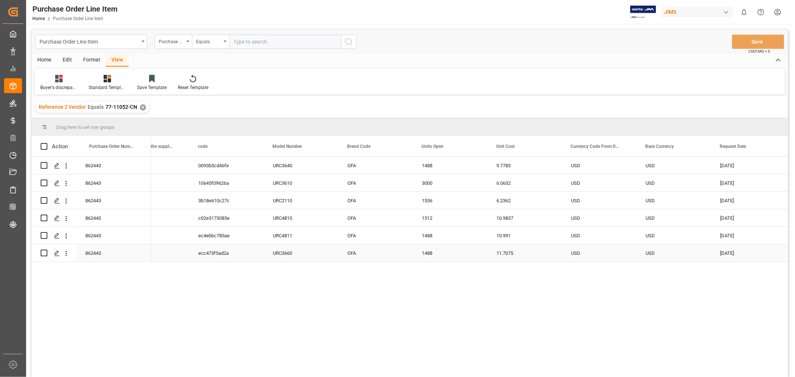
click at [498, 254] on div "11.7075" at bounding box center [525, 253] width 75 height 17
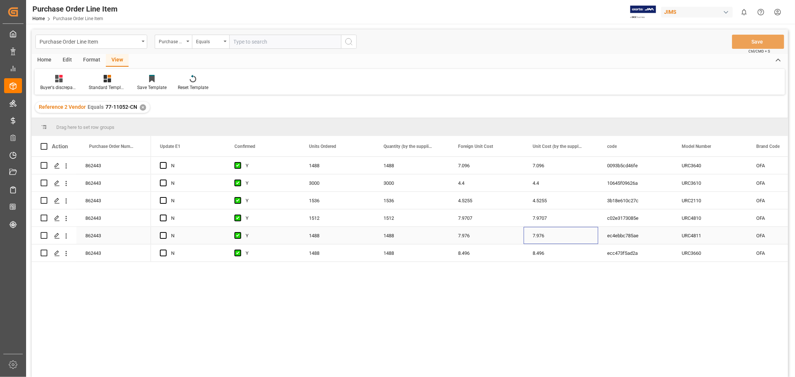
click at [542, 237] on div "7.976" at bounding box center [561, 235] width 75 height 17
click at [552, 233] on div "7.976" at bounding box center [561, 235] width 75 height 17
click at [554, 239] on input "7.976" at bounding box center [561, 240] width 63 height 14
type input "7.9761"
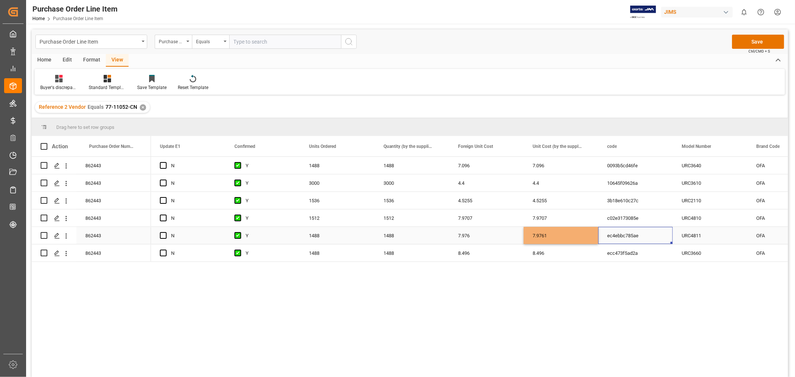
click at [614, 233] on div "ec4ebbc785ae" at bounding box center [636, 235] width 75 height 17
click at [765, 39] on button "Save" at bounding box center [758, 42] width 52 height 14
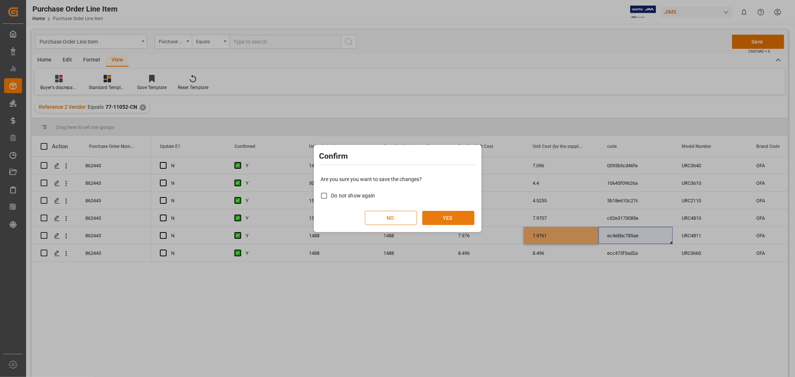
click at [454, 218] on button "YES" at bounding box center [449, 218] width 52 height 14
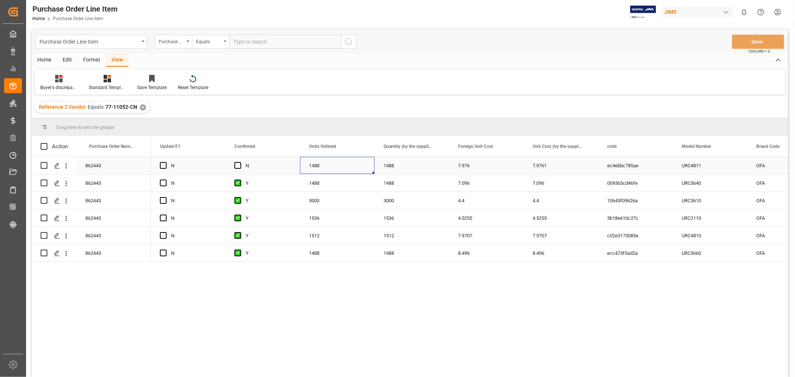
click at [335, 168] on div "1488" at bounding box center [337, 165] width 75 height 17
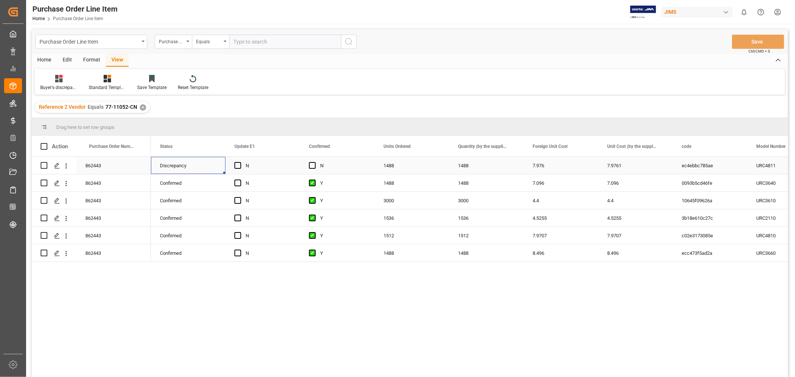
scroll to position [0, 0]
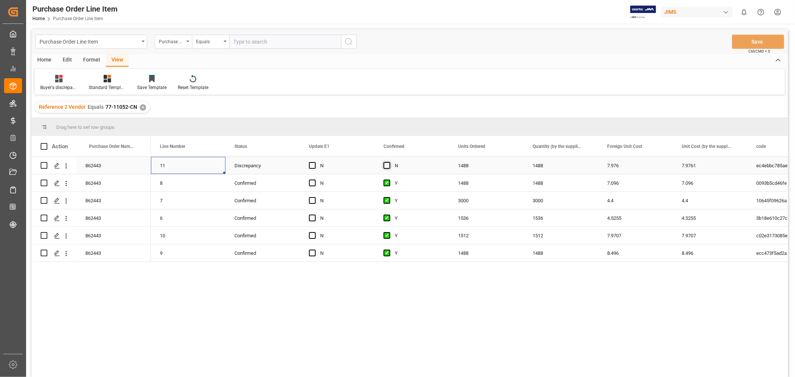
click at [386, 163] on span "Press SPACE to select this row." at bounding box center [387, 165] width 7 height 7
click at [389, 162] on input "Press SPACE to select this row." at bounding box center [389, 162] width 0 height 0
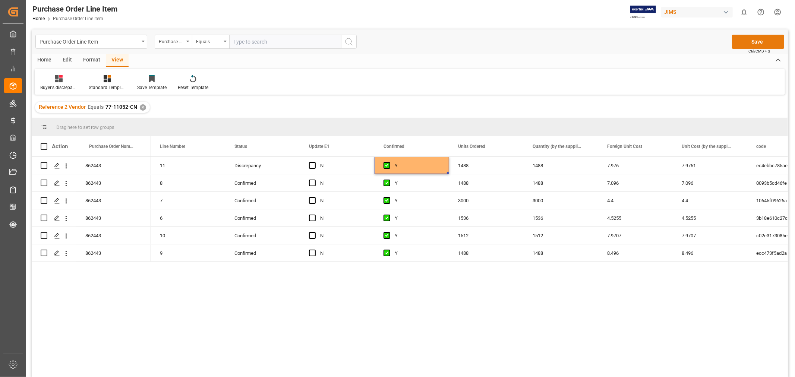
click at [769, 37] on button "Save" at bounding box center [758, 42] width 52 height 14
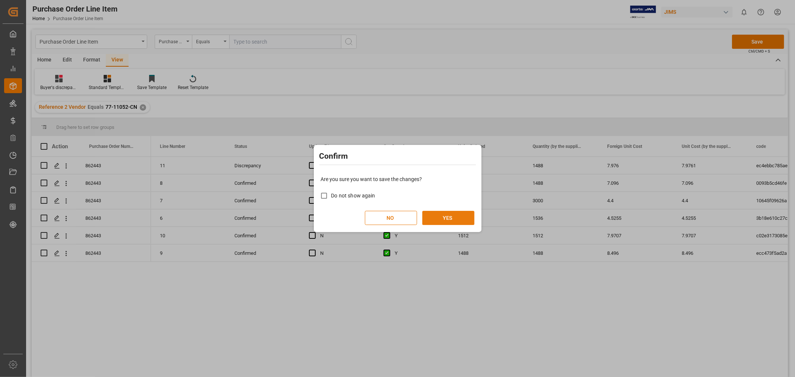
click at [444, 215] on button "YES" at bounding box center [449, 218] width 52 height 14
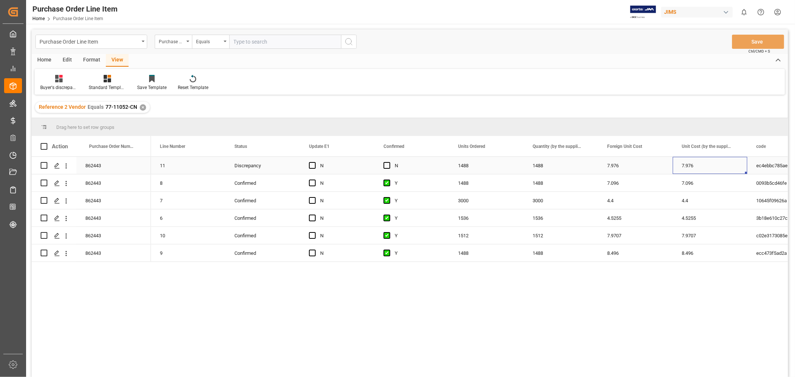
click at [702, 167] on div "7.976" at bounding box center [710, 165] width 75 height 17
click at [702, 167] on input "7.976" at bounding box center [710, 170] width 63 height 14
type input "7.9761"
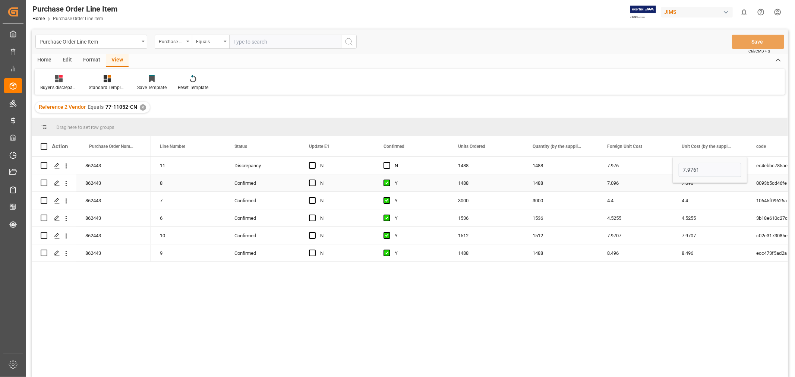
click at [681, 187] on div "7.096" at bounding box center [710, 183] width 75 height 17
click at [754, 41] on button "Save" at bounding box center [758, 42] width 52 height 14
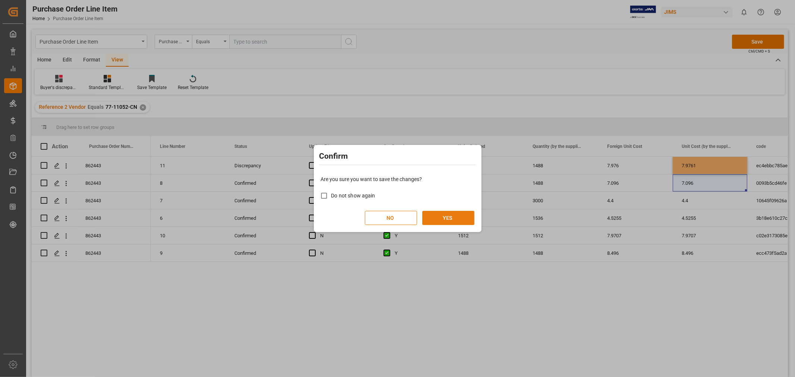
click at [455, 218] on button "YES" at bounding box center [449, 218] width 52 height 14
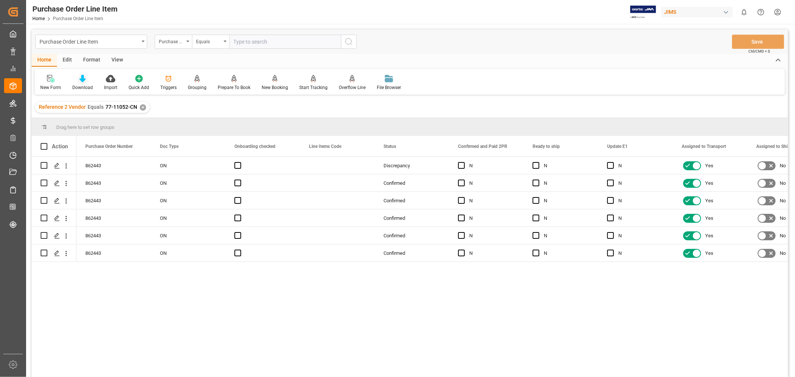
click at [78, 85] on div "Download" at bounding box center [82, 87] width 21 height 7
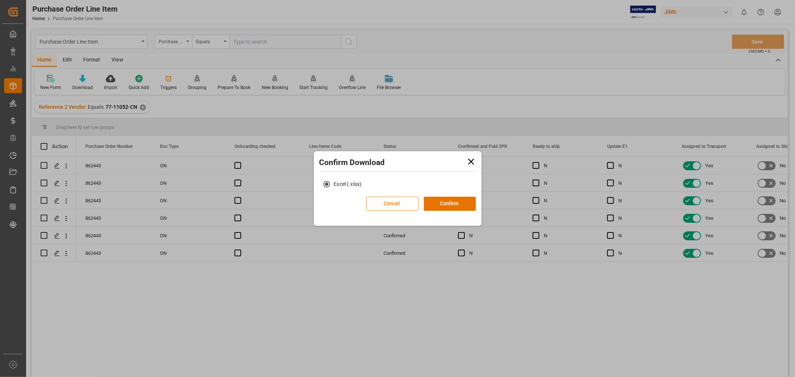
click at [379, 202] on button "Cancel" at bounding box center [393, 204] width 52 height 14
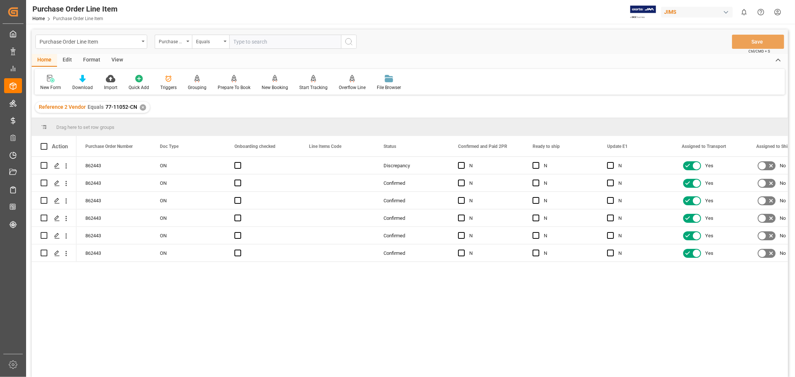
click at [118, 57] on div "View" at bounding box center [117, 60] width 23 height 13
click at [48, 85] on div "Default" at bounding box center [47, 87] width 15 height 7
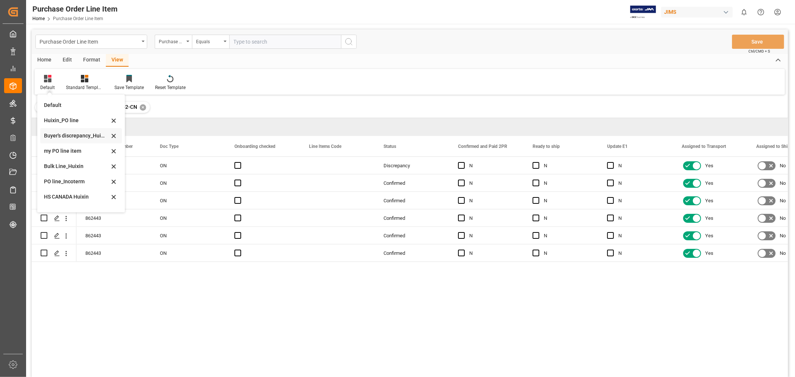
click at [66, 137] on div "Buyer's discrepancy_Huixin" at bounding box center [76, 136] width 65 height 8
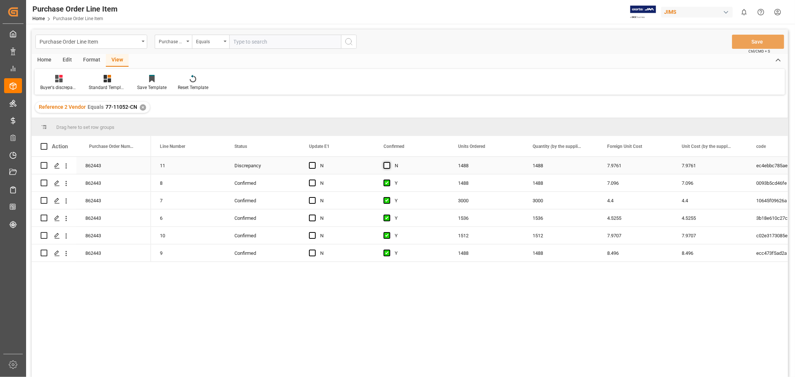
click at [390, 166] on span "Press SPACE to select this row." at bounding box center [387, 165] width 7 height 7
click at [389, 162] on input "Press SPACE to select this row." at bounding box center [389, 162] width 0 height 0
click at [755, 37] on button "Save" at bounding box center [758, 42] width 52 height 14
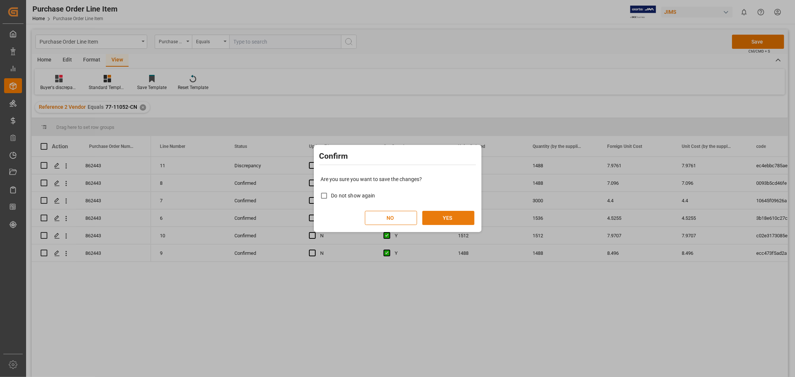
click at [460, 218] on button "YES" at bounding box center [449, 218] width 52 height 14
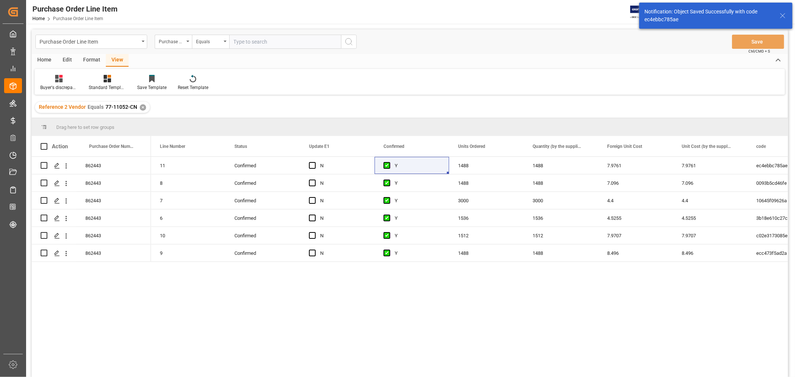
click at [273, 265] on div "11 Confirmed N Y 1488 1488 7.9761 7.9761 ec4ebbc785ae URC4811 8 Confirmed N Y 1…" at bounding box center [469, 269] width 637 height 225
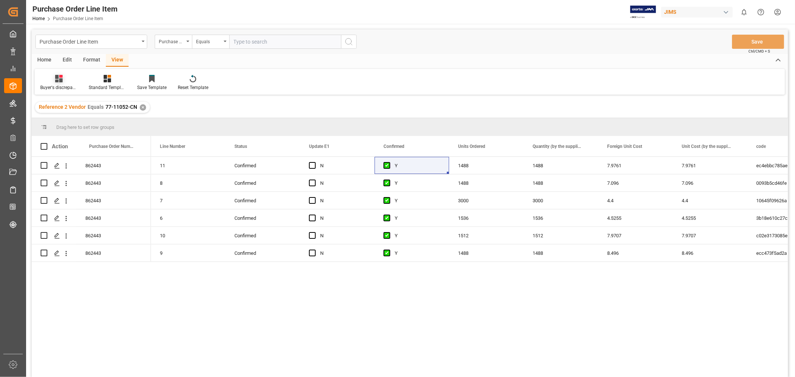
click at [65, 85] on div "Buyer's discrepancy_Huixin" at bounding box center [58, 87] width 37 height 7
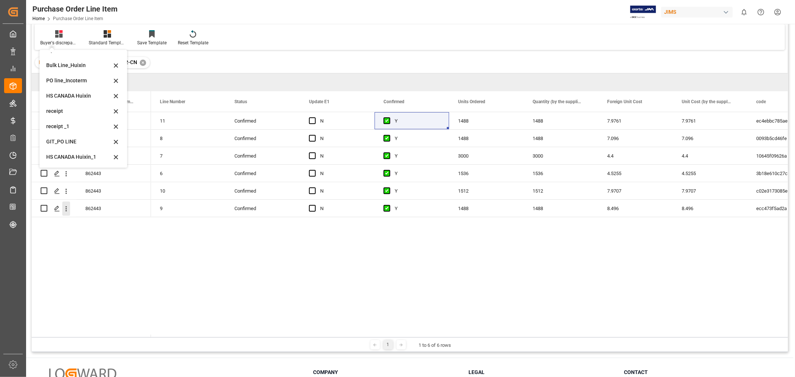
scroll to position [110, 0]
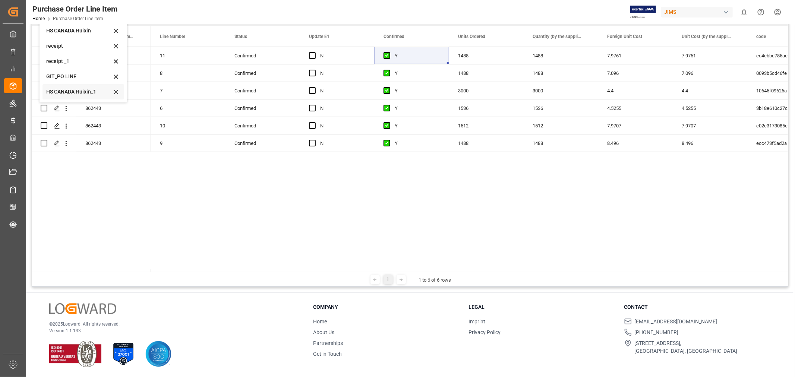
click at [74, 91] on div "HS CANADA Huixin_1" at bounding box center [78, 92] width 65 height 8
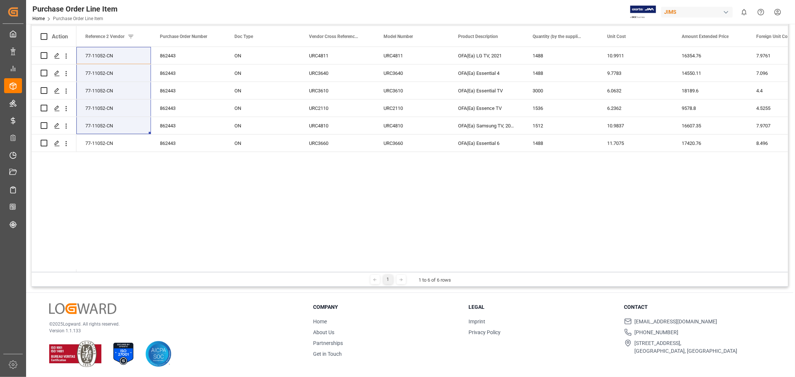
drag, startPoint x: 597, startPoint y: 254, endPoint x: 536, endPoint y: 235, distance: 64.1
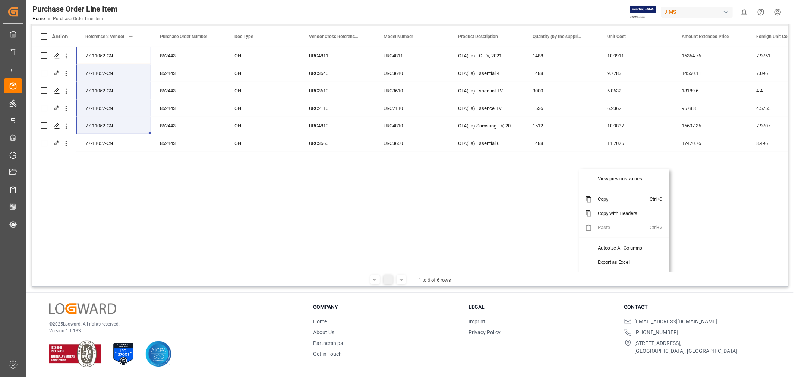
click at [200, 230] on div "77-11052-CN 862443 ON URC4811 URC4811 OFA(Ea) LG TV, 2021 1488 10.9911 16354.76…" at bounding box center [432, 159] width 712 height 225
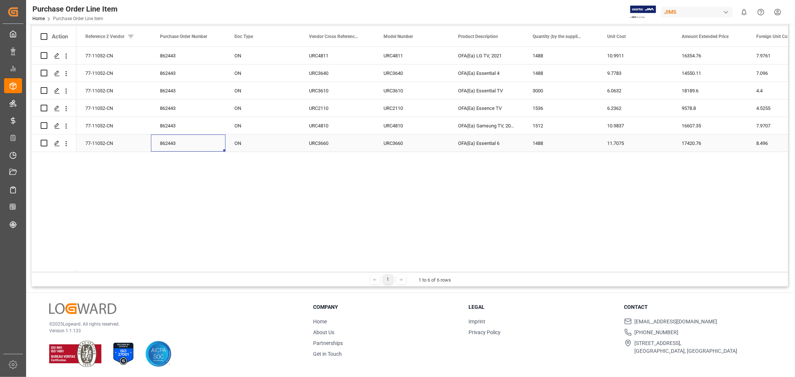
click at [200, 139] on div "862443" at bounding box center [188, 143] width 75 height 17
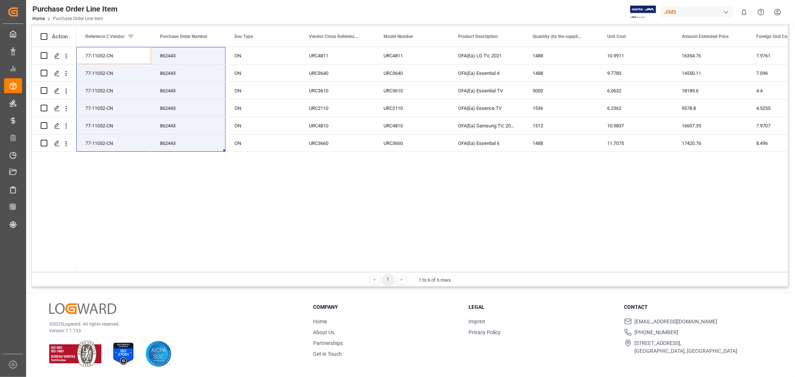
scroll to position [0, 30]
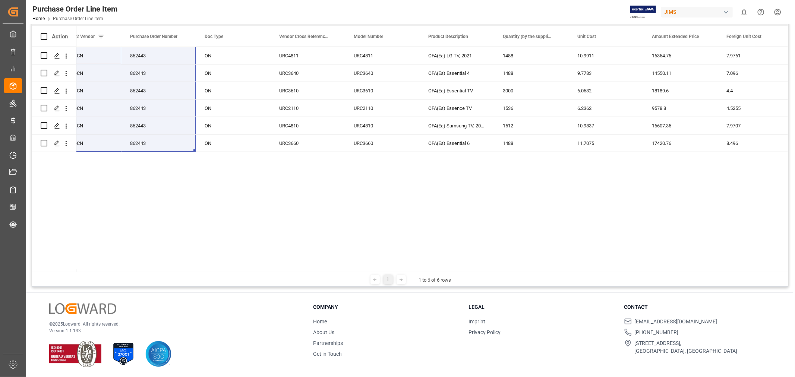
drag, startPoint x: 792, startPoint y: 188, endPoint x: 775, endPoint y: 167, distance: 27.5
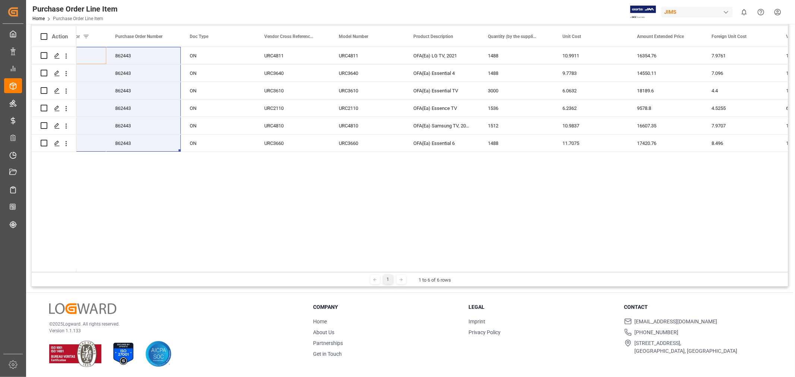
drag, startPoint x: 118, startPoint y: 242, endPoint x: 122, endPoint y: 233, distance: 10.0
click at [120, 241] on div "77-11052-CN 862443 ON URC4811 URC4811 OFA(Ea) LG TV, 2021 1488 10.9911 16354.76…" at bounding box center [432, 159] width 712 height 225
click at [209, 146] on div "ON" at bounding box center [218, 143] width 75 height 17
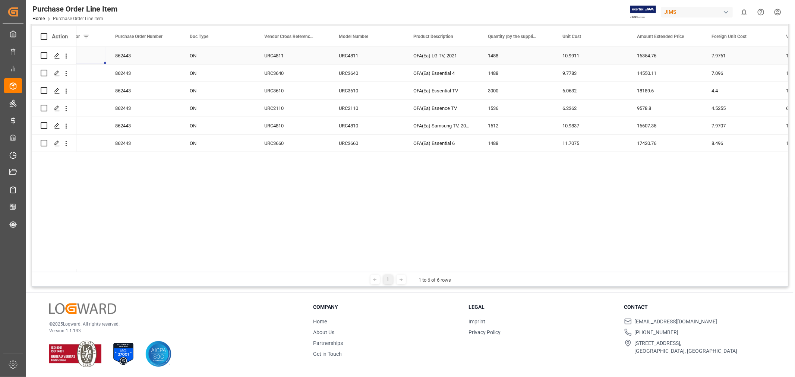
click at [89, 51] on div "77-11052-CN" at bounding box center [69, 55] width 75 height 17
click at [88, 51] on div "77-11052-CN" at bounding box center [69, 55] width 75 height 17
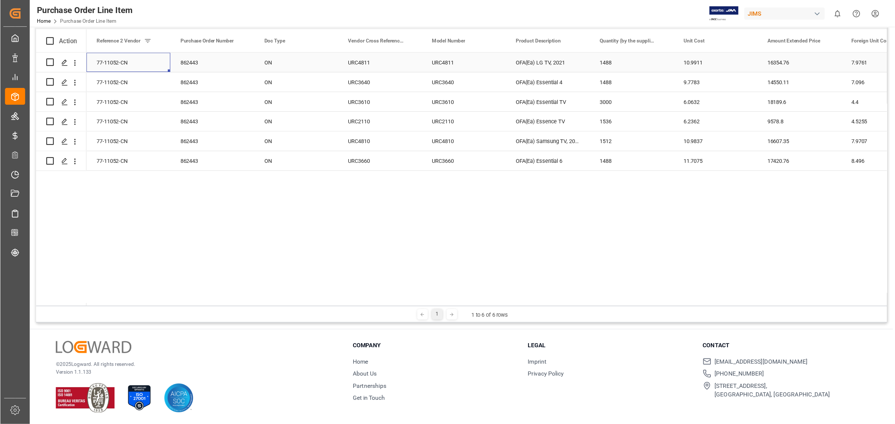
scroll to position [0, 0]
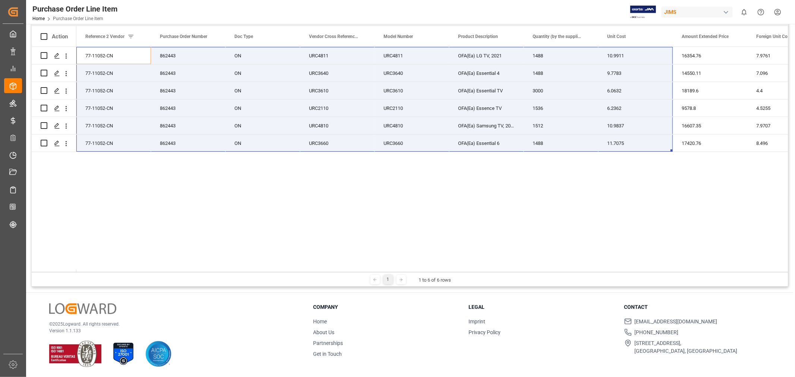
drag, startPoint x: 718, startPoint y: 184, endPoint x: 785, endPoint y: 222, distance: 76.5
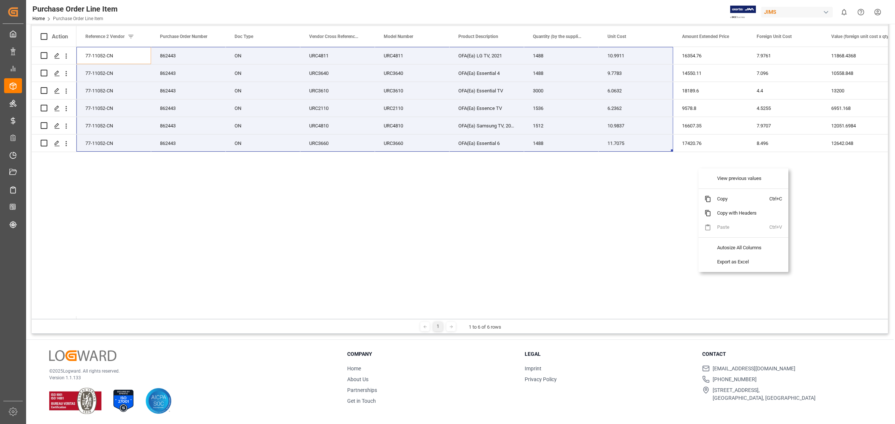
click at [215, 189] on div "77-11052-CN 862443 ON URC4811 URC4811 OFA(Ea) LG TV, 2021 1488 10.9911 16354.76…" at bounding box center [482, 183] width 812 height 272
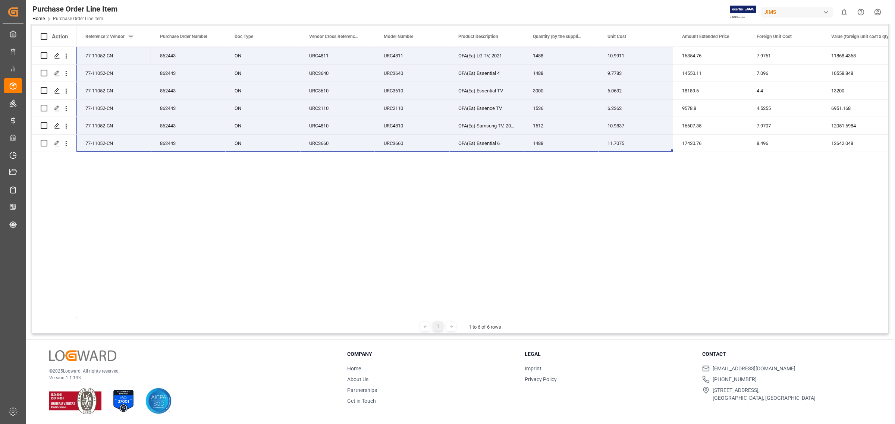
click at [213, 193] on div "77-11052-CN 862443 ON URC4811 URC4811 OFA(Ea) LG TV, 2021 1488 10.9911 16354.76…" at bounding box center [482, 183] width 812 height 272
click at [341, 192] on div "77-11052-CN 862443 ON URC4811 URC4811 OFA(Ea) LG TV, 2021 1488 10.9911 16354.76…" at bounding box center [482, 183] width 812 height 272
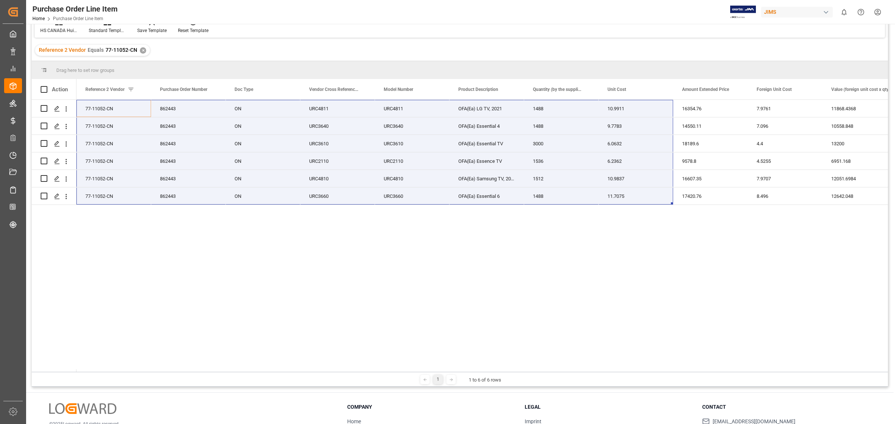
scroll to position [0, 0]
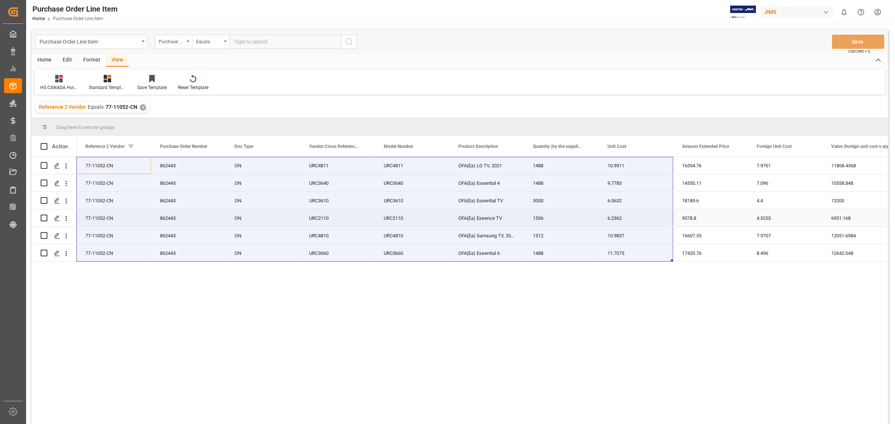
click at [760, 214] on div "4.5255" at bounding box center [785, 218] width 75 height 17
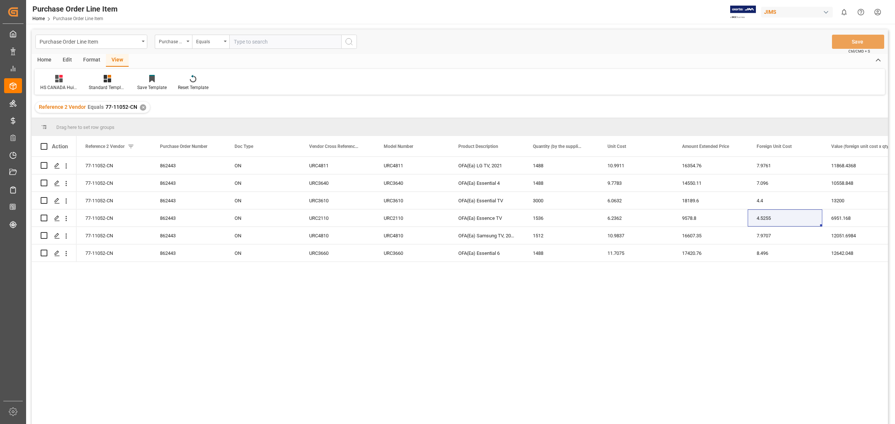
click at [44, 60] on div "Home" at bounding box center [44, 60] width 25 height 13
click at [78, 81] on div at bounding box center [82, 79] width 21 height 8
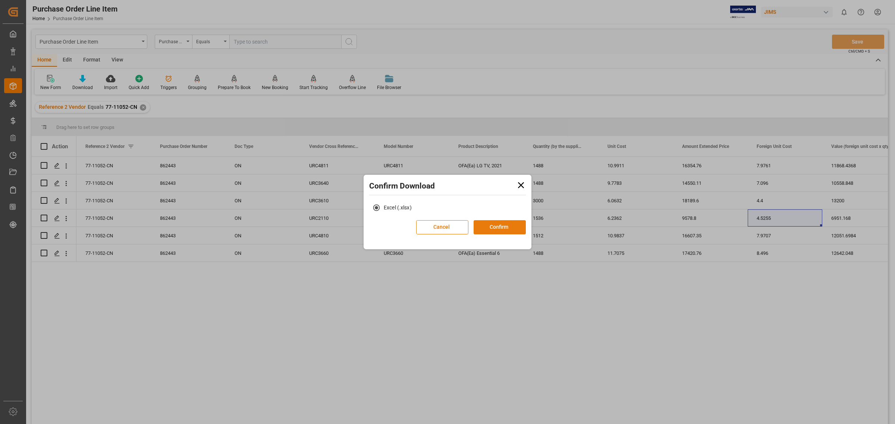
click at [505, 227] on button "Confirm" at bounding box center [500, 227] width 52 height 14
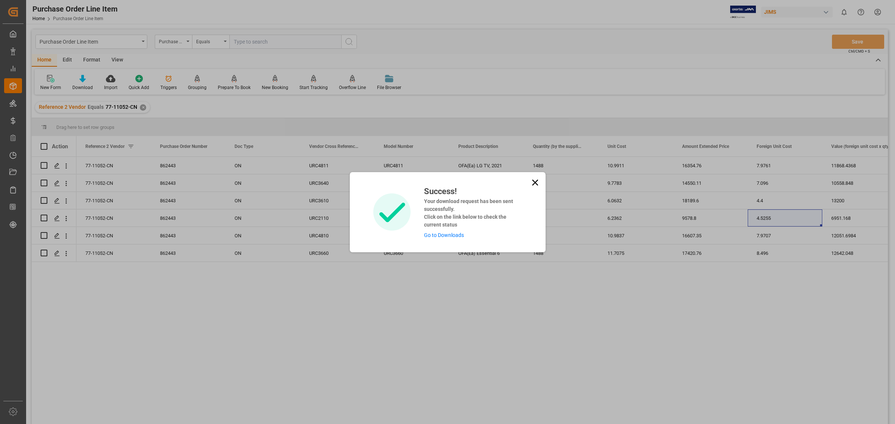
click at [445, 236] on link "Go to Downloads" at bounding box center [444, 235] width 40 height 6
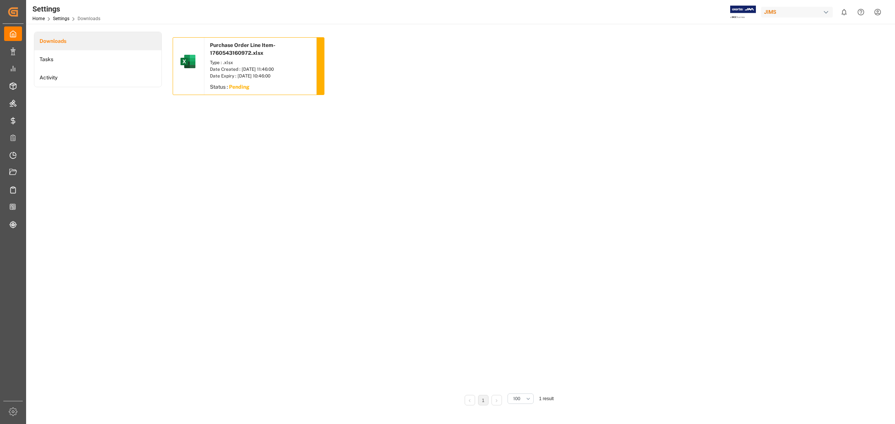
click at [299, 127] on div "Purchase Order Line Item-1760543160972.xlsx Type : .xlsx Date Created : [DATE] …" at bounding box center [508, 212] width 670 height 350
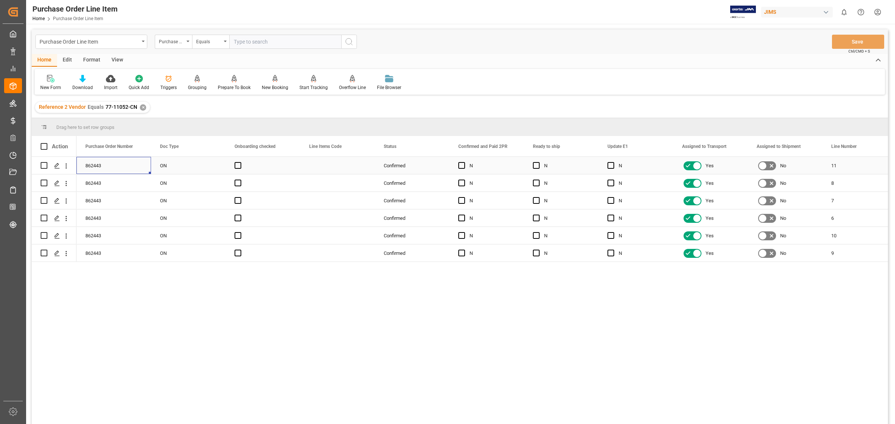
click at [107, 164] on div "862443" at bounding box center [113, 165] width 75 height 17
click at [114, 61] on div "View" at bounding box center [117, 60] width 23 height 13
click at [50, 79] on icon at bounding box center [47, 78] width 7 height 7
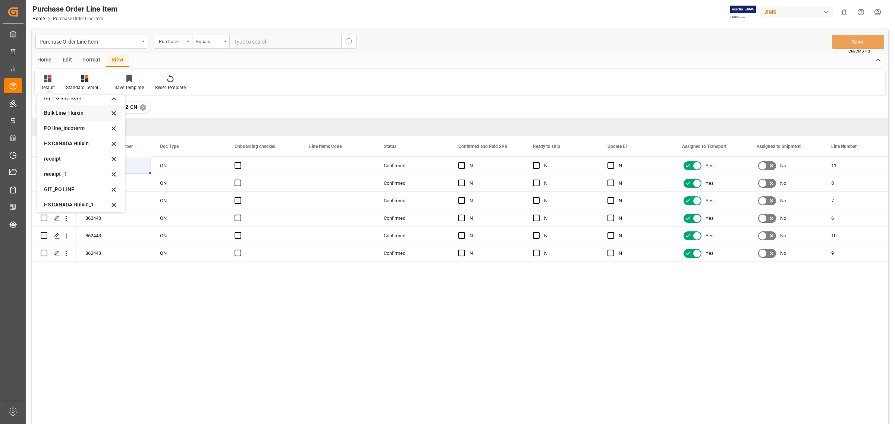
scroll to position [56, 0]
click at [67, 204] on div "HS CANADA Huixin_1" at bounding box center [76, 202] width 65 height 8
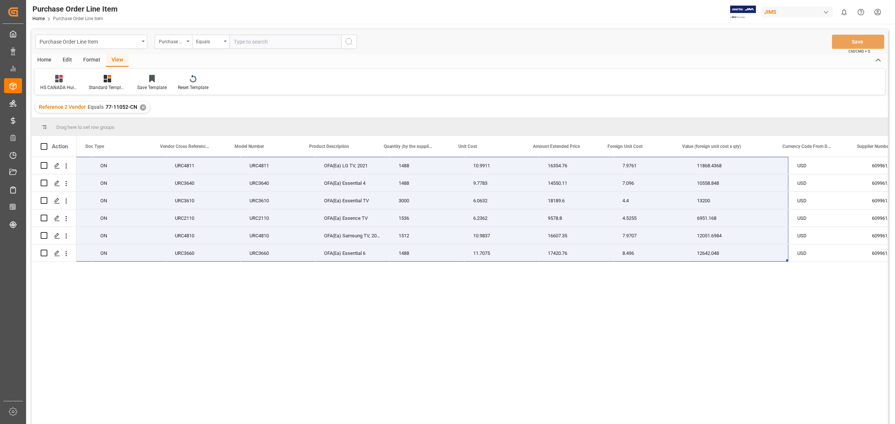
scroll to position [0, 0]
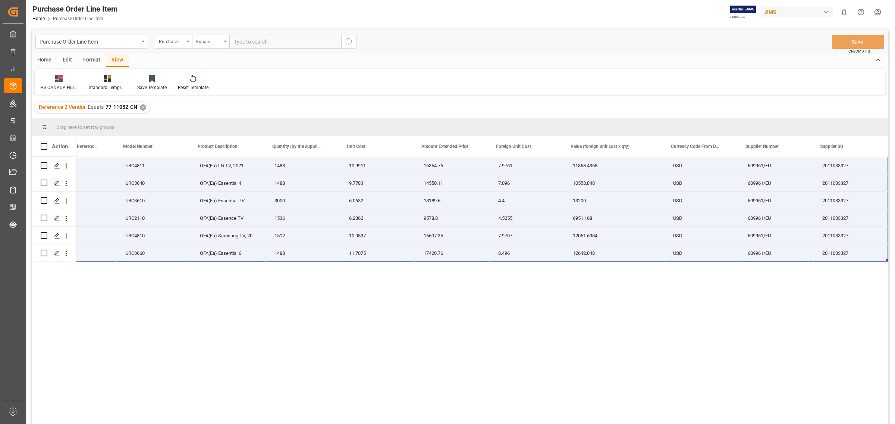
drag, startPoint x: 95, startPoint y: 164, endPoint x: 894, endPoint y: 274, distance: 806.8
click at [795, 274] on div "Purchase Order Line Item Home Purchase Order Line Item JIMS 0 Notifications Onl…" at bounding box center [459, 212] width 867 height 424
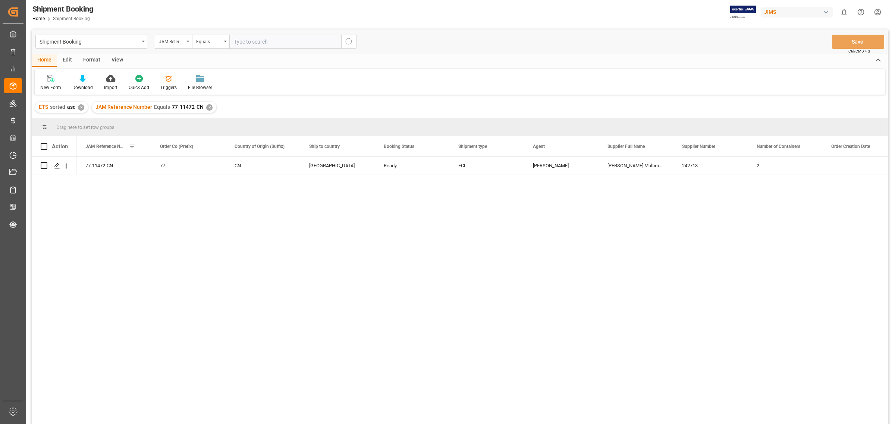
click at [206, 105] on div "✕" at bounding box center [209, 107] width 6 height 6
click at [258, 42] on input "text" at bounding box center [285, 42] width 112 height 14
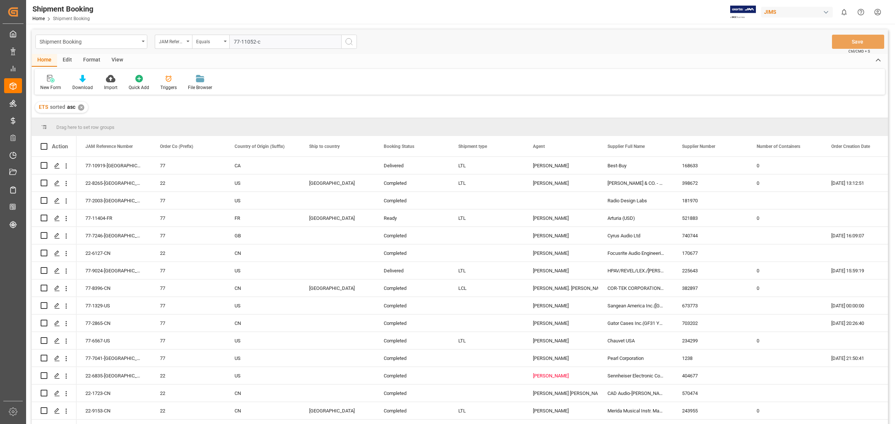
type input "77-11052-cn"
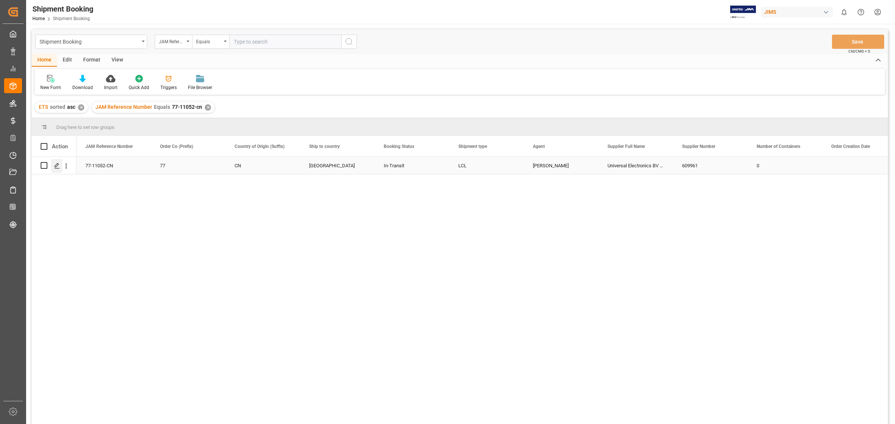
click at [55, 164] on icon "Press SPACE to select this row." at bounding box center [57, 166] width 6 height 6
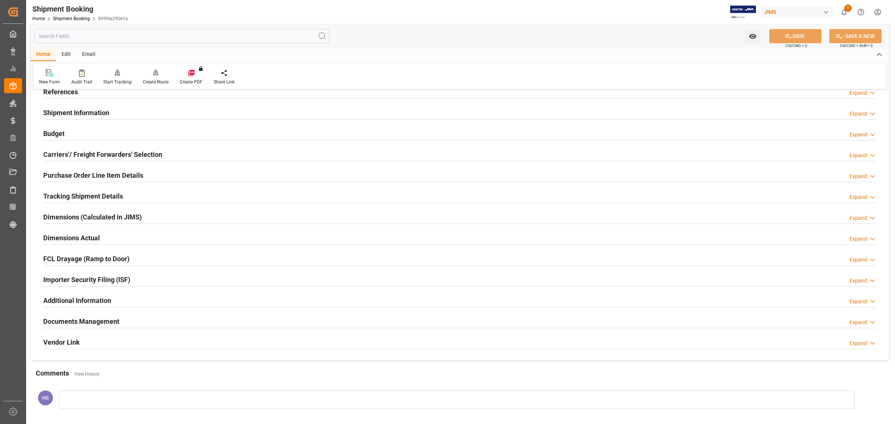
scroll to position [136, 0]
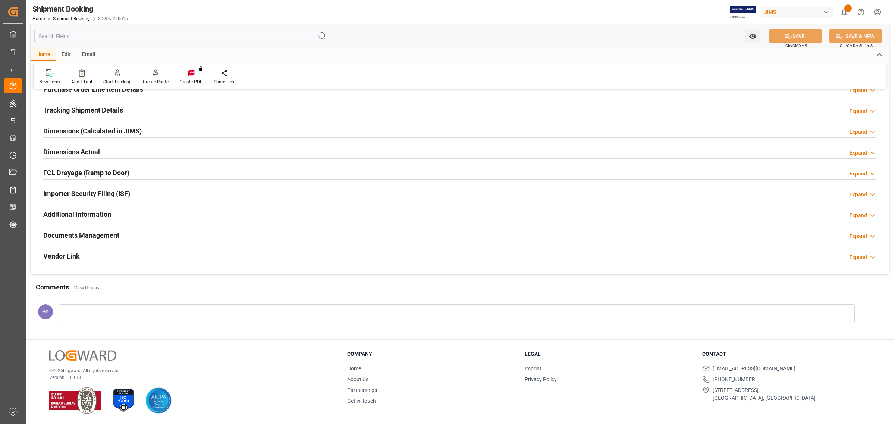
click at [99, 234] on h2 "Documents Management" at bounding box center [81, 235] width 76 height 10
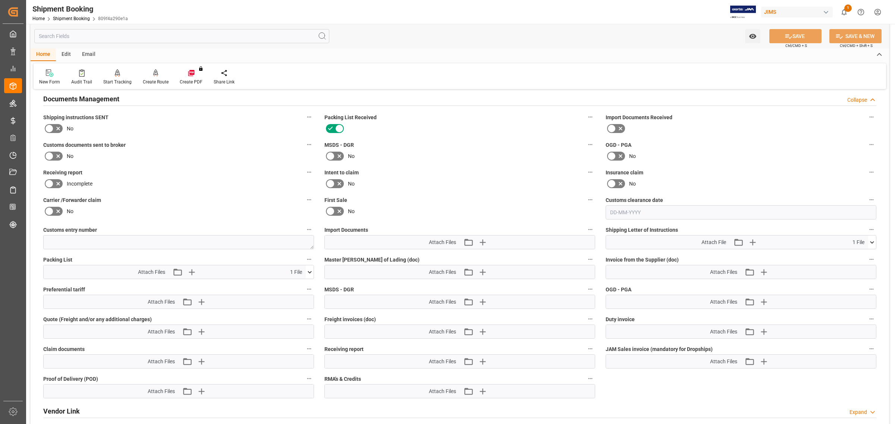
scroll to position [323, 0]
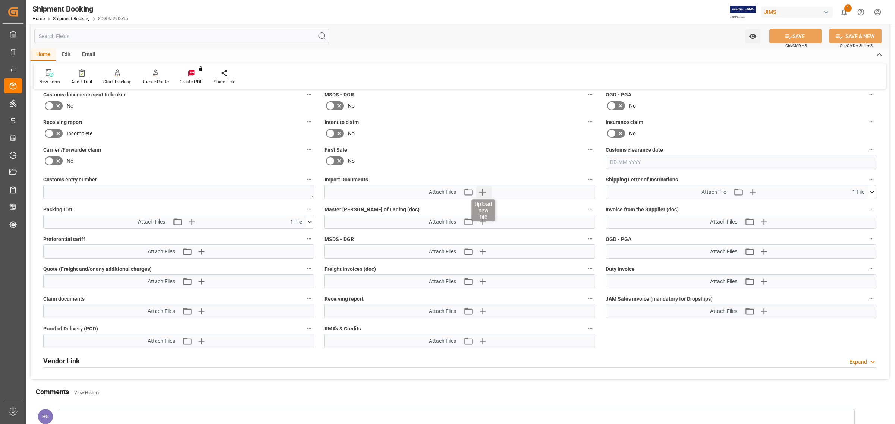
click at [481, 186] on icon "button" at bounding box center [483, 192] width 12 height 12
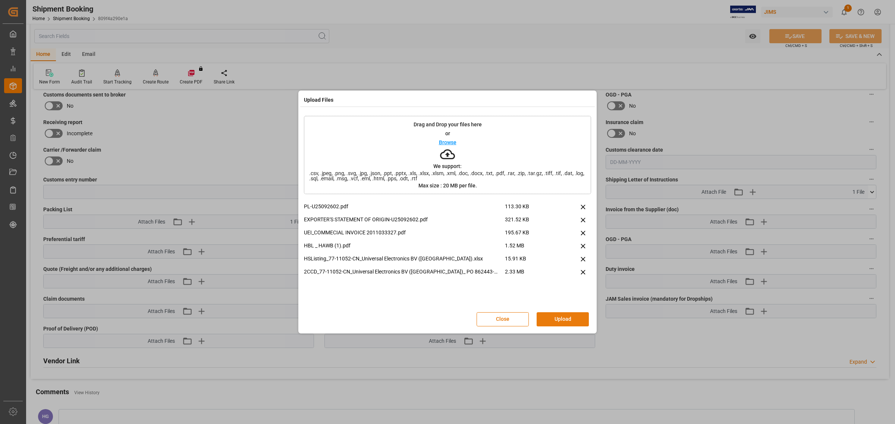
click at [562, 318] on button "Upload" at bounding box center [563, 320] width 52 height 14
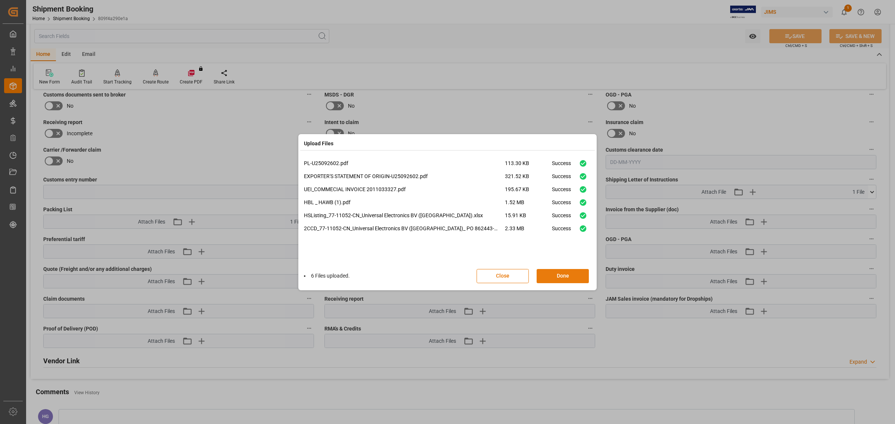
click at [553, 277] on button "Done" at bounding box center [563, 276] width 52 height 14
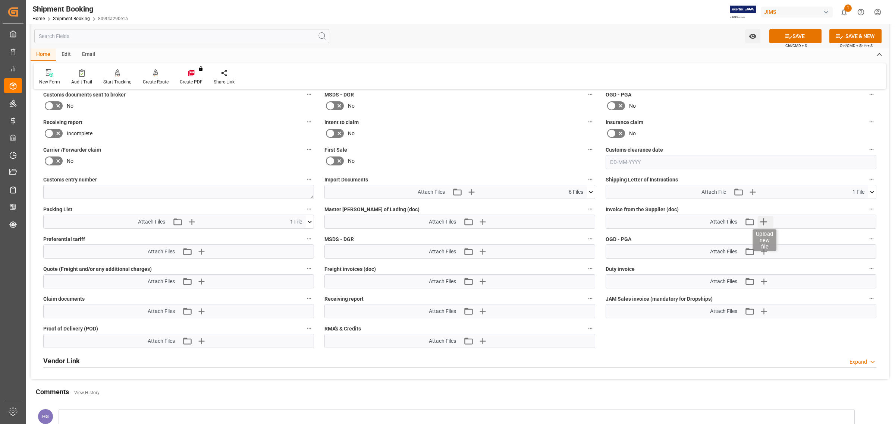
click at [763, 216] on icon "button" at bounding box center [764, 222] width 12 height 12
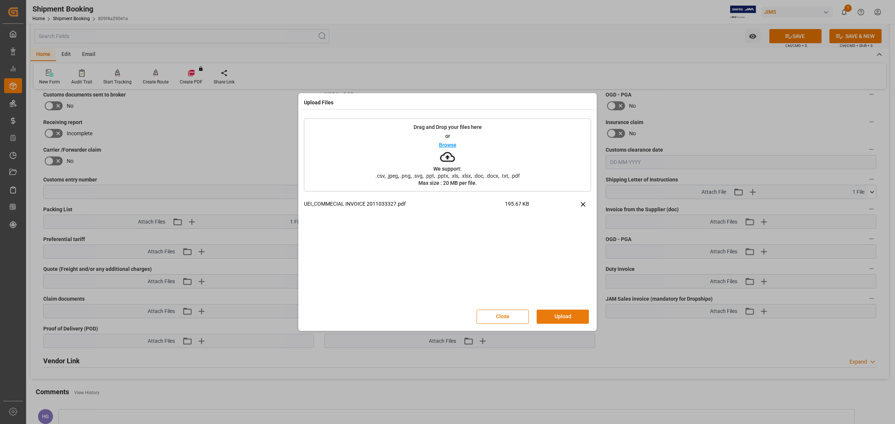
click at [558, 314] on button "Upload" at bounding box center [563, 317] width 52 height 14
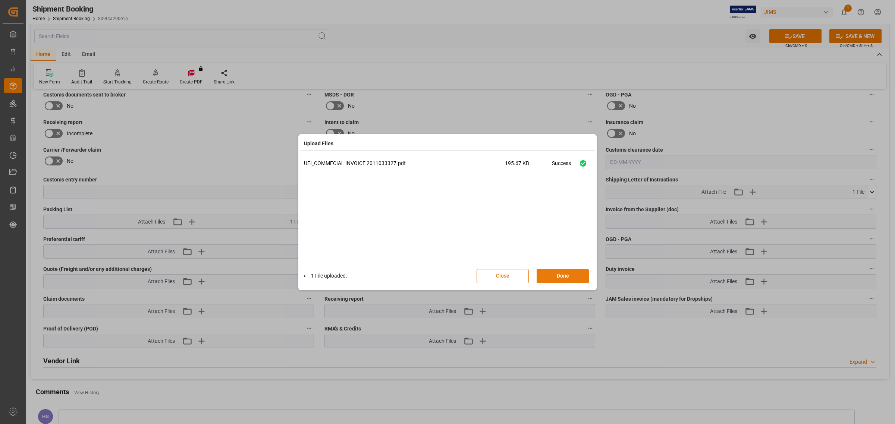
click at [550, 276] on button "Done" at bounding box center [563, 276] width 52 height 14
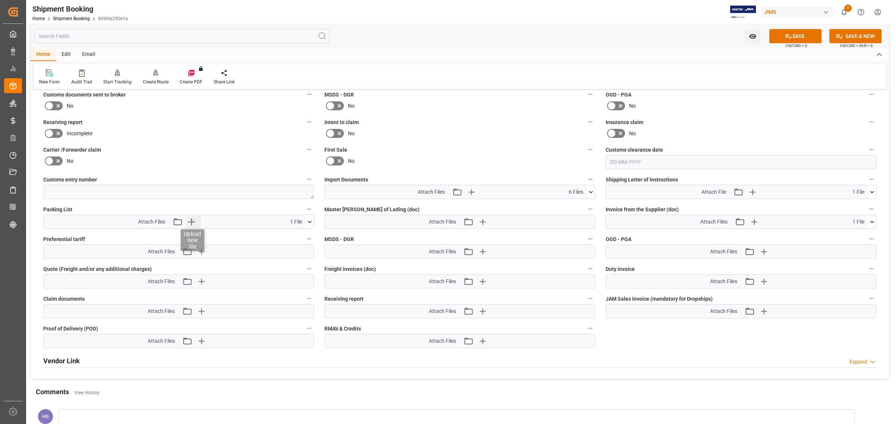
click at [194, 222] on icon "button" at bounding box center [191, 222] width 12 height 12
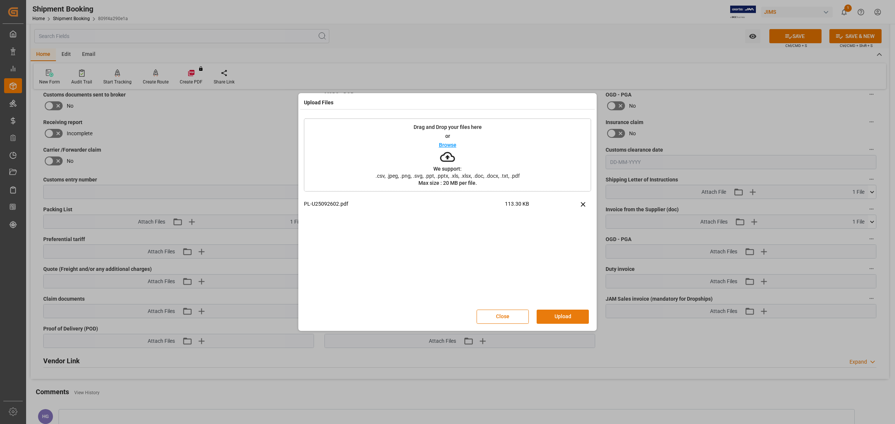
click at [568, 314] on button "Upload" at bounding box center [563, 317] width 52 height 14
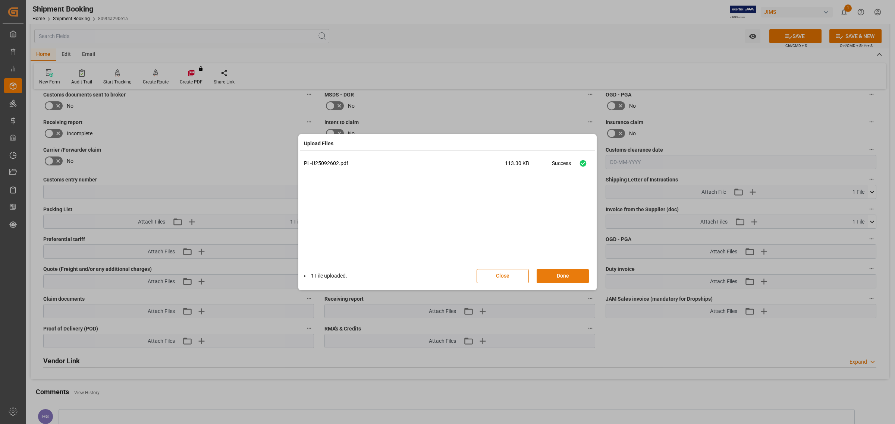
click at [555, 273] on button "Done" at bounding box center [563, 276] width 52 height 14
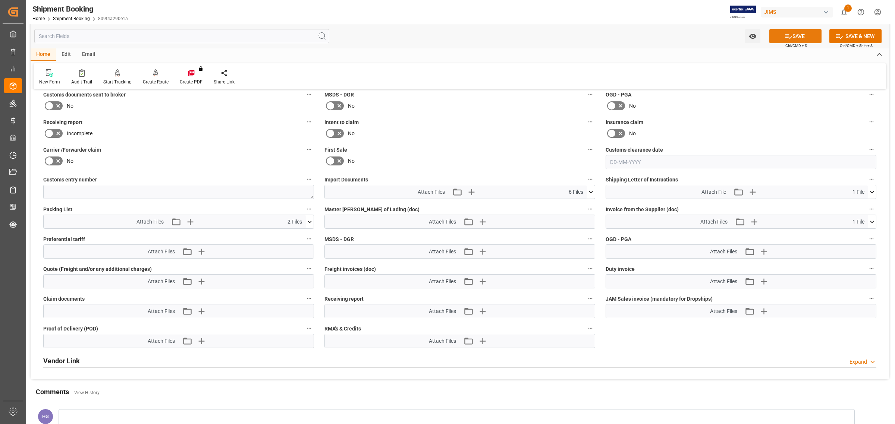
click at [780, 36] on button "SAVE" at bounding box center [795, 36] width 52 height 14
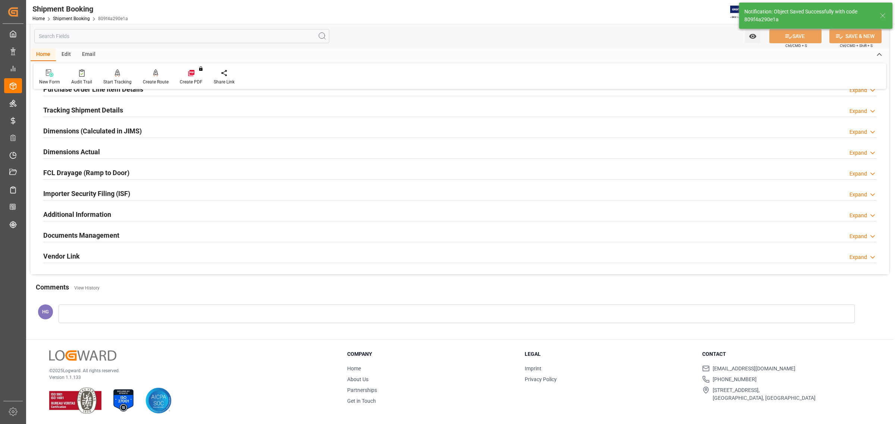
scroll to position [136, 0]
